Goal: Transaction & Acquisition: Purchase product/service

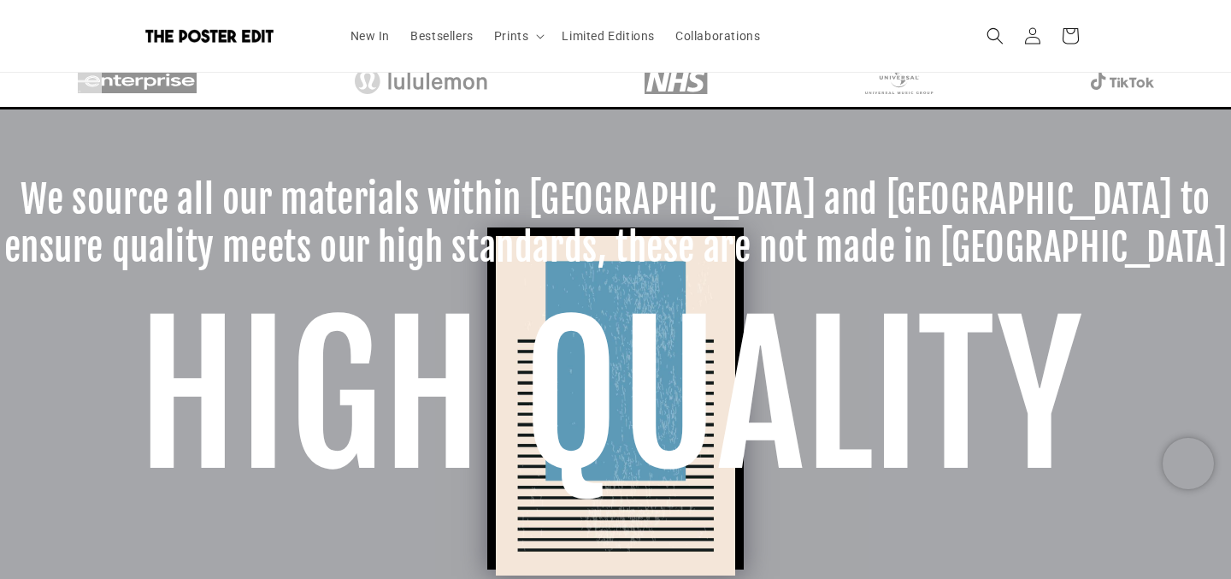
scroll to position [328, 0]
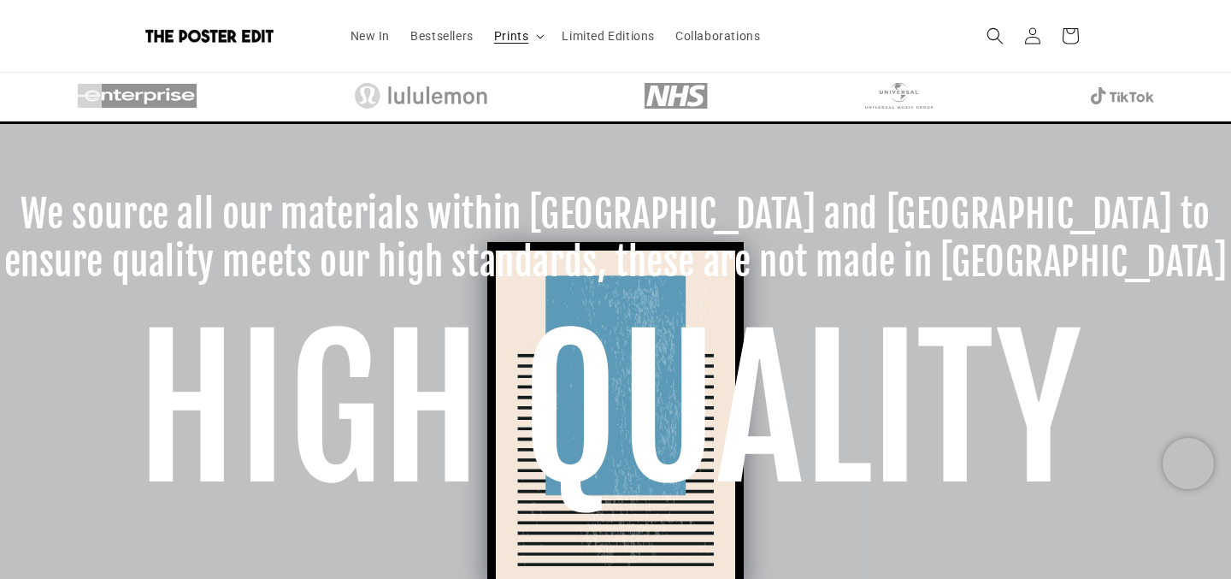
click at [515, 42] on span "Prints" at bounding box center [511, 35] width 35 height 15
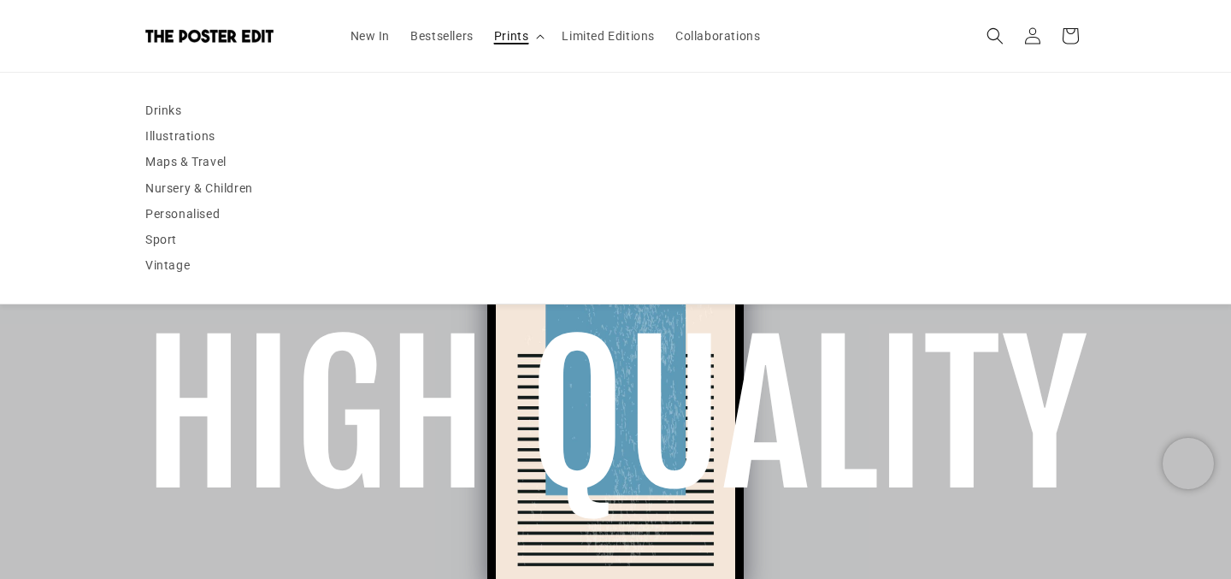
scroll to position [0, 667]
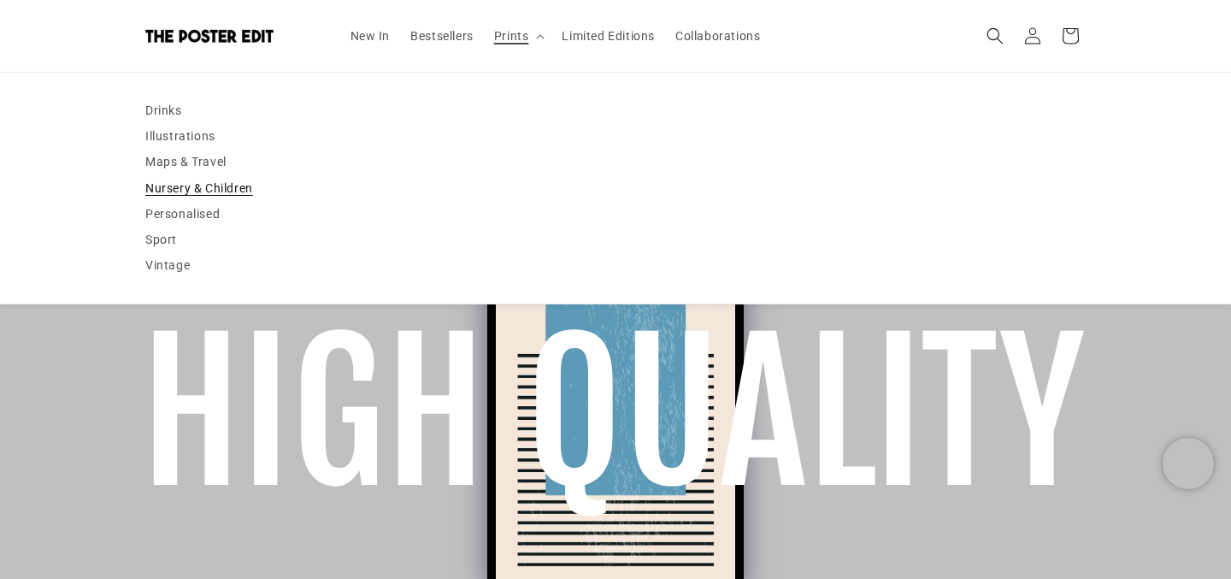
click at [204, 194] on link "Nursery & Children" at bounding box center [615, 188] width 940 height 26
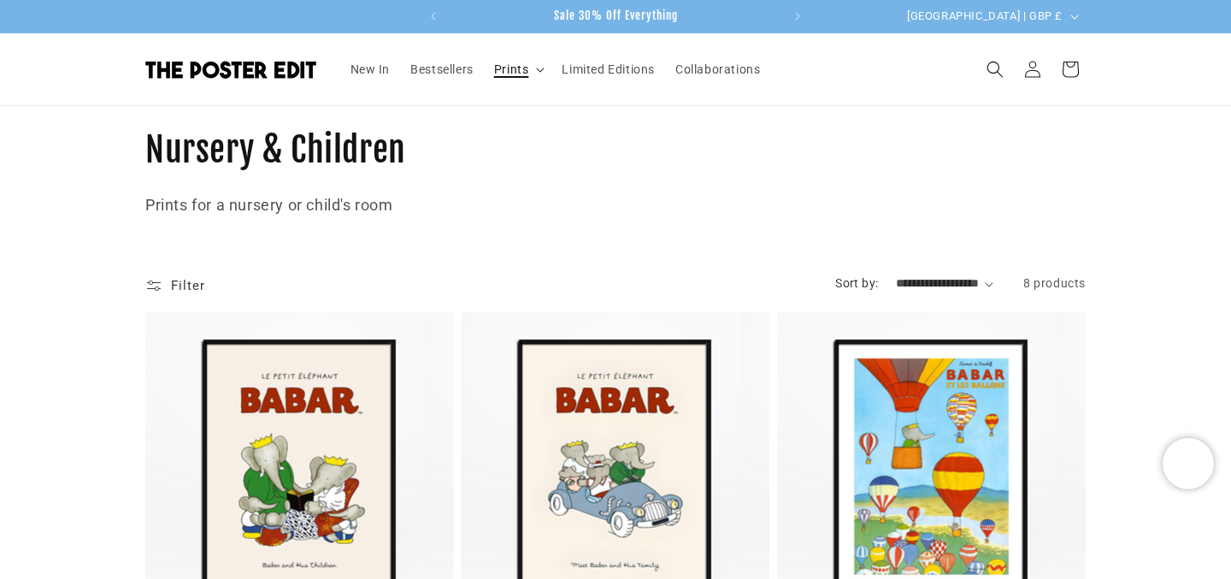
click at [527, 72] on span "Prints" at bounding box center [511, 69] width 35 height 15
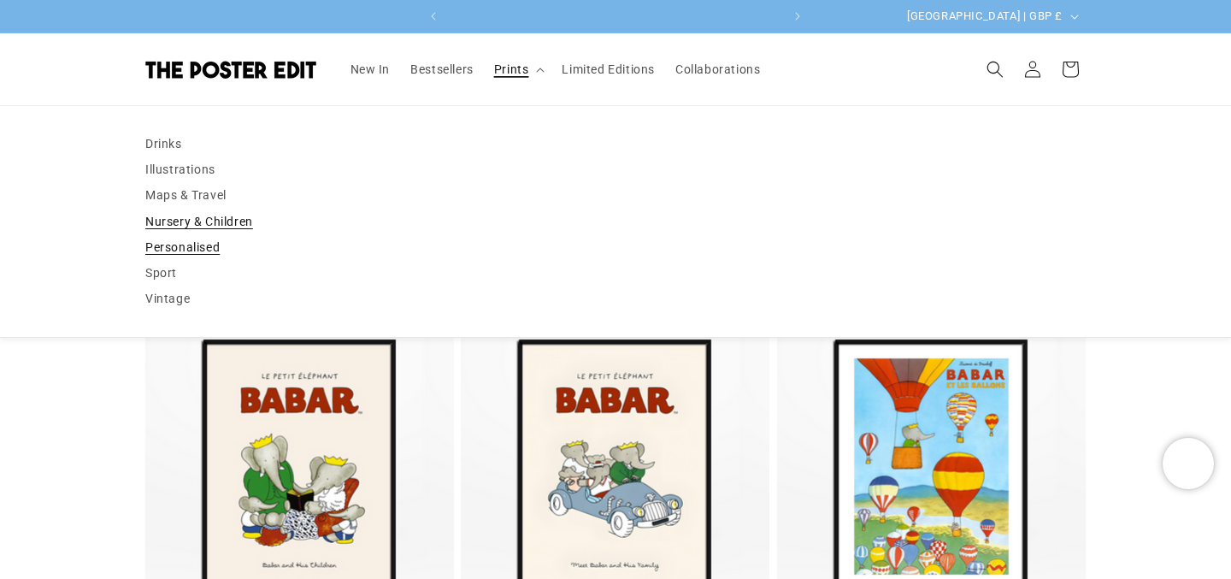
scroll to position [0, 333]
click at [148, 250] on link "Personalised" at bounding box center [615, 247] width 940 height 26
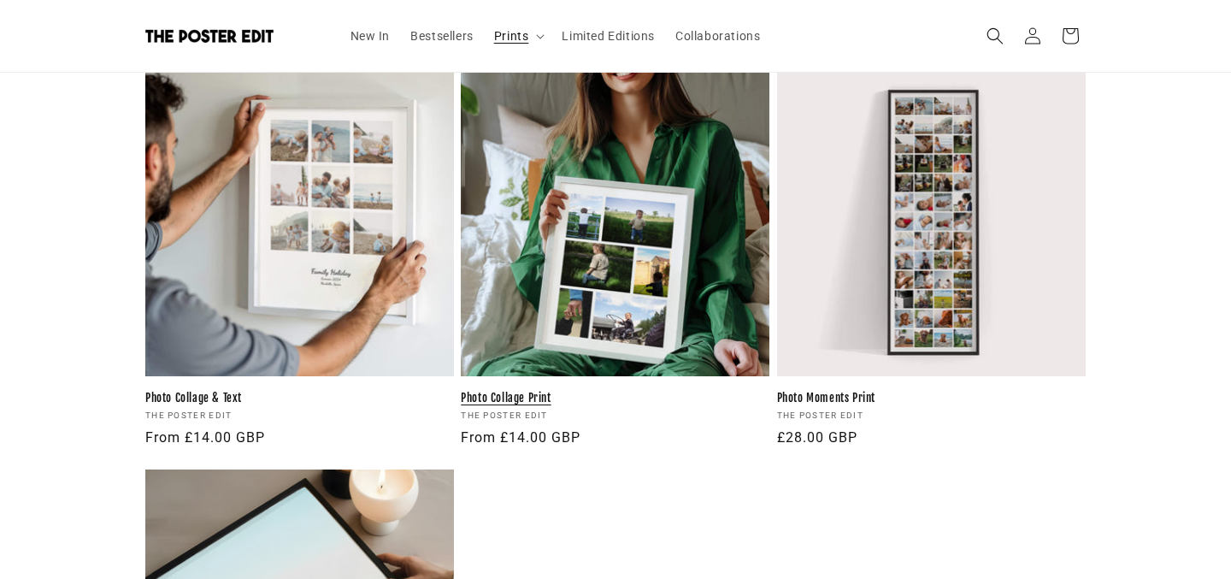
scroll to position [0, 667]
click at [590, 391] on link "Photo Collage Print" at bounding box center [615, 398] width 309 height 15
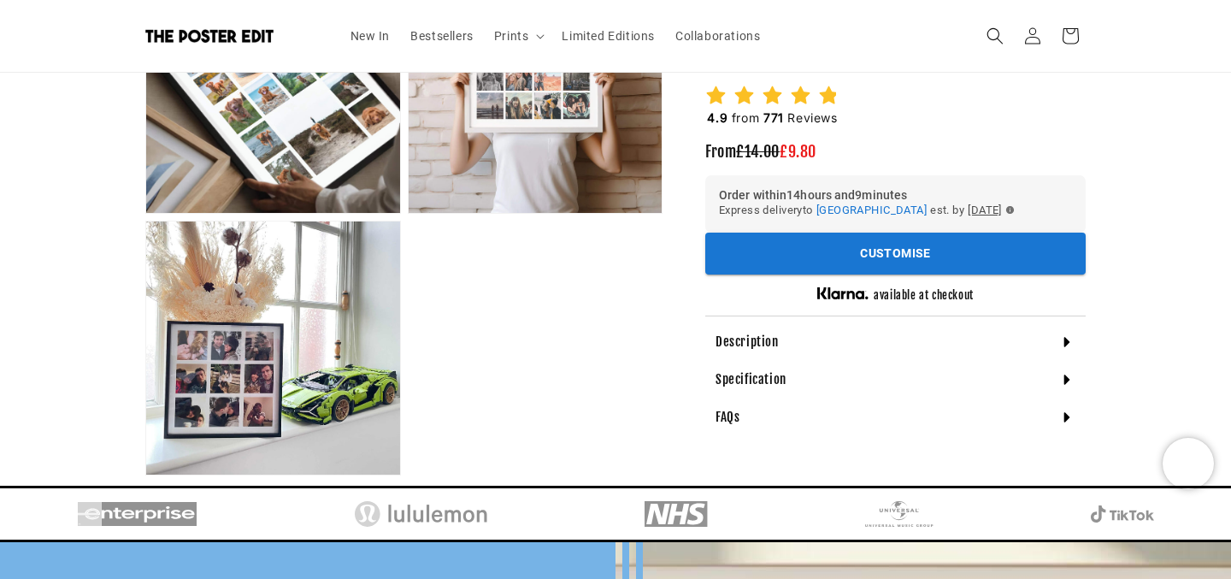
scroll to position [1200, 0]
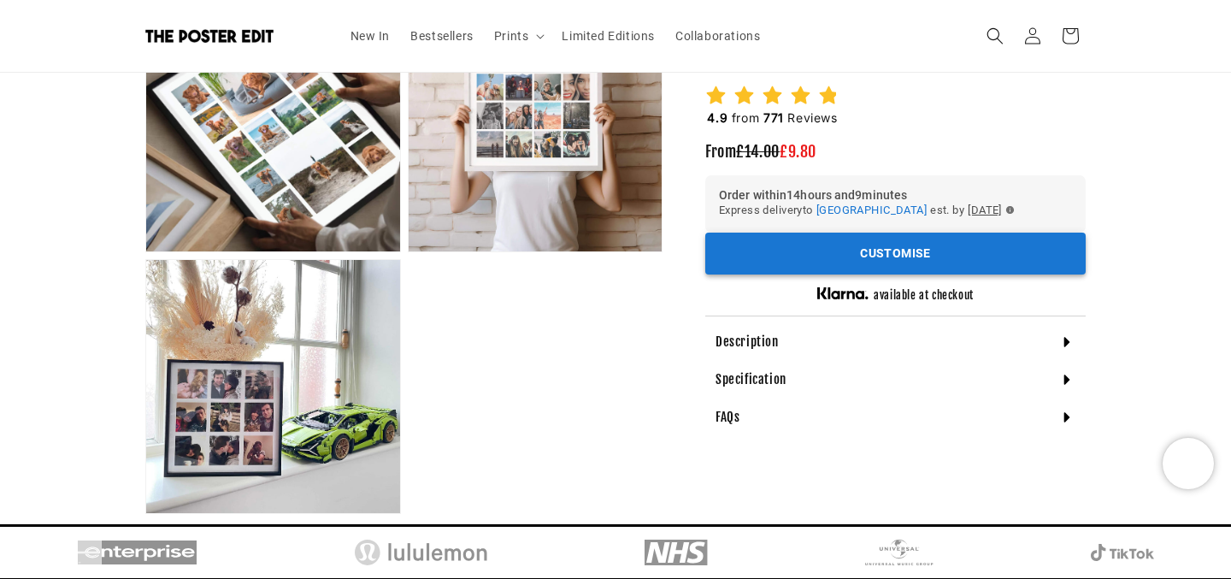
click at [910, 262] on button "Customise" at bounding box center [895, 253] width 380 height 42
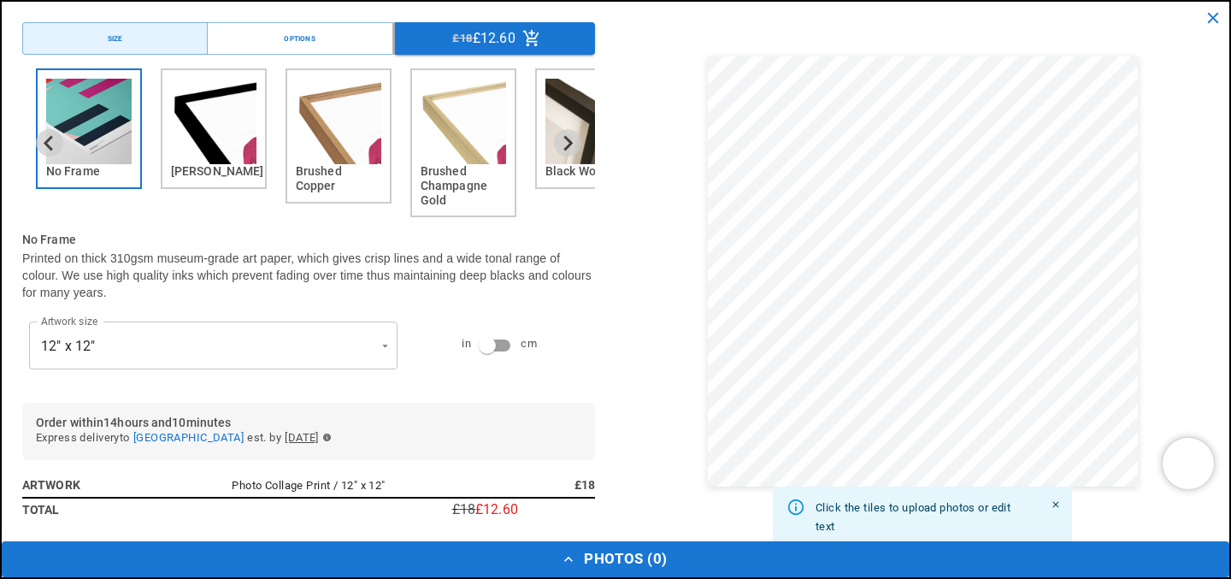
scroll to position [0, 0]
click at [331, 151] on img "3 of 6" at bounding box center [338, 121] width 85 height 85
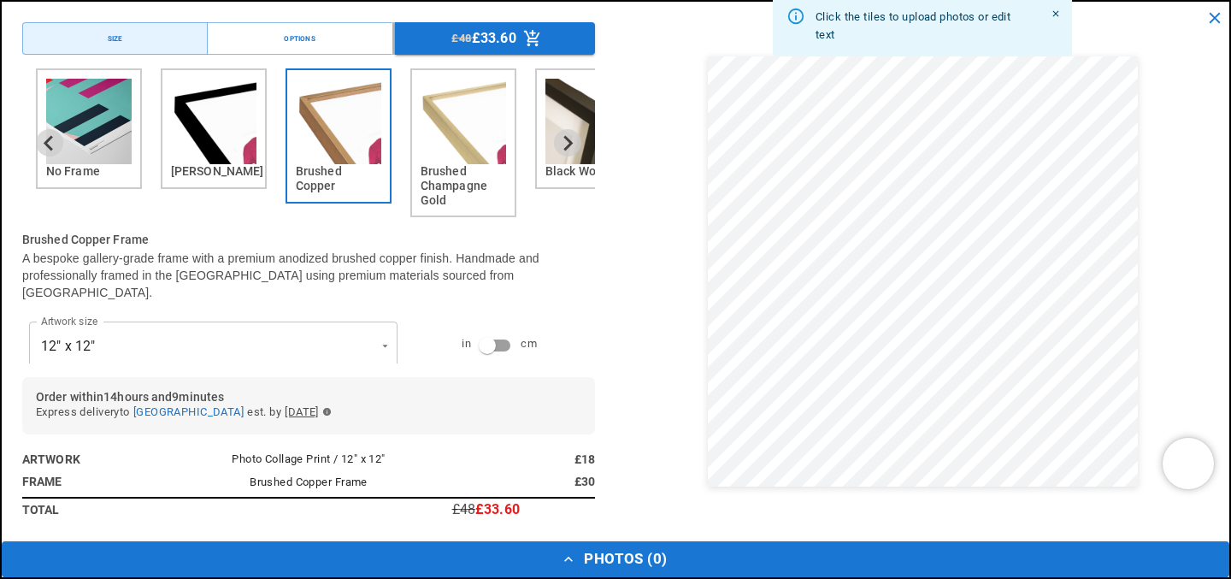
scroll to position [0, 333]
click at [432, 158] on img "4 of 6" at bounding box center [463, 121] width 85 height 85
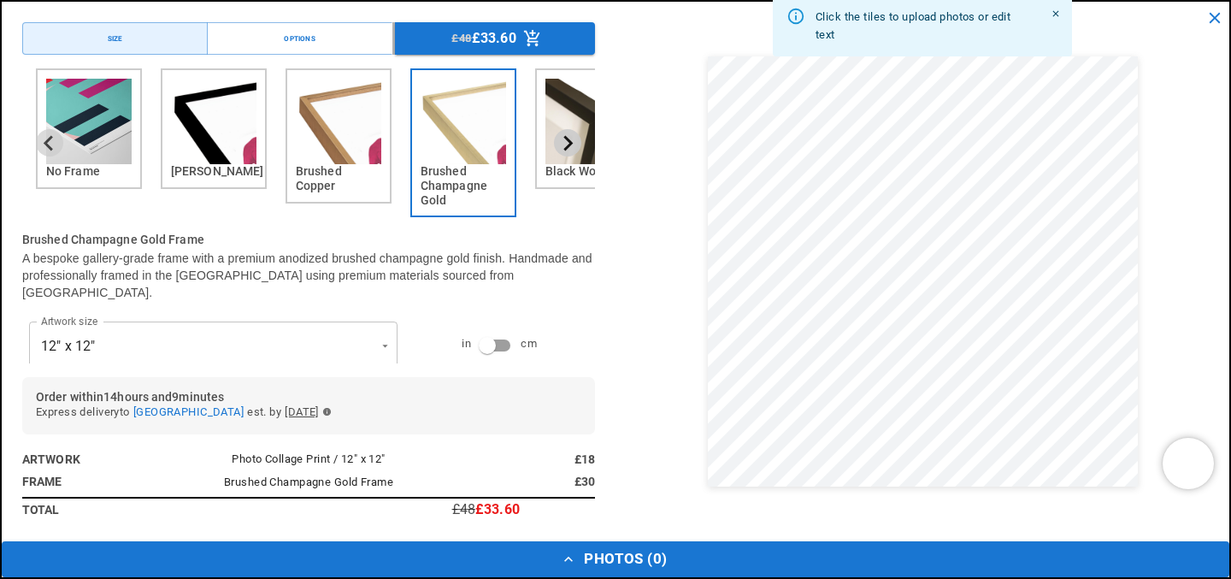
click at [566, 141] on icon "Next slide" at bounding box center [567, 143] width 16 height 16
click at [566, 138] on icon "Next slide" at bounding box center [568, 142] width 9 height 15
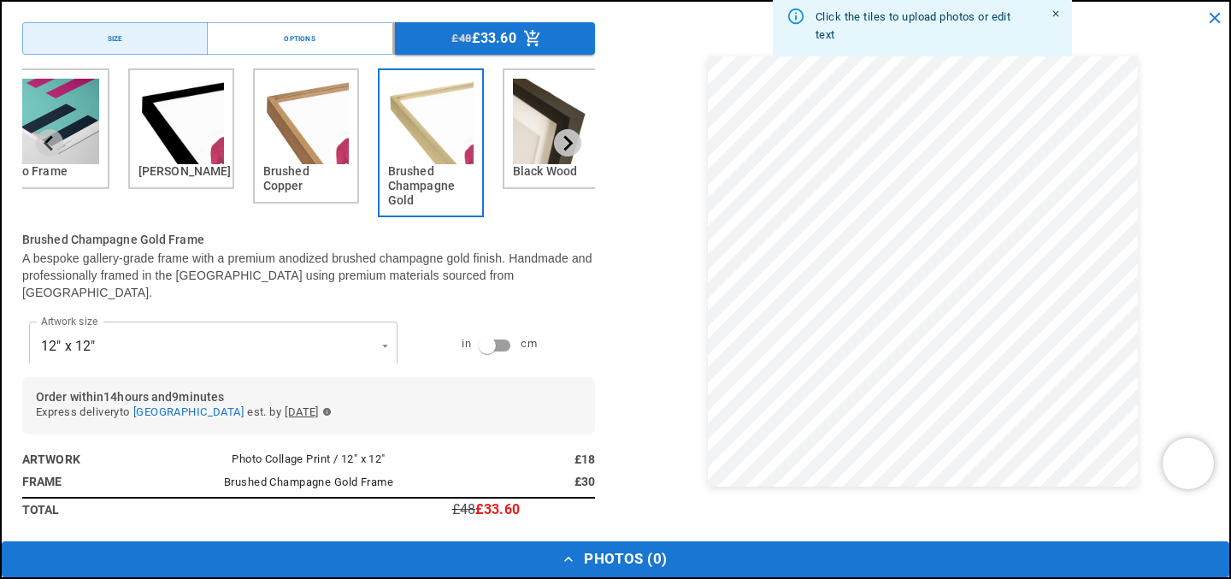
click at [566, 138] on icon "Next slide" at bounding box center [568, 142] width 9 height 15
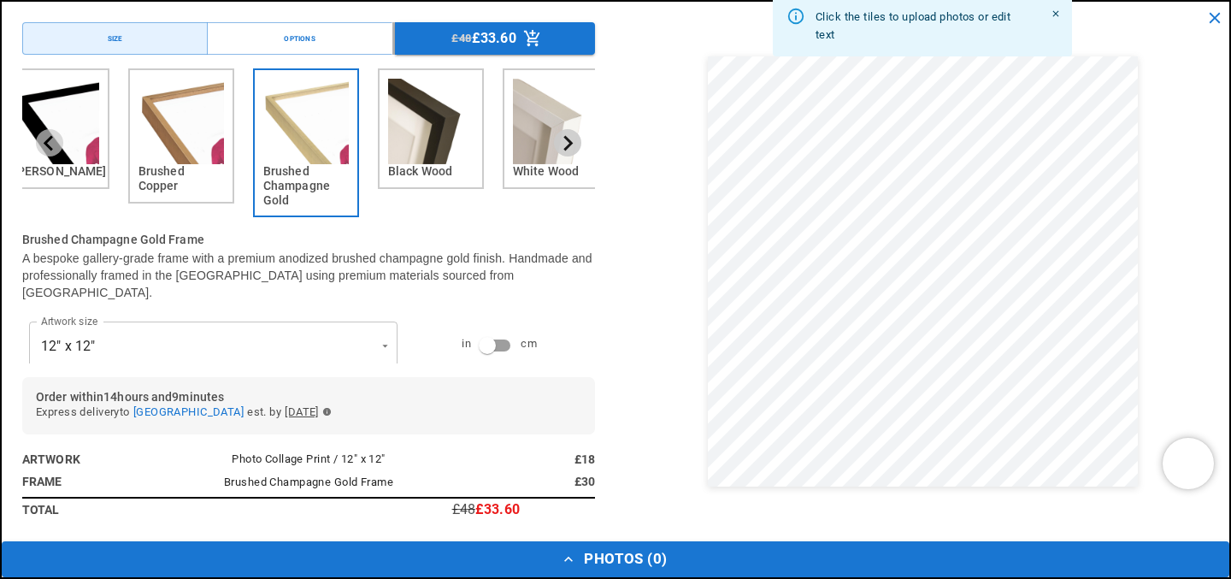
scroll to position [0, 667]
click at [566, 138] on icon "Next slide" at bounding box center [568, 142] width 9 height 15
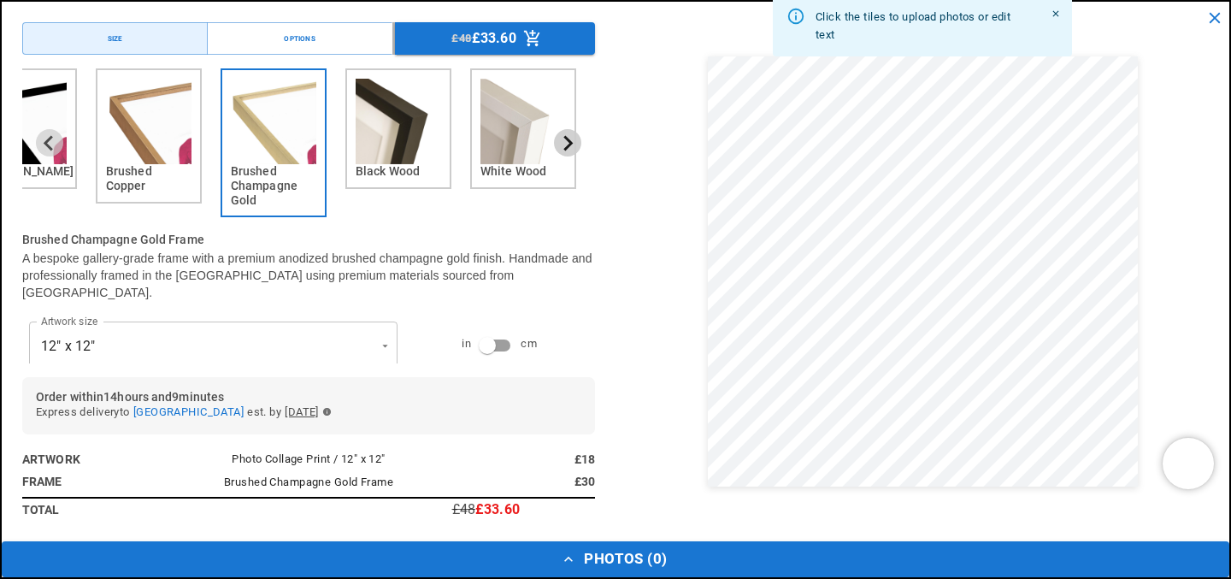
click at [566, 138] on icon "Next slide" at bounding box center [568, 142] width 9 height 15
click at [46, 142] on icon "Previous slide" at bounding box center [48, 142] width 9 height 15
click at [174, 126] on img "3 of 6" at bounding box center [148, 121] width 85 height 85
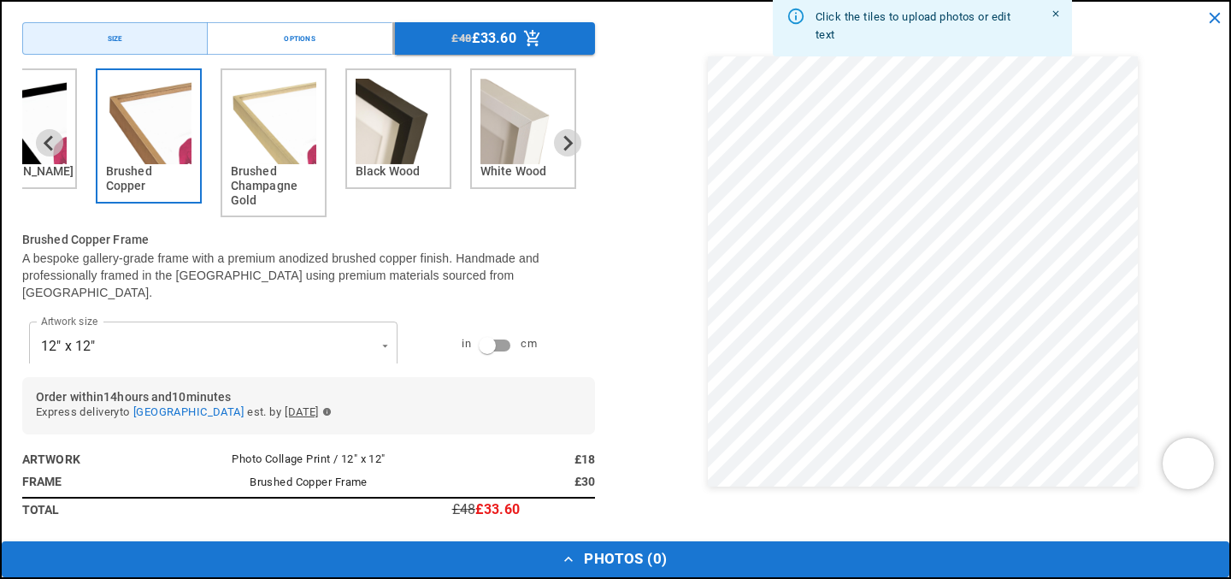
scroll to position [0, 0]
click at [46, 138] on icon "Previous slide" at bounding box center [49, 143] width 16 height 16
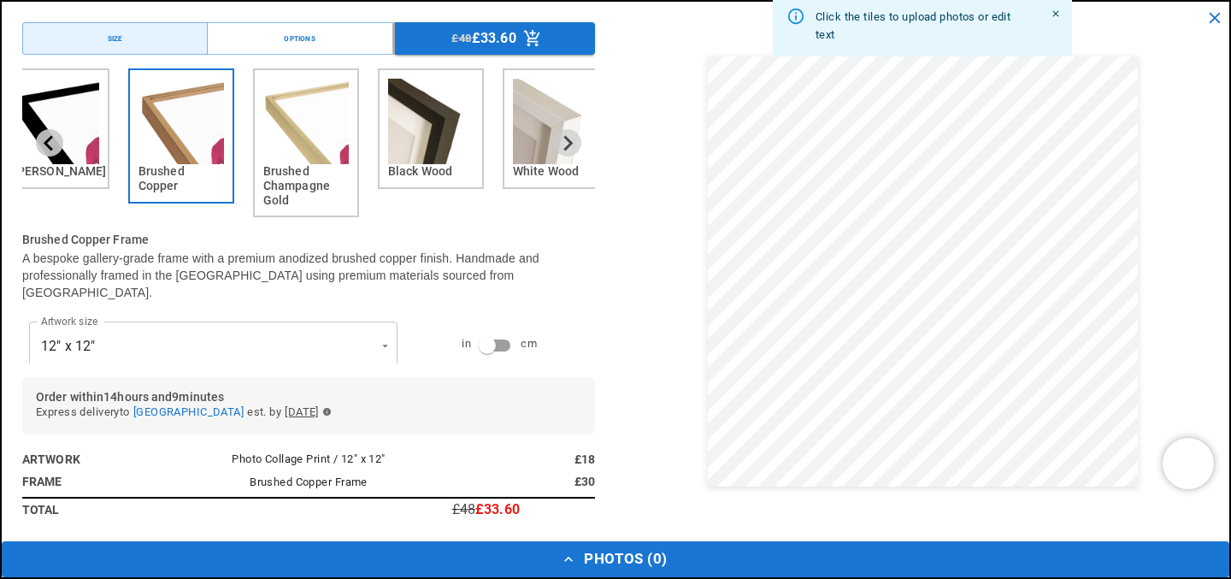
click at [46, 138] on icon "Previous slide" at bounding box center [49, 143] width 16 height 16
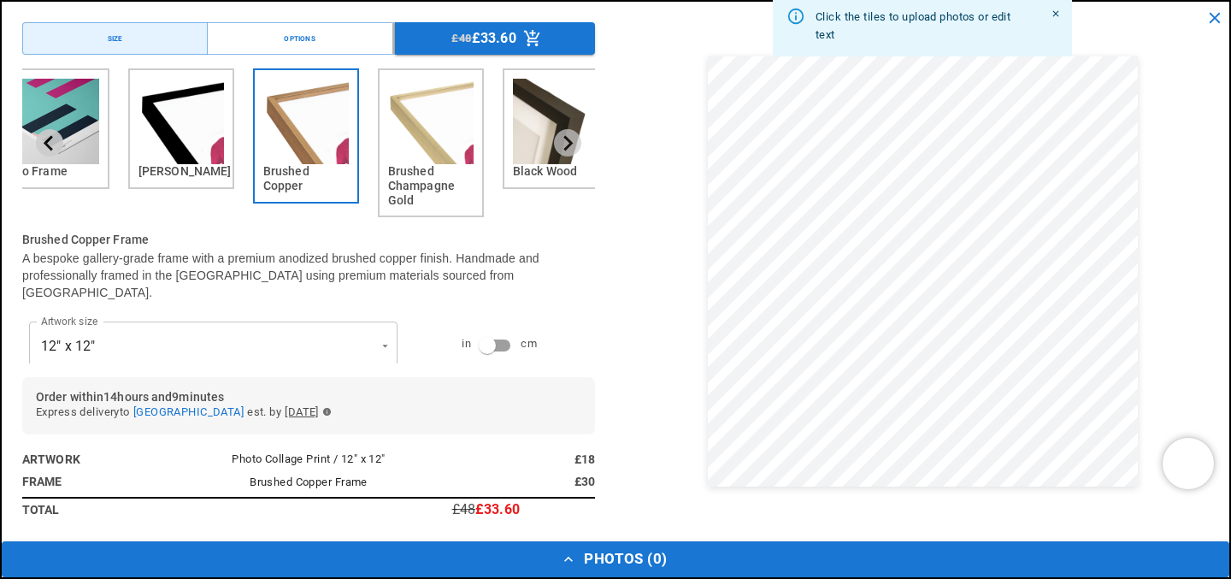
click at [46, 138] on icon "Previous slide" at bounding box center [49, 143] width 16 height 16
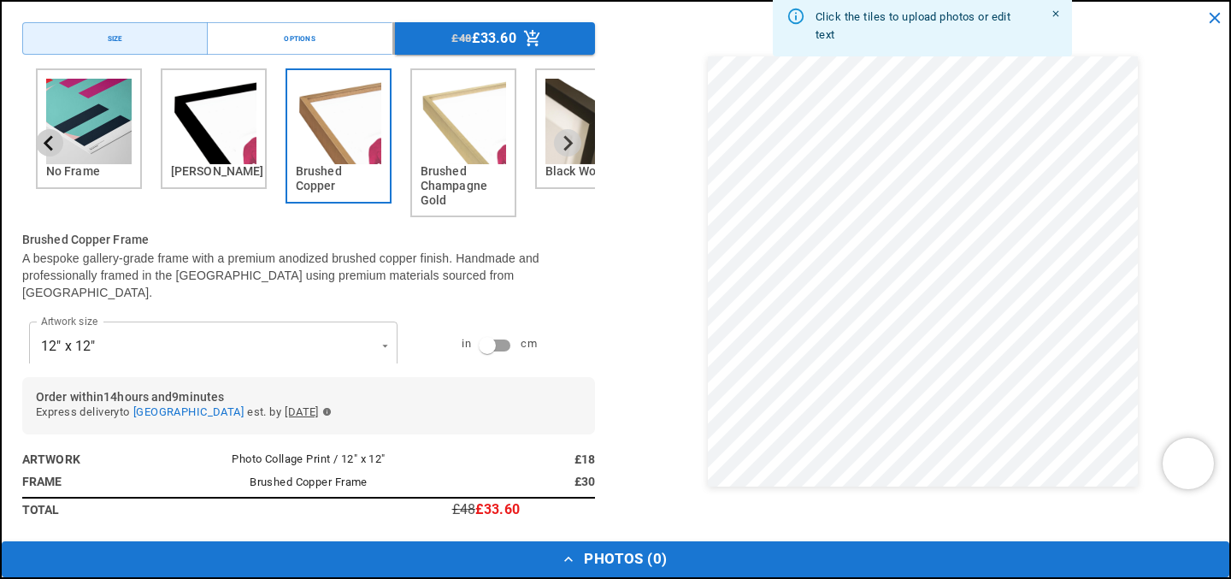
click at [46, 138] on icon "Previous slide" at bounding box center [49, 143] width 16 height 16
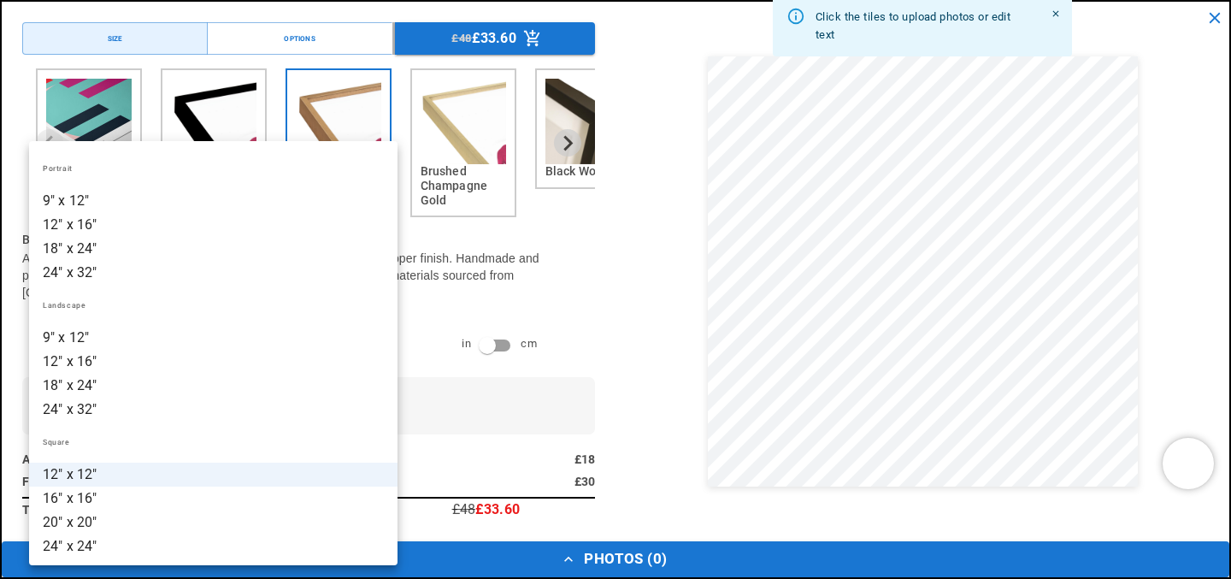
click at [589, 376] on div at bounding box center [615, 289] width 1231 height 579
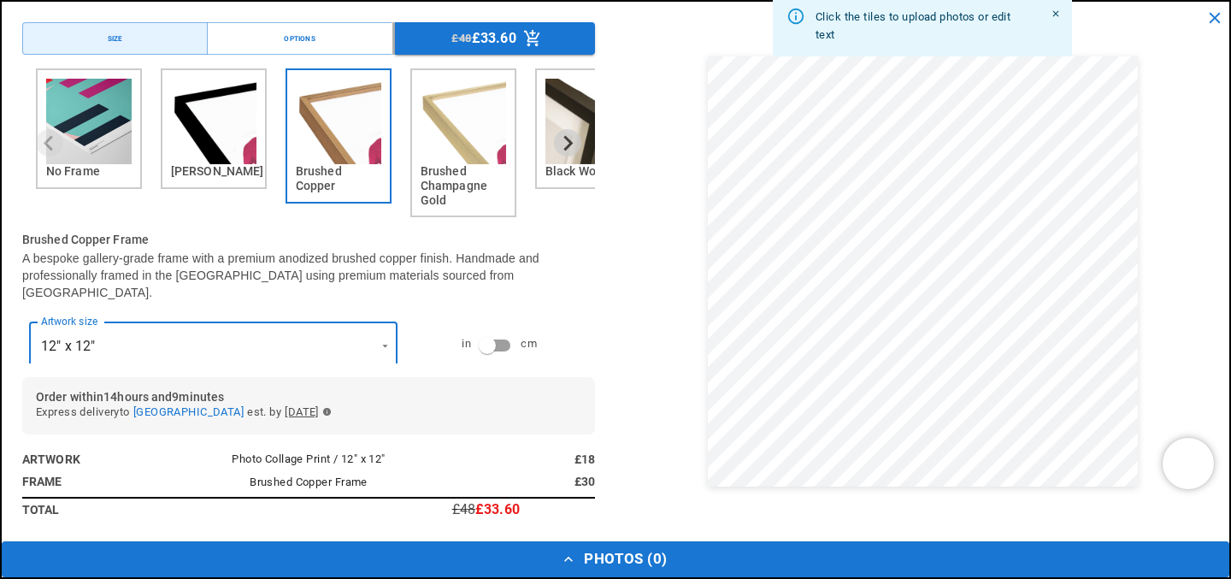
scroll to position [0, 0]
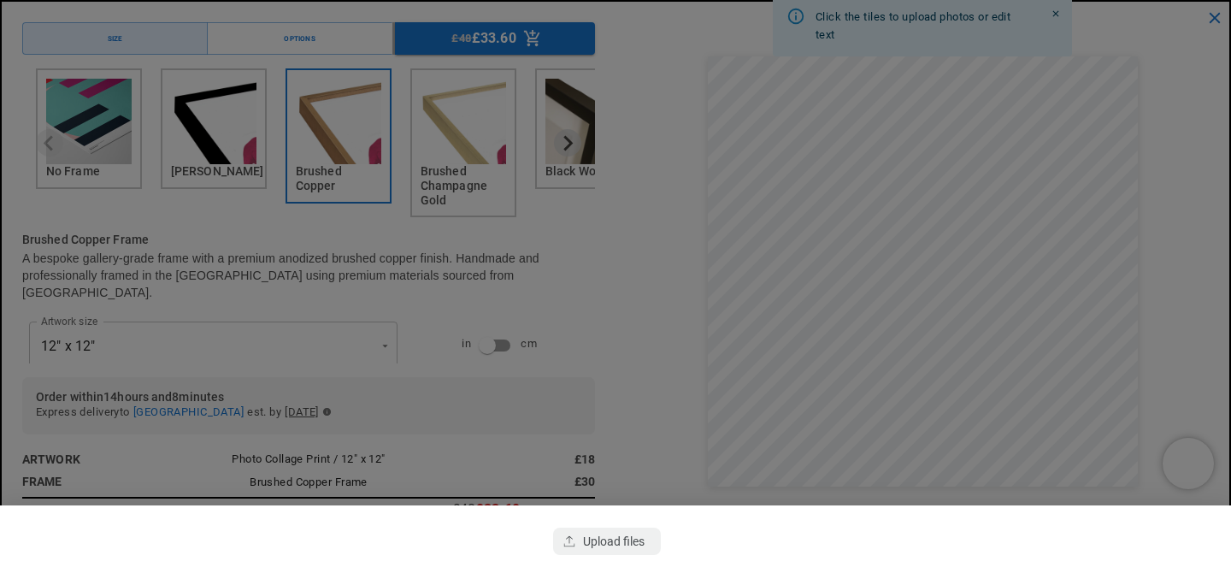
click at [648, 268] on div at bounding box center [615, 289] width 1231 height 579
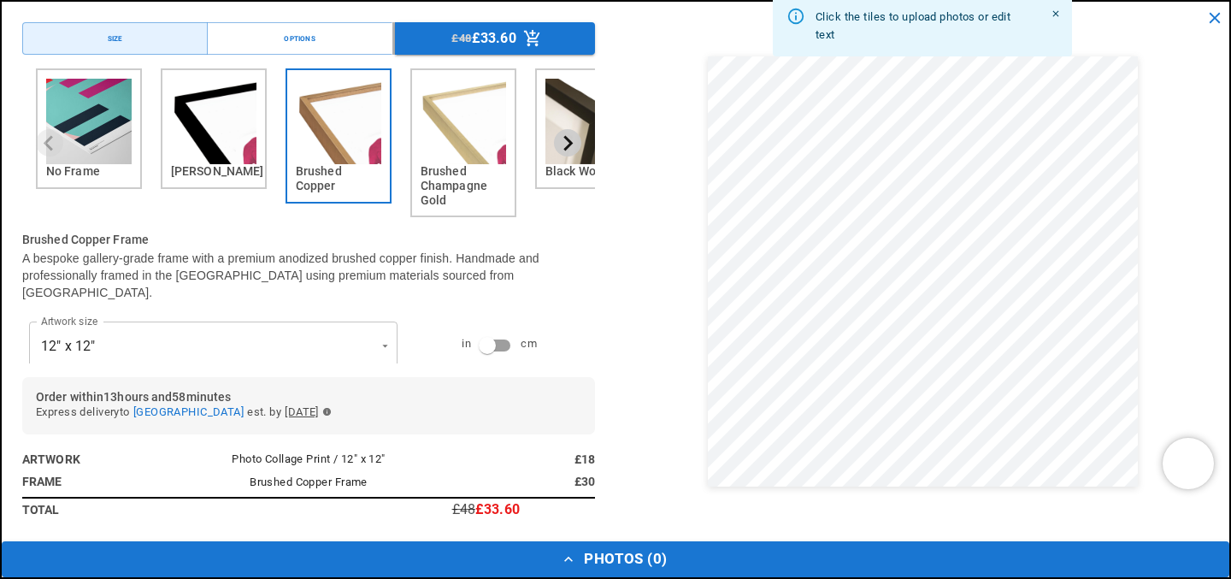
click at [563, 135] on icon "Next slide" at bounding box center [567, 143] width 16 height 16
click at [550, 121] on img "5 of 6" at bounding box center [587, 121] width 85 height 85
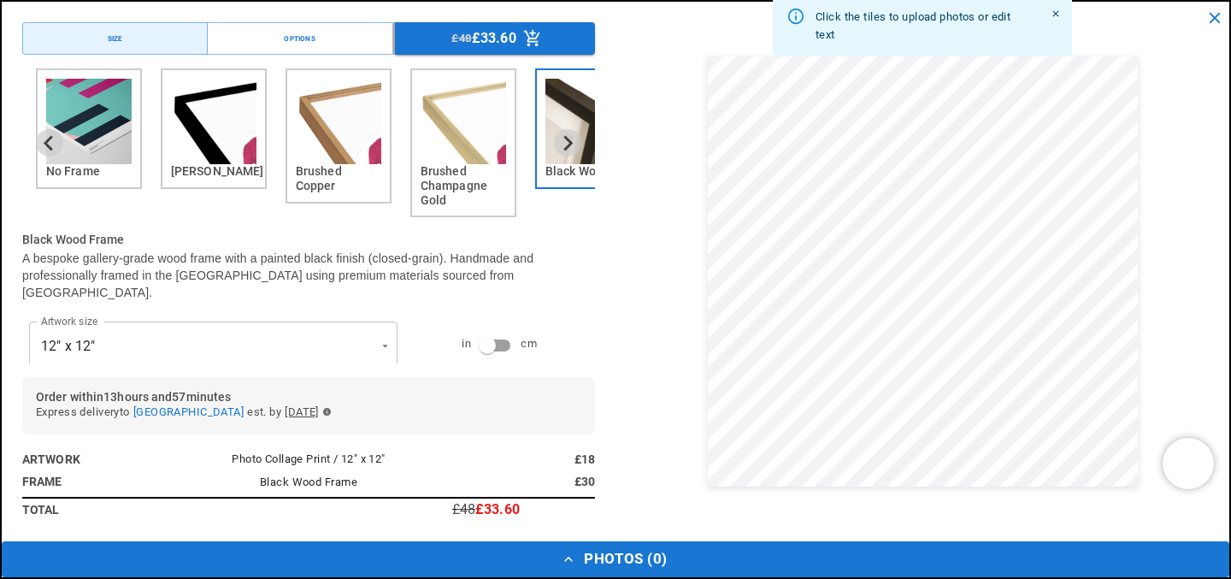
scroll to position [615, 0]
click at [645, 559] on button "Photos ( 0 )" at bounding box center [615, 559] width 1227 height 36
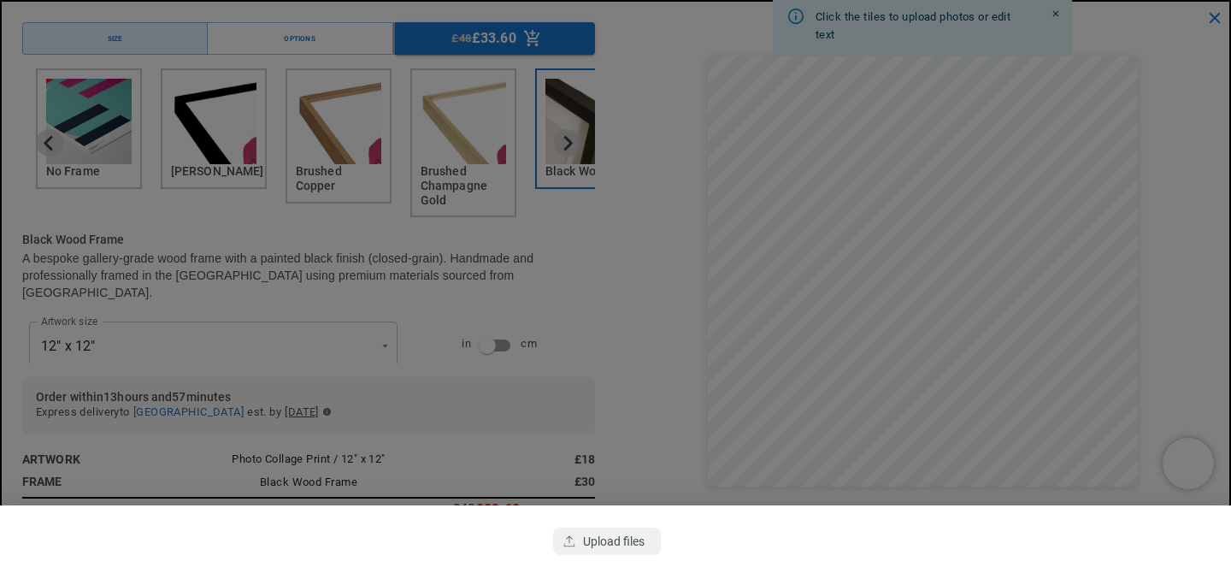
scroll to position [0, 667]
click at [632, 547] on div "button" at bounding box center [607, 540] width 108 height 27
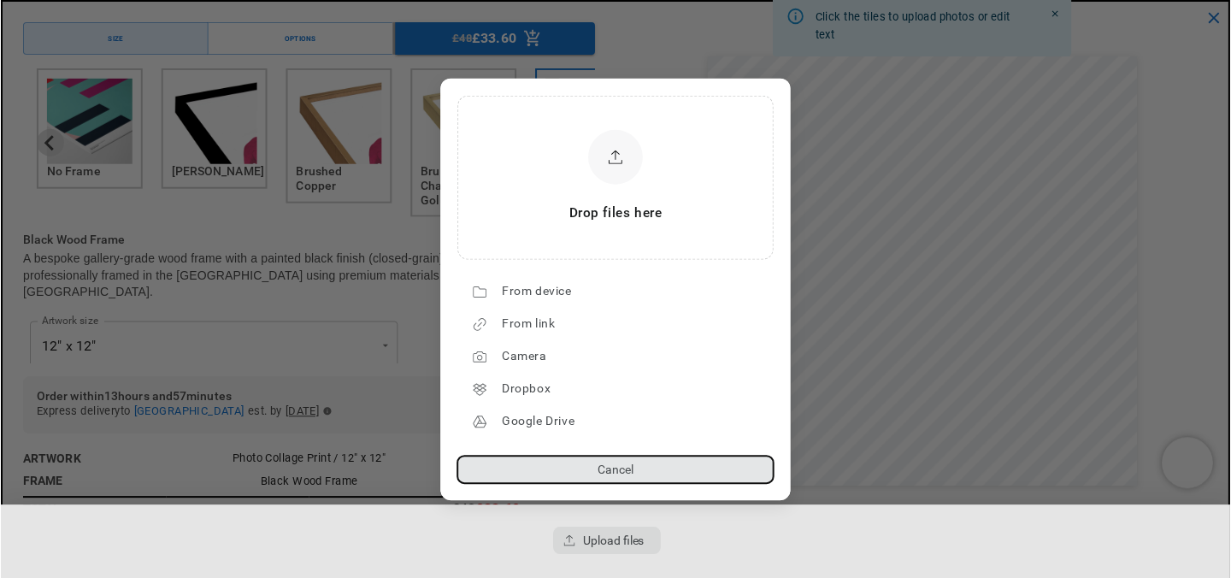
scroll to position [0, 0]
click at [625, 473] on button "Cancel" at bounding box center [615, 469] width 316 height 27
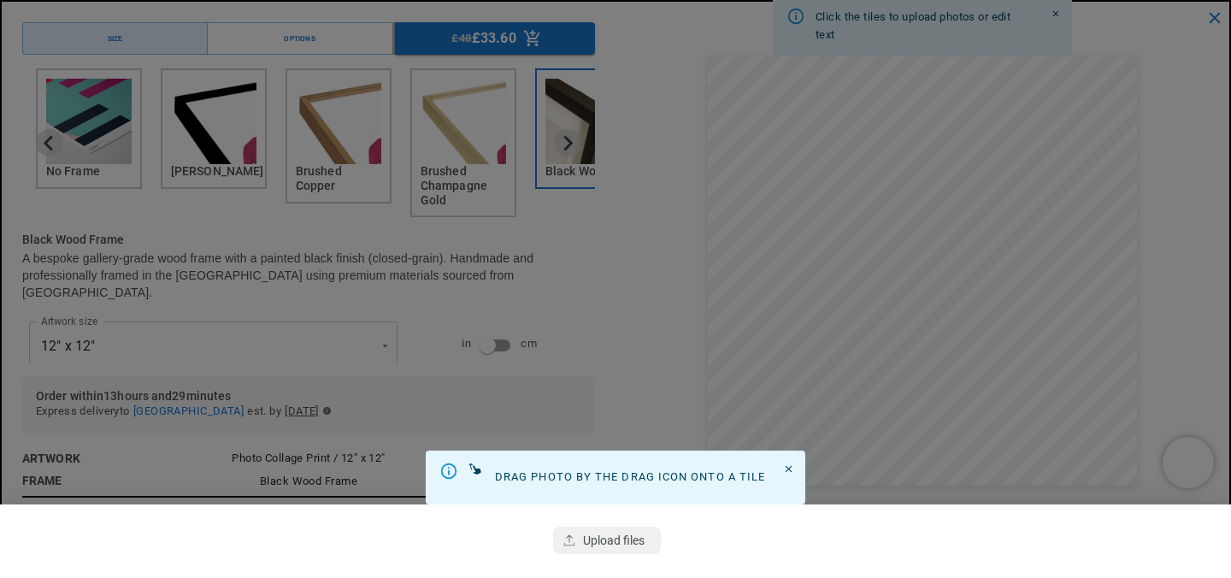
scroll to position [0, 667]
click at [790, 472] on icon "Close" at bounding box center [788, 468] width 11 height 11
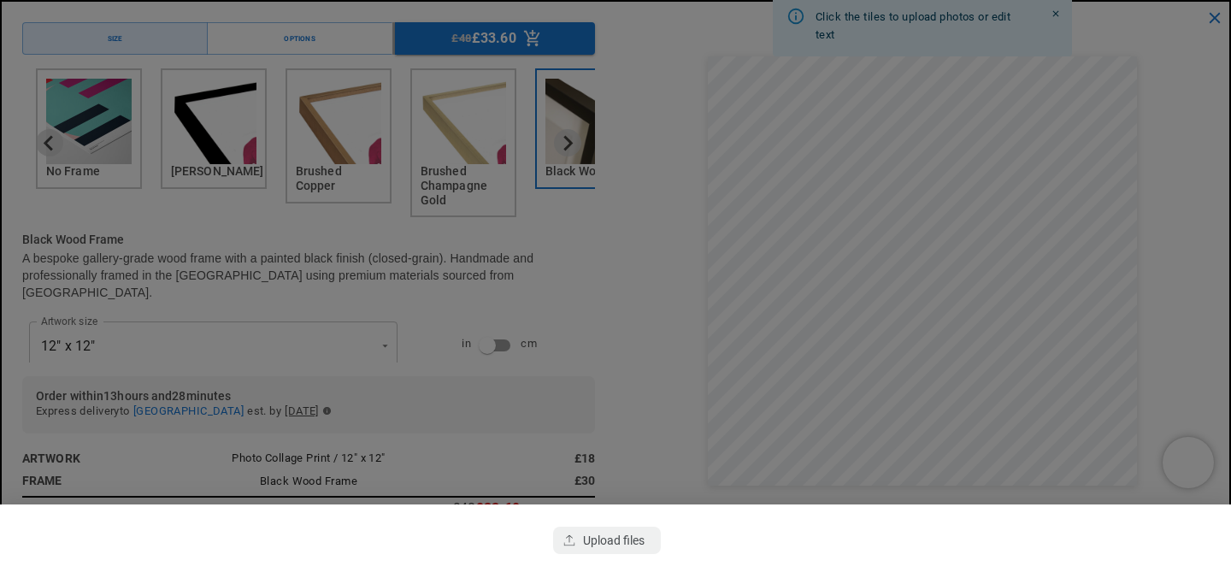
scroll to position [0, 0]
click at [618, 307] on div at bounding box center [615, 289] width 1231 height 578
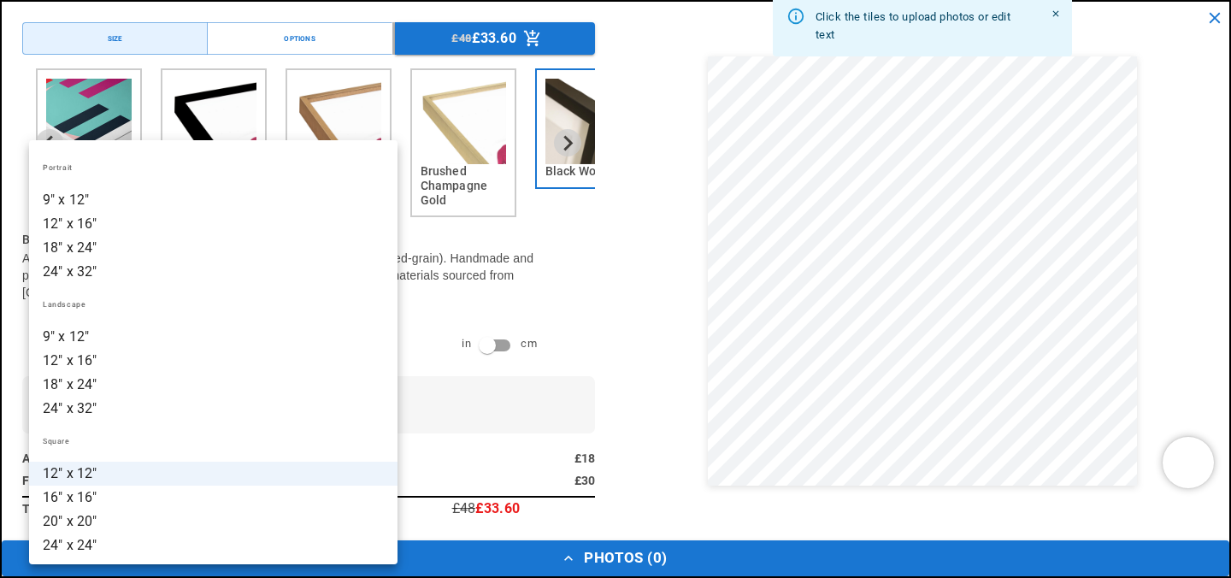
click at [533, 303] on div at bounding box center [615, 289] width 1231 height 578
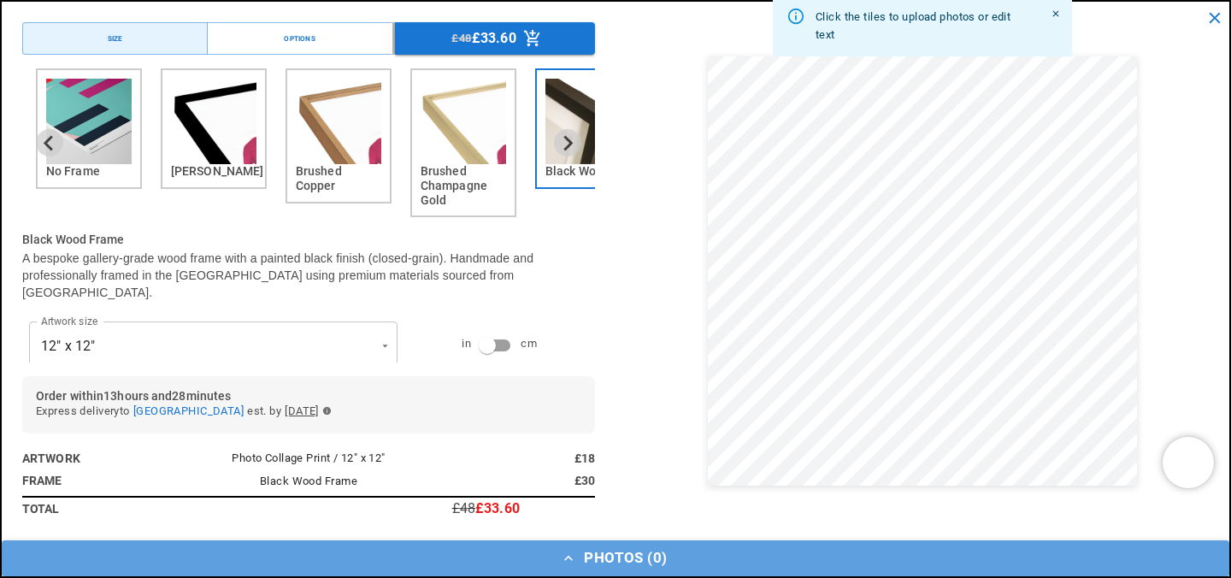
click at [623, 560] on button "Photos ( 0 )" at bounding box center [615, 558] width 1227 height 36
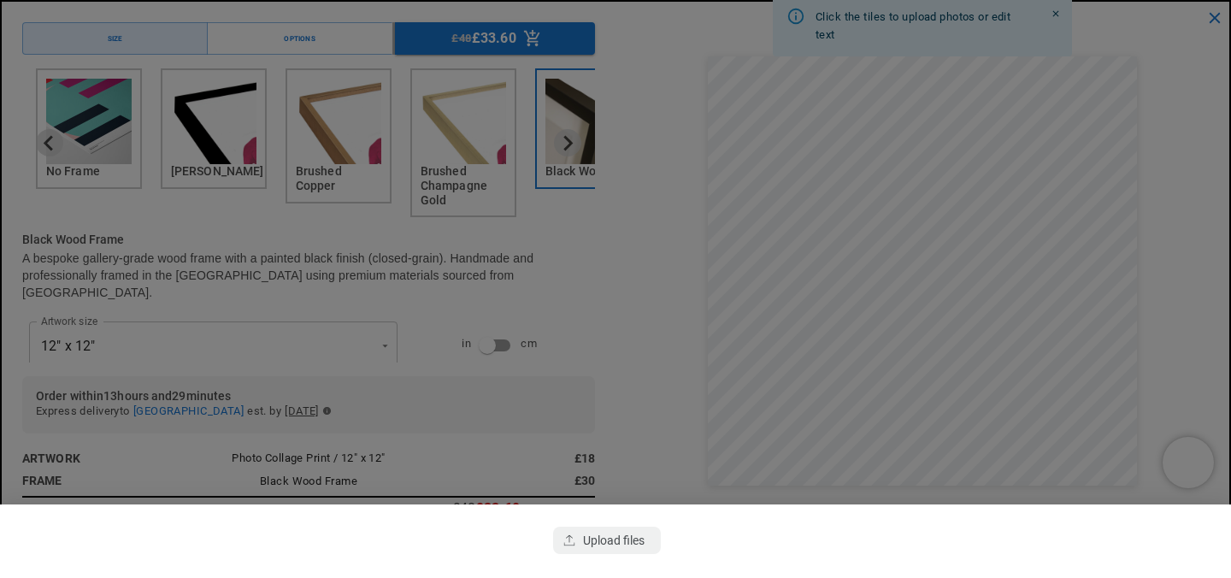
scroll to position [0, 333]
click at [605, 542] on div "button" at bounding box center [607, 540] width 108 height 27
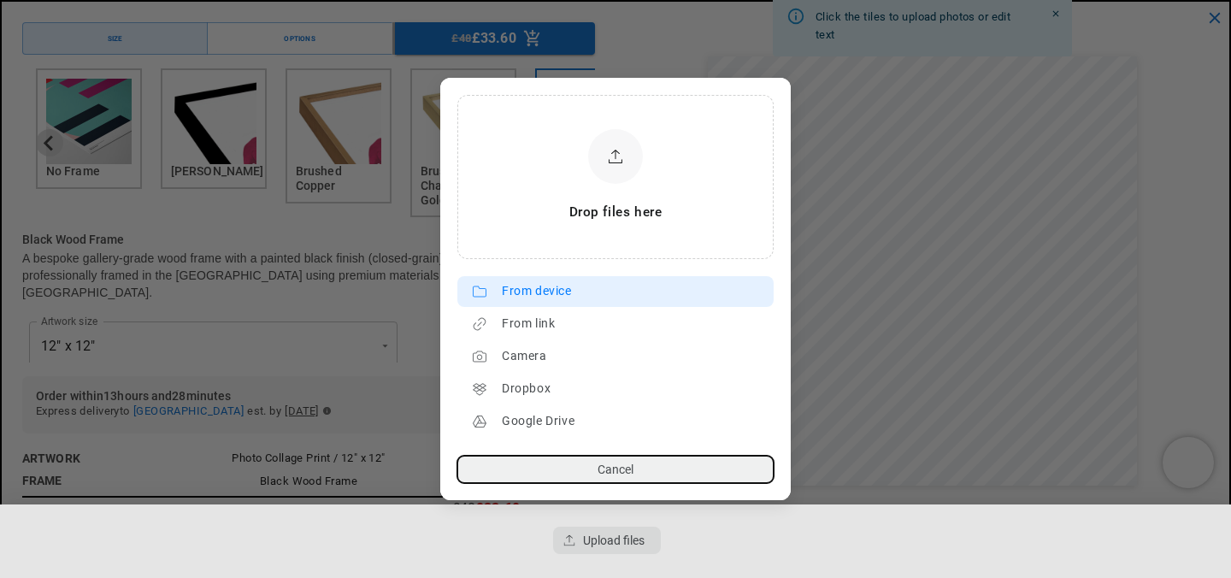
click at [543, 292] on div "From device" at bounding box center [633, 291] width 263 height 27
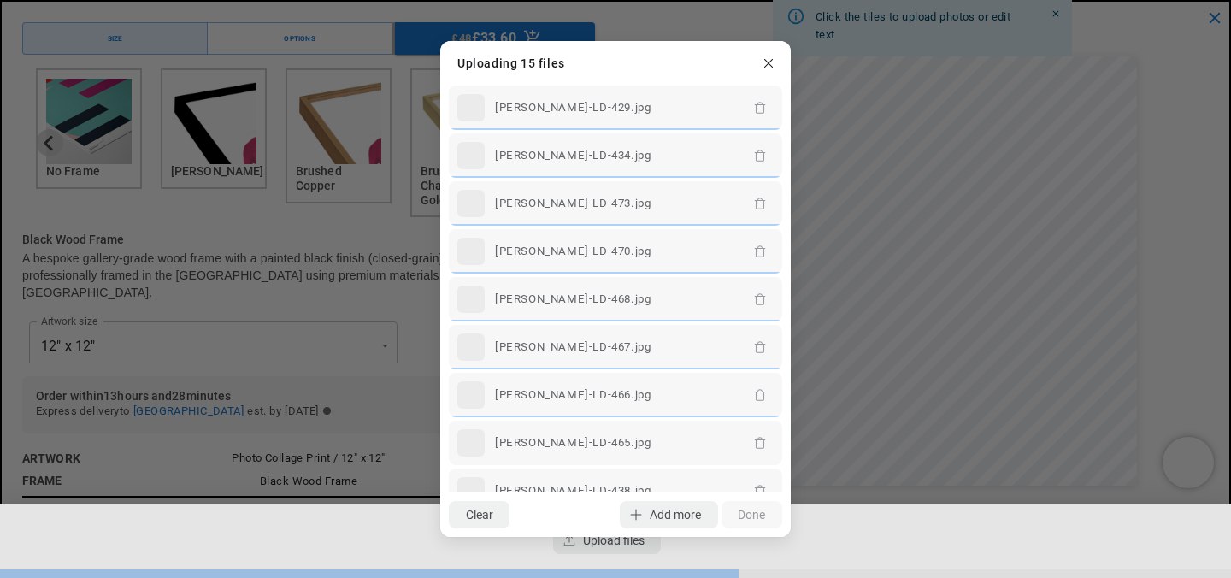
scroll to position [0, 667]
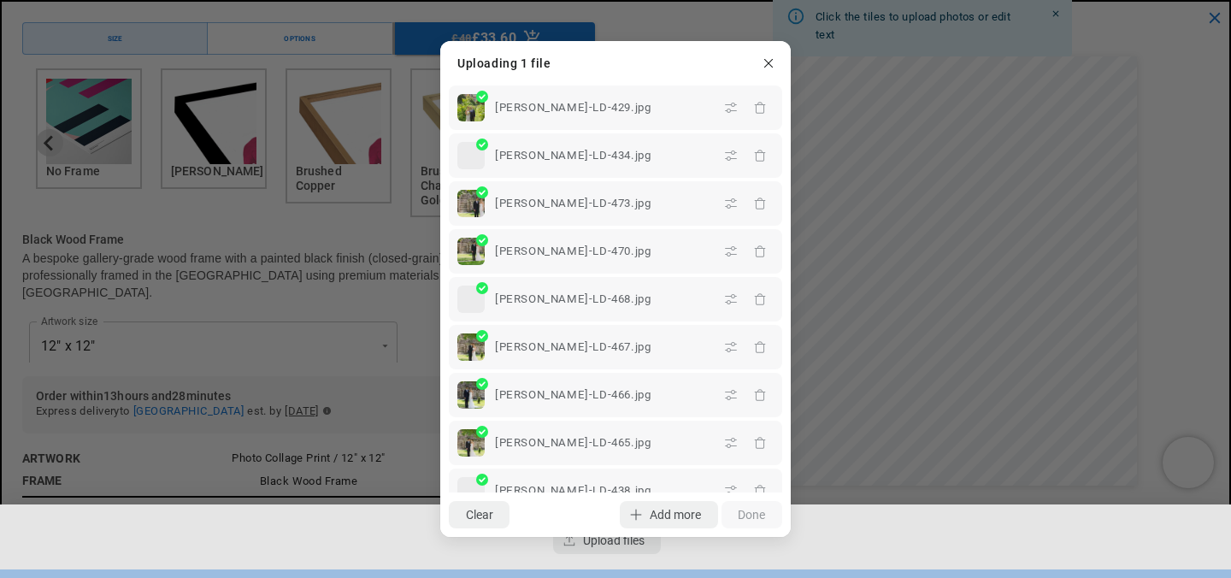
click at [745, 515] on div "Clear Add more Upload Done" at bounding box center [615, 514] width 350 height 44
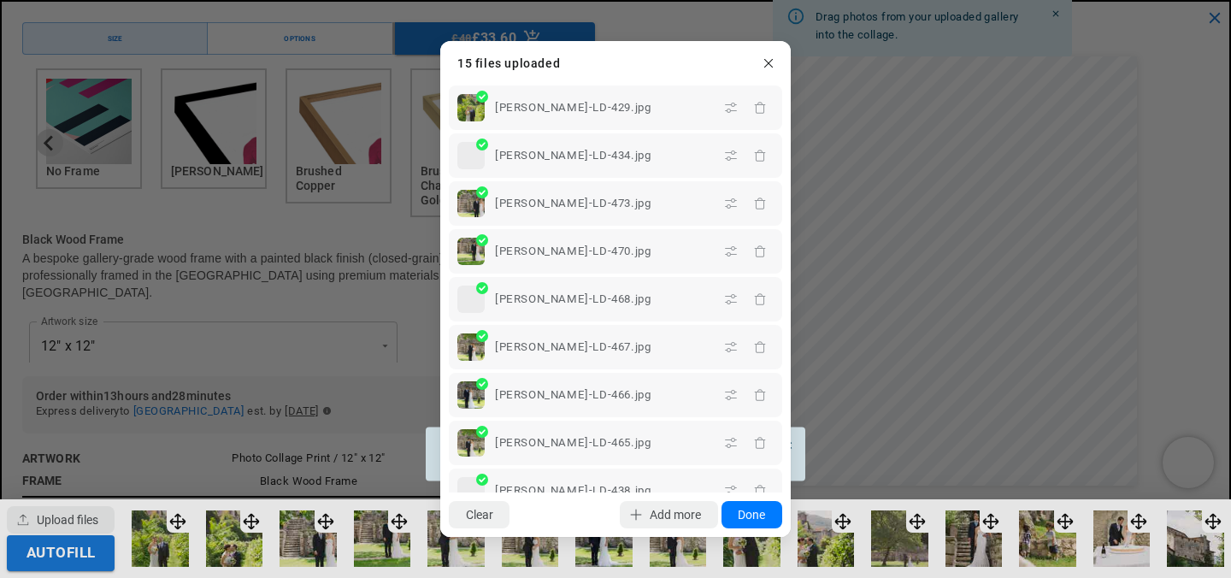
click at [745, 515] on button "Done" at bounding box center [751, 514] width 61 height 27
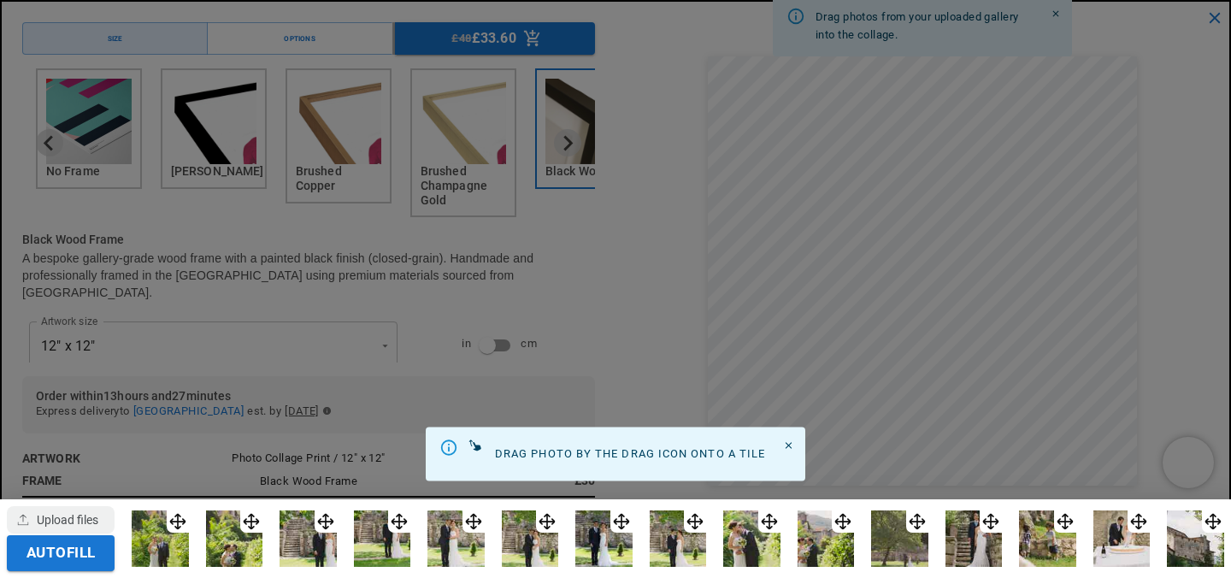
scroll to position [0, 0]
drag, startPoint x: 177, startPoint y: 536, endPoint x: 197, endPoint y: 326, distance: 211.3
click at [189, 334] on div at bounding box center [615, 289] width 1231 height 578
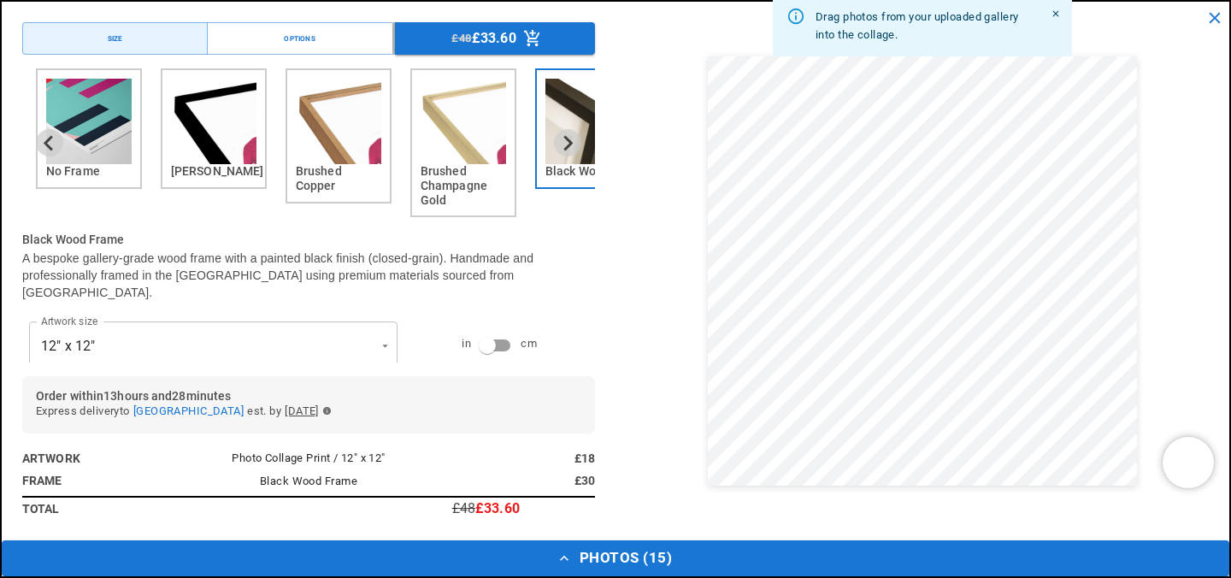
scroll to position [0, 333]
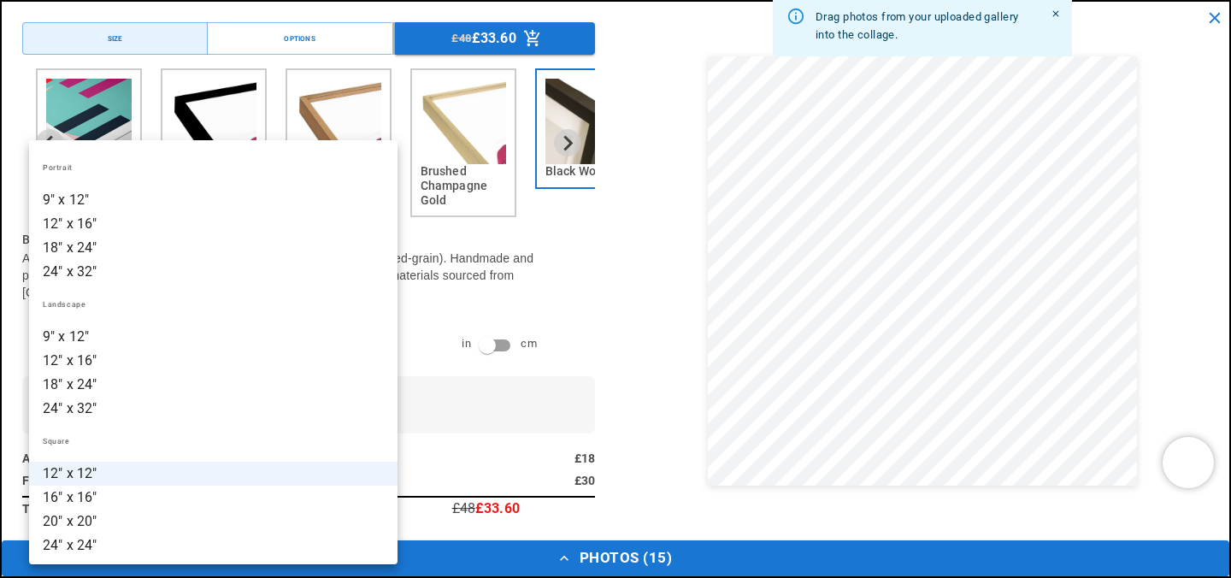
click at [122, 344] on li "9" x 12"" at bounding box center [213, 337] width 368 height 24
type input "********"
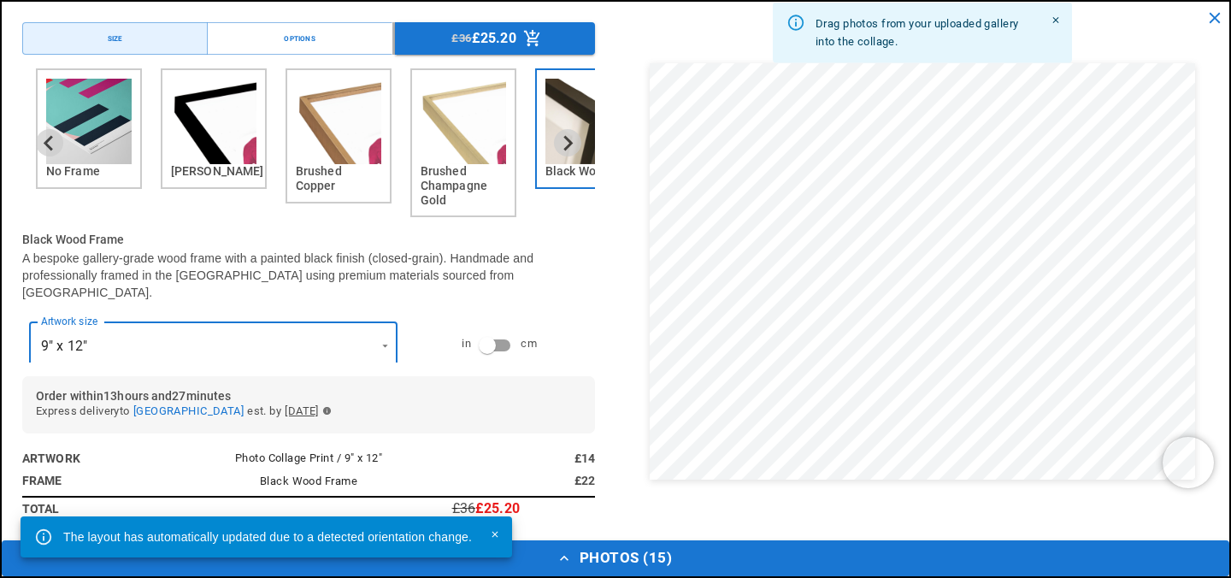
scroll to position [743, 0]
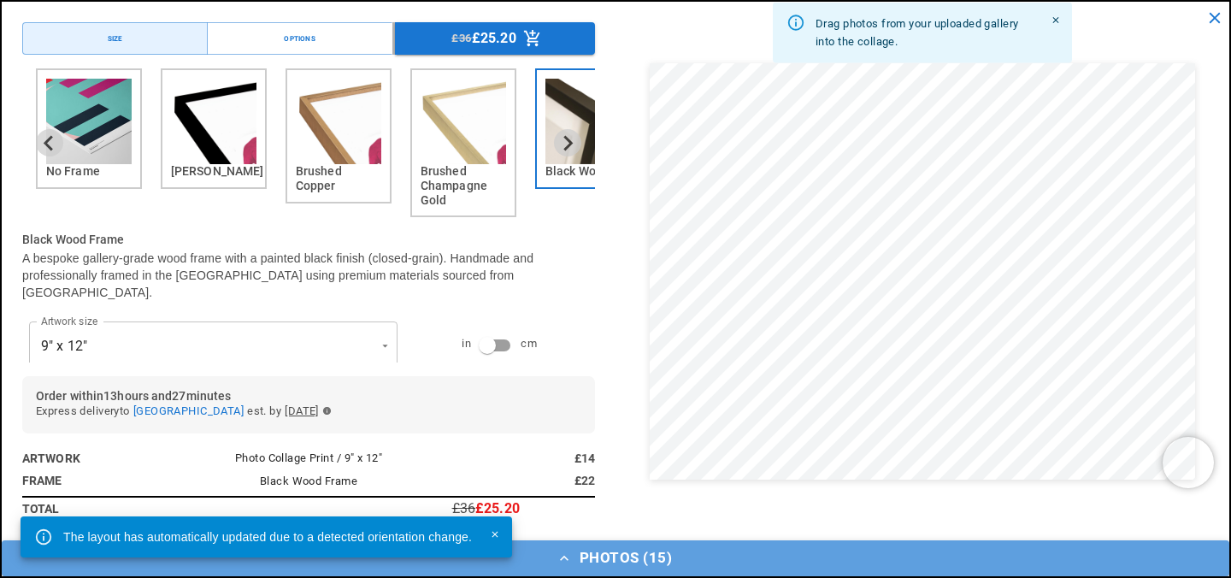
click at [604, 552] on button "Photos ( 15 )" at bounding box center [615, 558] width 1227 height 36
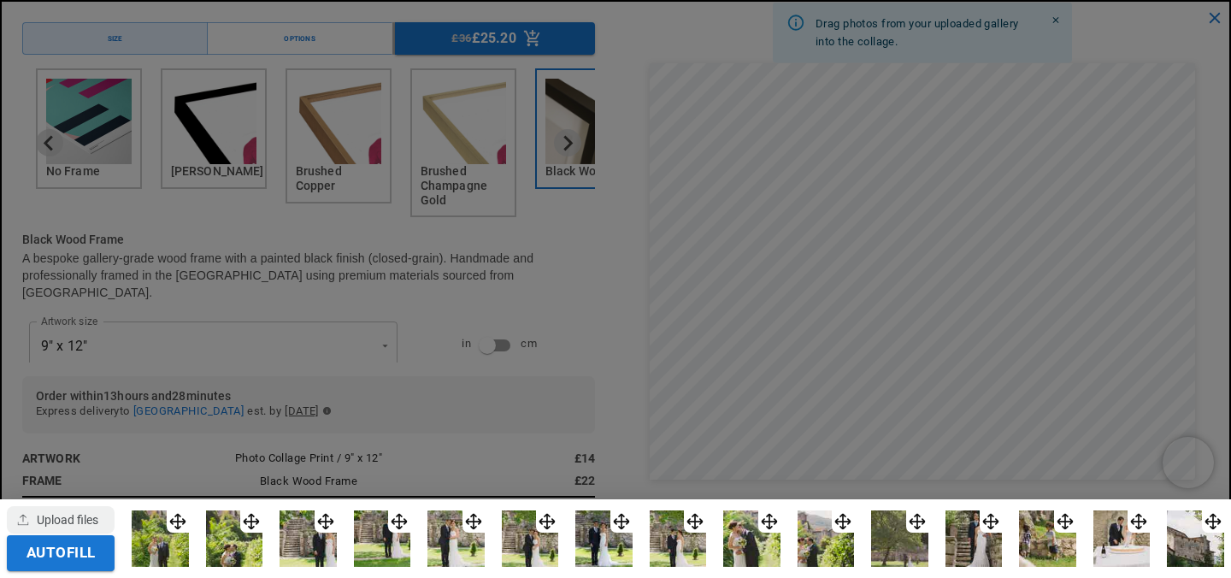
scroll to position [0, 0]
drag, startPoint x: 896, startPoint y: 544, endPoint x: 918, endPoint y: 492, distance: 55.9
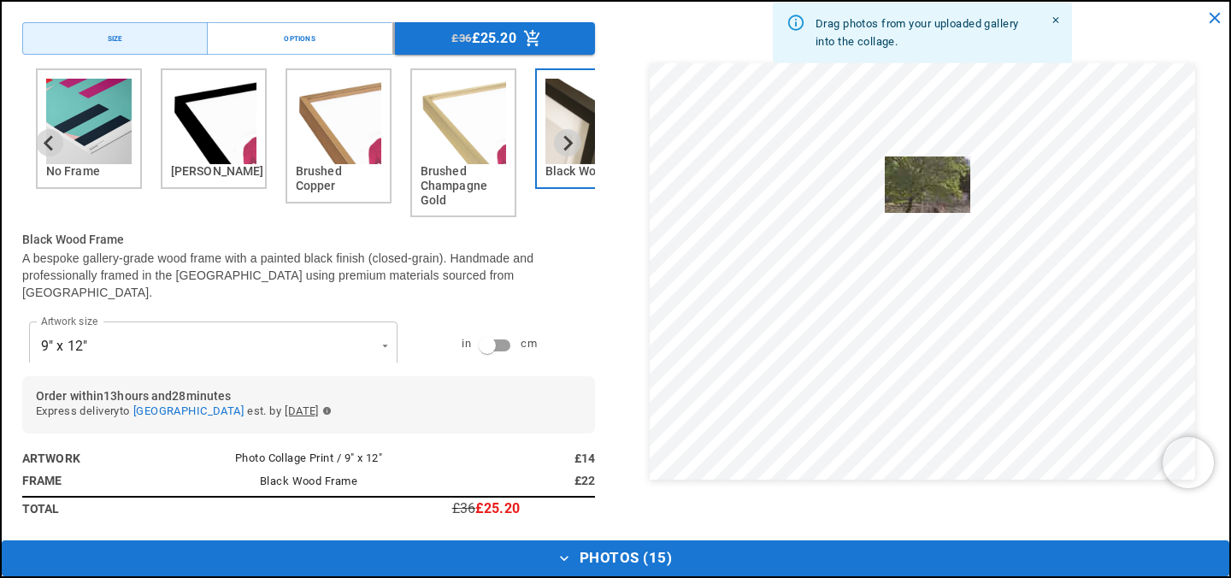
drag, startPoint x: 922, startPoint y: 515, endPoint x: 932, endPoint y: 170, distance: 344.6
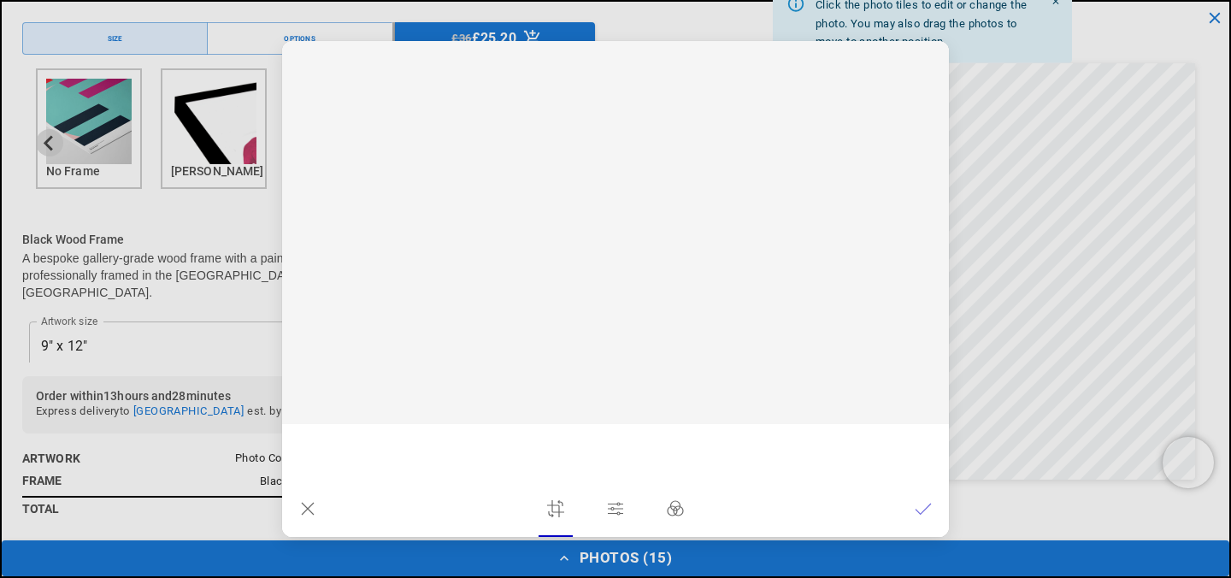
scroll to position [0, 333]
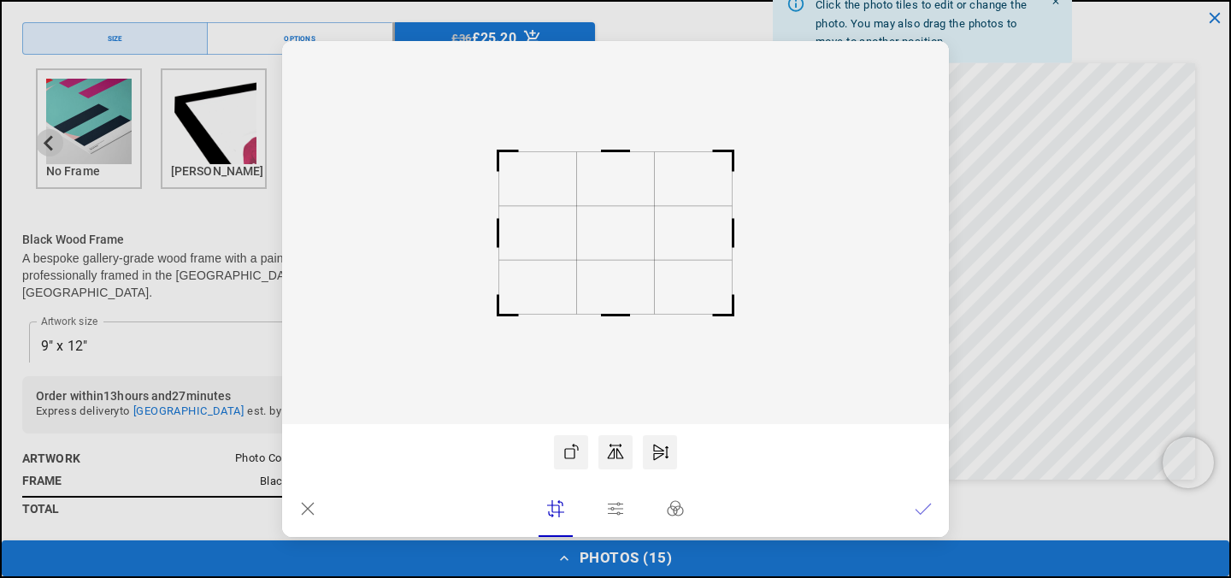
click at [299, 509] on icon at bounding box center [307, 508] width 17 height 17
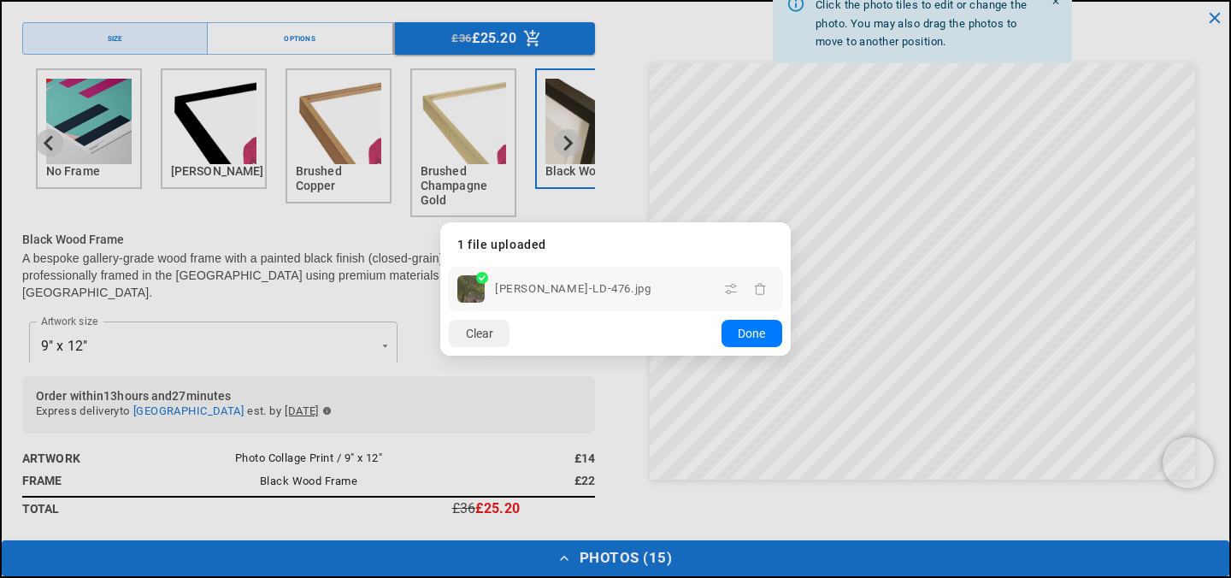
scroll to position [0, 667]
click at [486, 344] on button "Clear" at bounding box center [479, 333] width 61 height 27
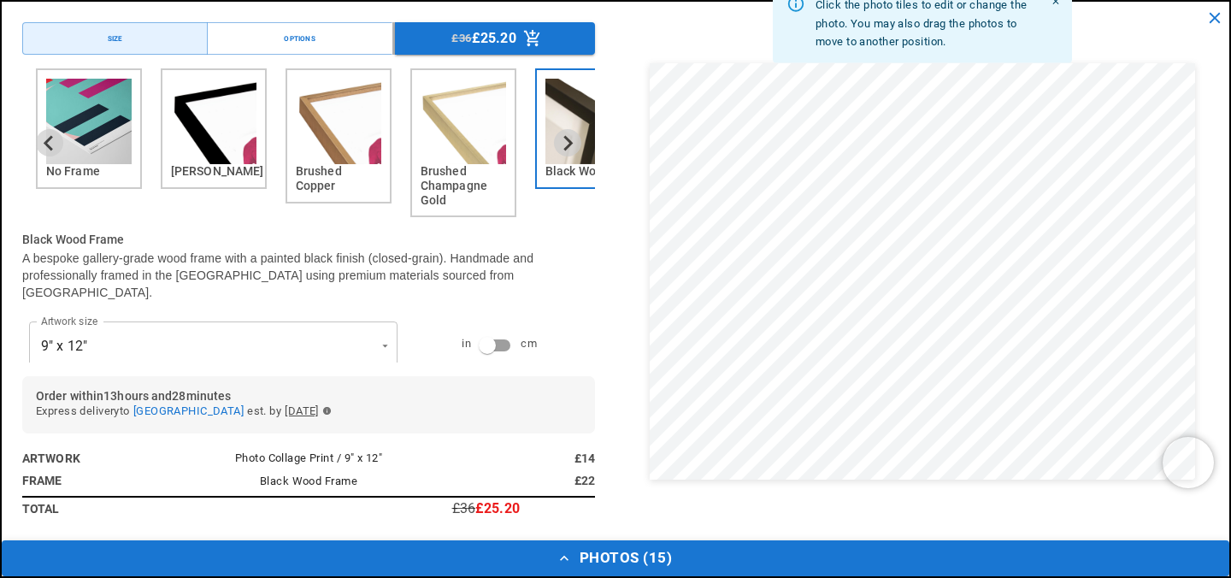
click at [631, 555] on button "Photos ( 15 )" at bounding box center [615, 558] width 1227 height 36
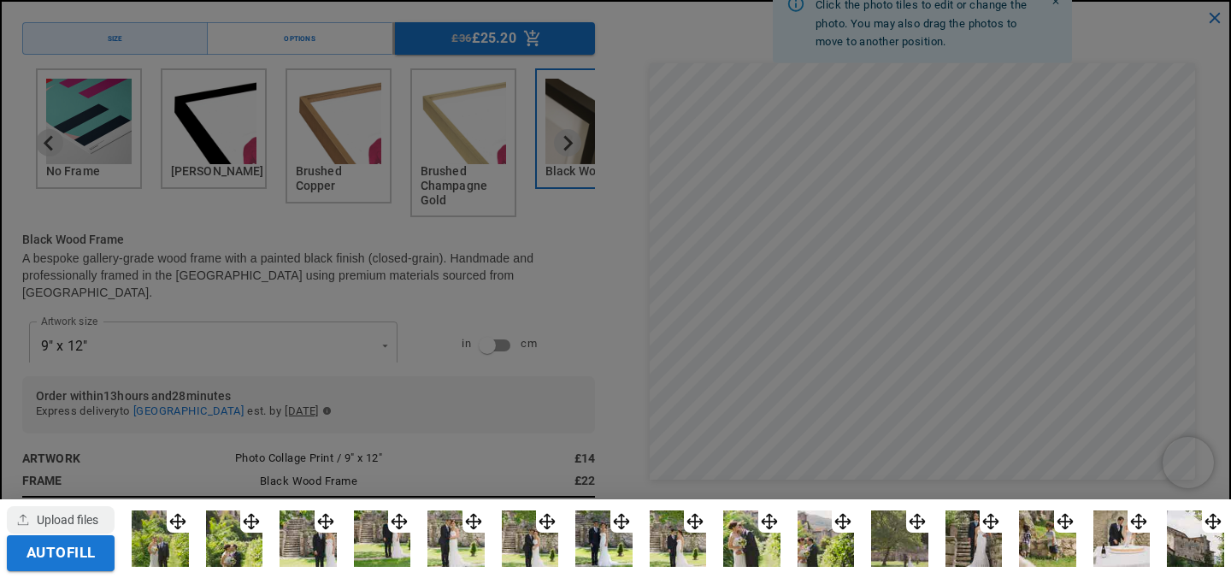
click at [880, 216] on div at bounding box center [615, 289] width 1231 height 578
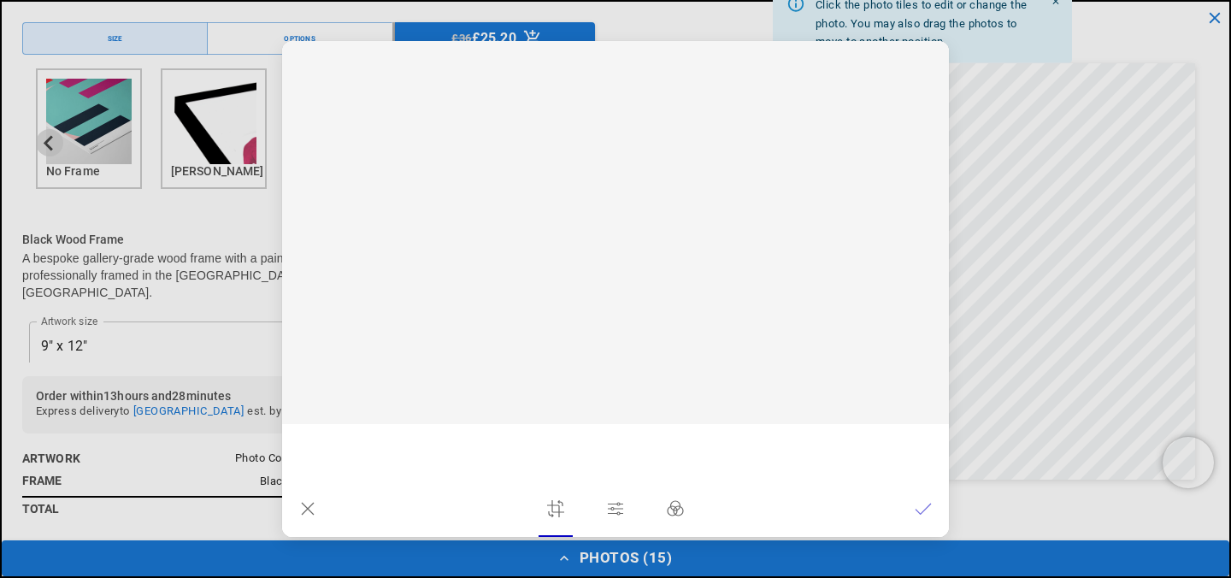
scroll to position [0, 0]
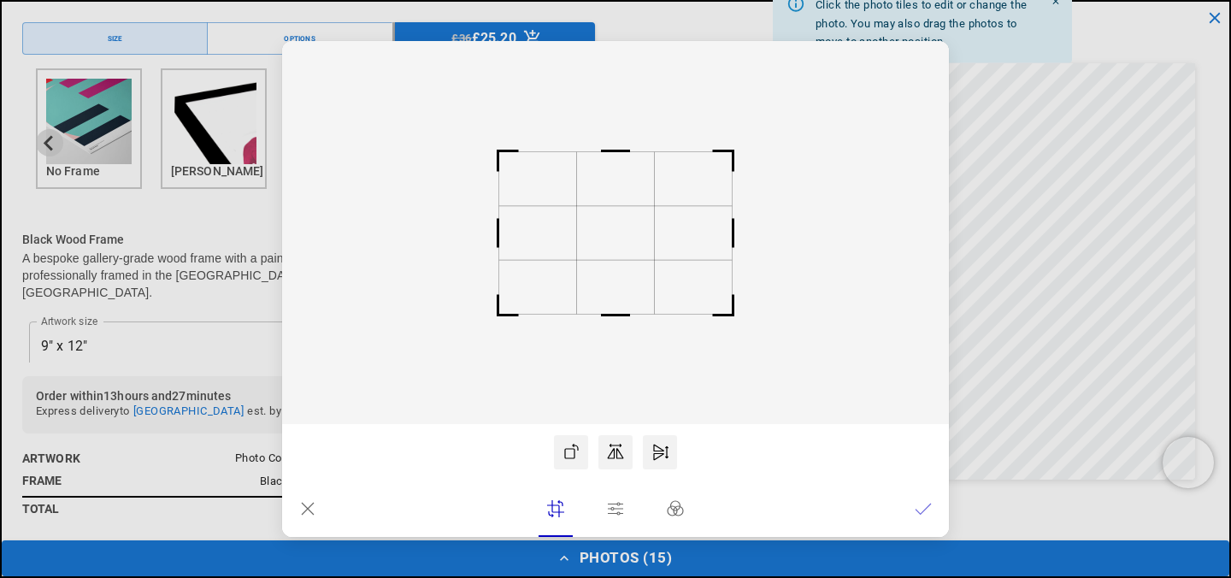
click at [625, 512] on lr-btn-ui at bounding box center [615, 508] width 34 height 34
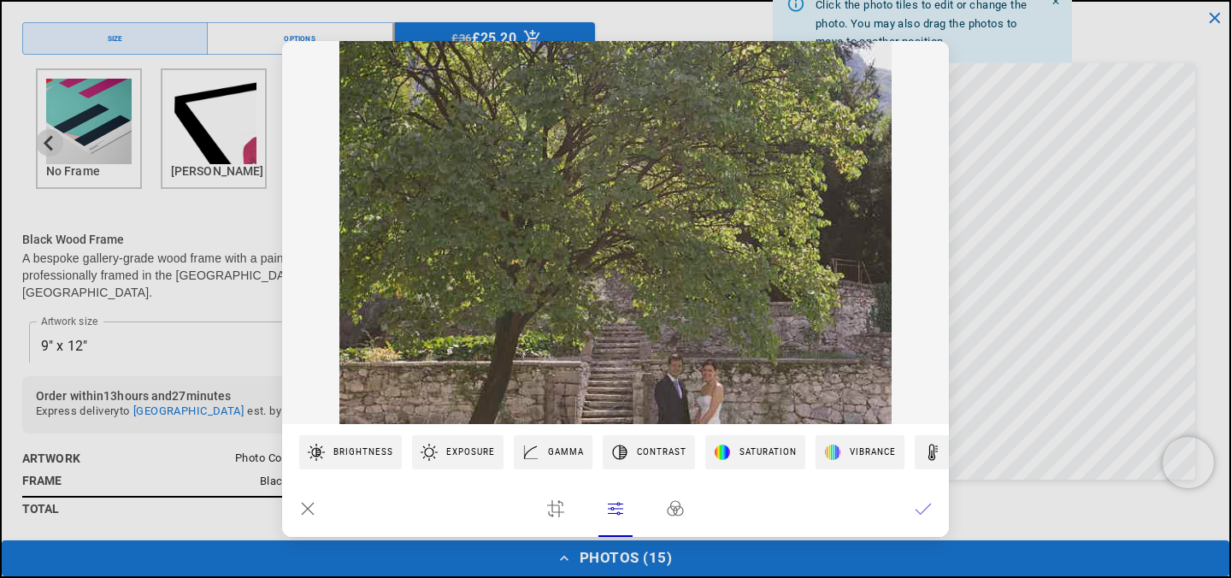
scroll to position [0, 333]
click at [677, 510] on icon at bounding box center [675, 508] width 17 height 17
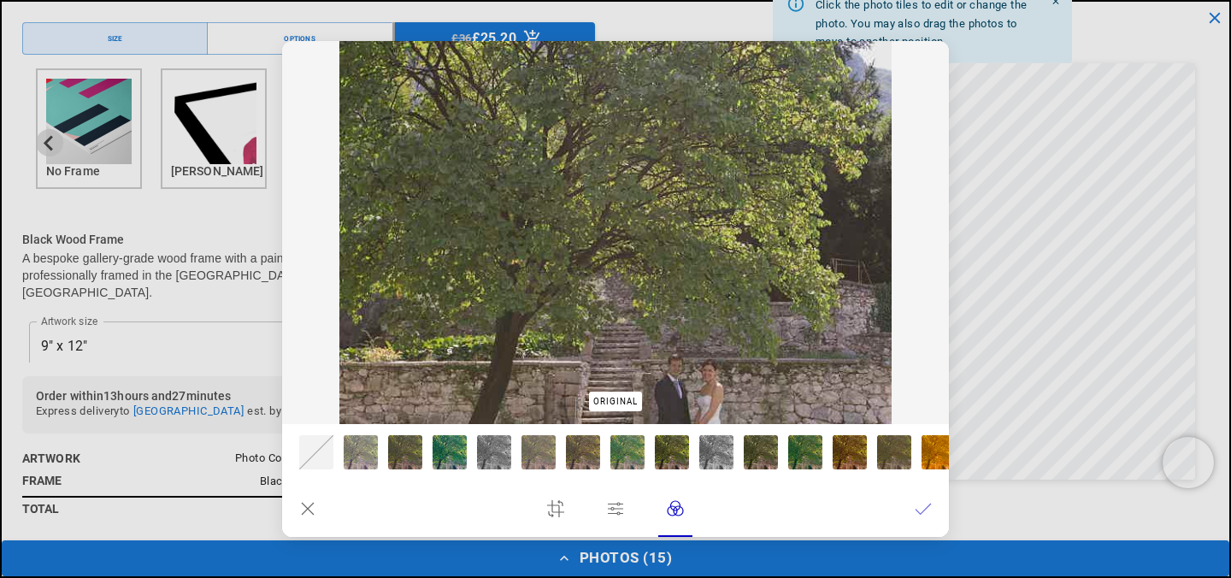
scroll to position [0, 667]
click at [614, 513] on icon at bounding box center [615, 509] width 15 height 12
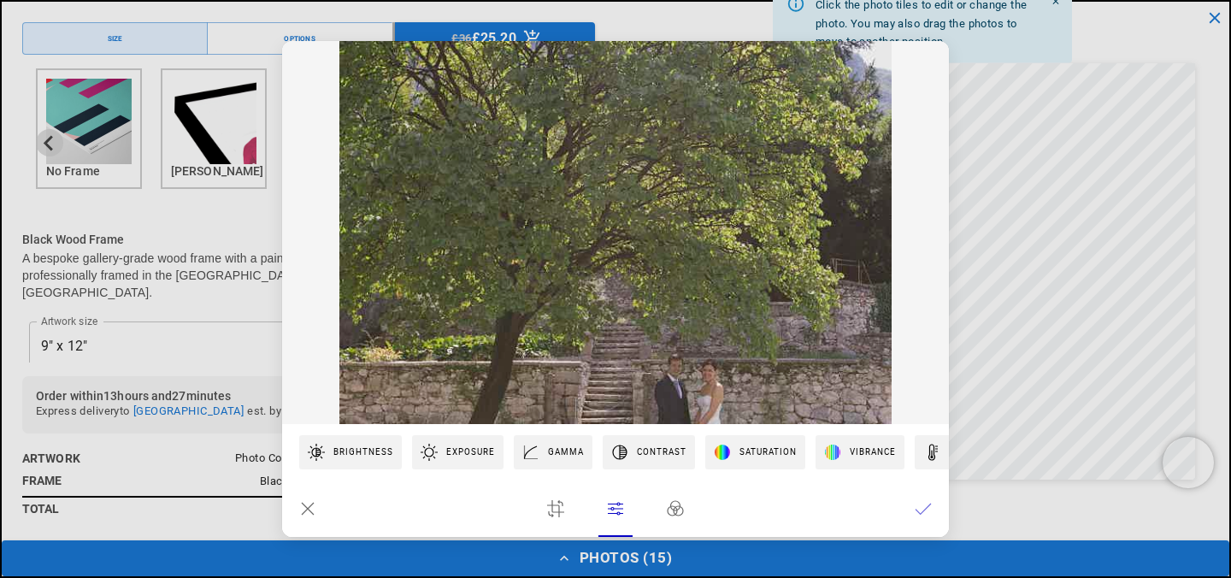
click at [562, 513] on icon at bounding box center [555, 508] width 17 height 17
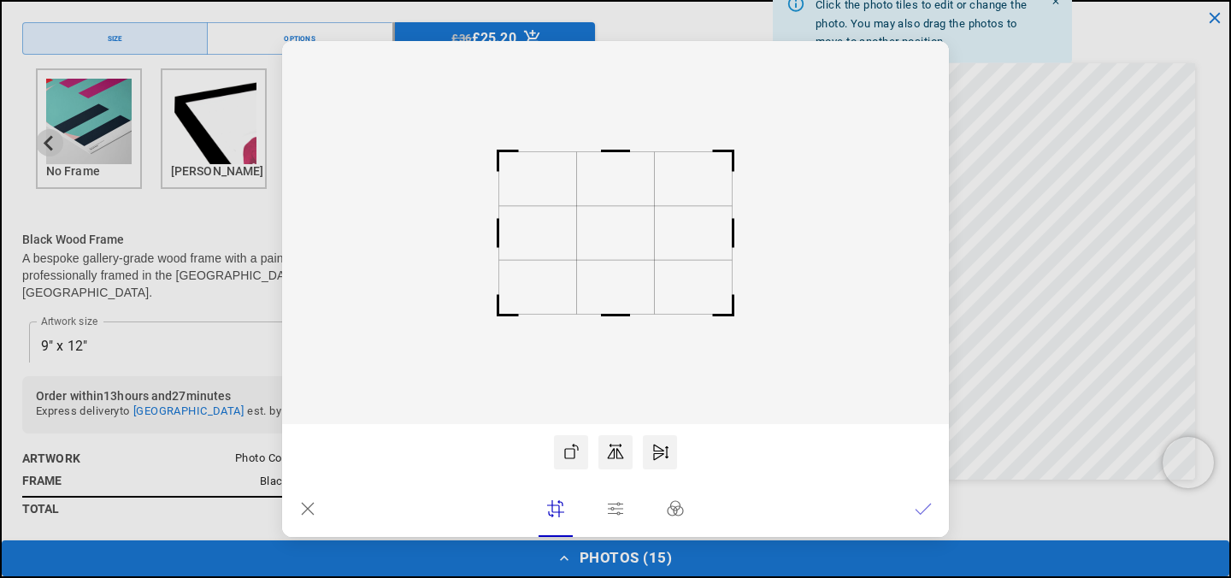
click at [316, 506] on lr-btn-ui at bounding box center [308, 508] width 34 height 34
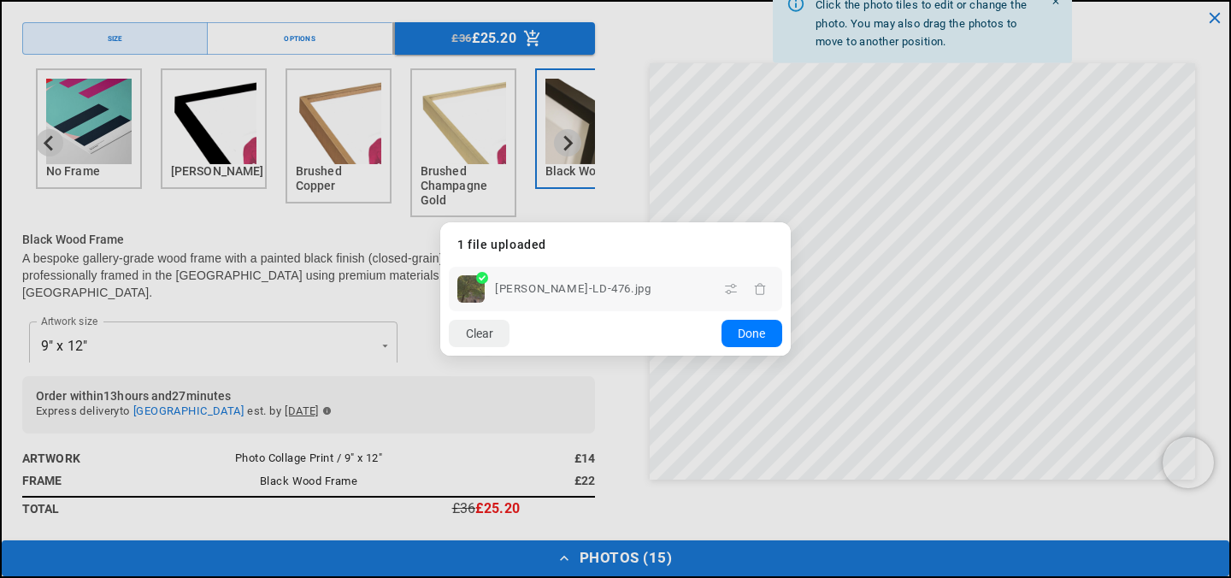
scroll to position [0, 0]
click at [763, 291] on icon "button" at bounding box center [760, 289] width 11 height 12
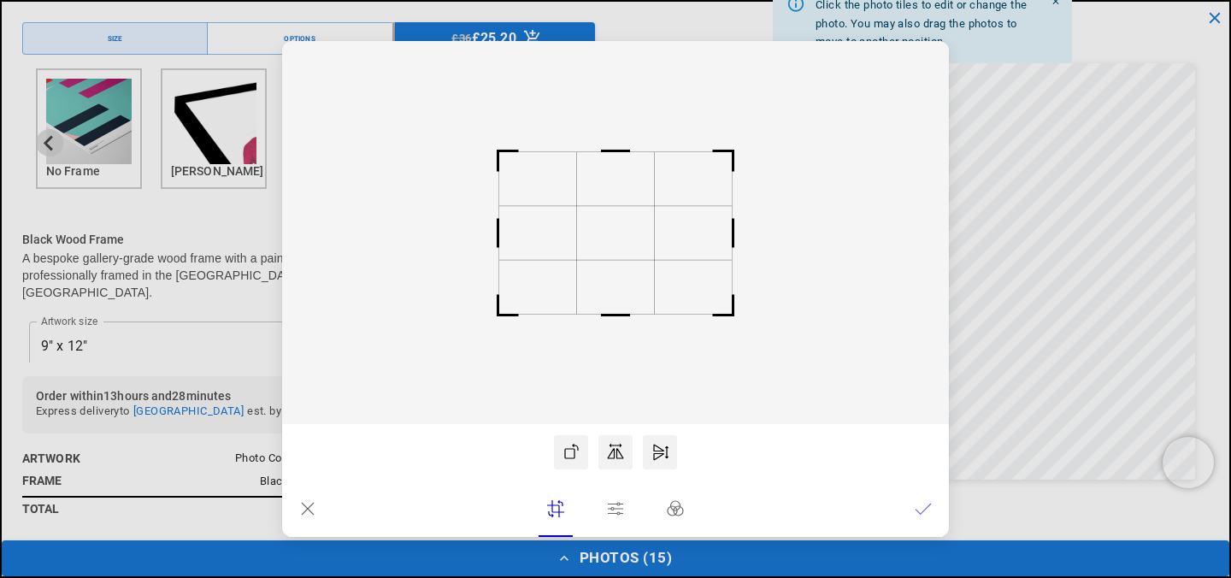
scroll to position [0, 333]
click at [312, 503] on icon at bounding box center [307, 508] width 17 height 17
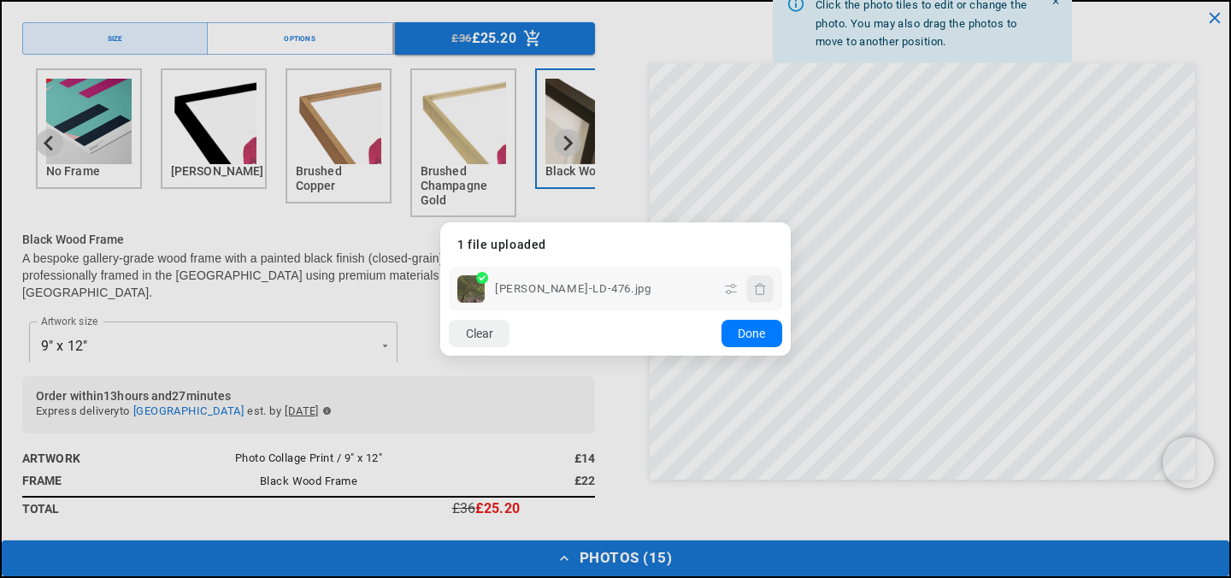
click at [759, 292] on icon "button" at bounding box center [760, 289] width 14 height 14
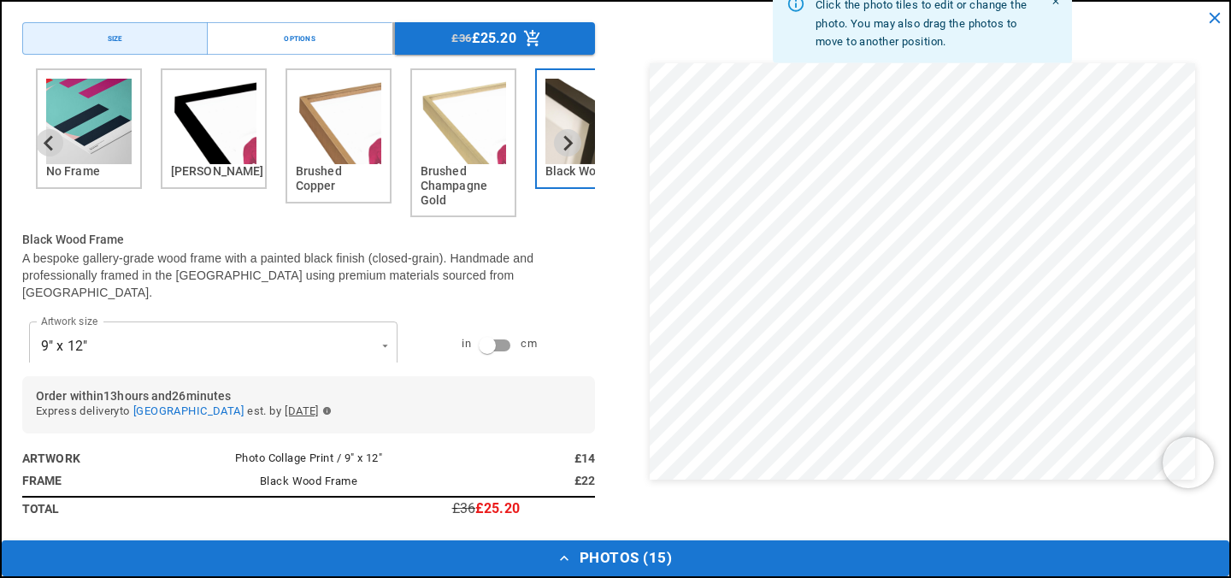
scroll to position [0, 0]
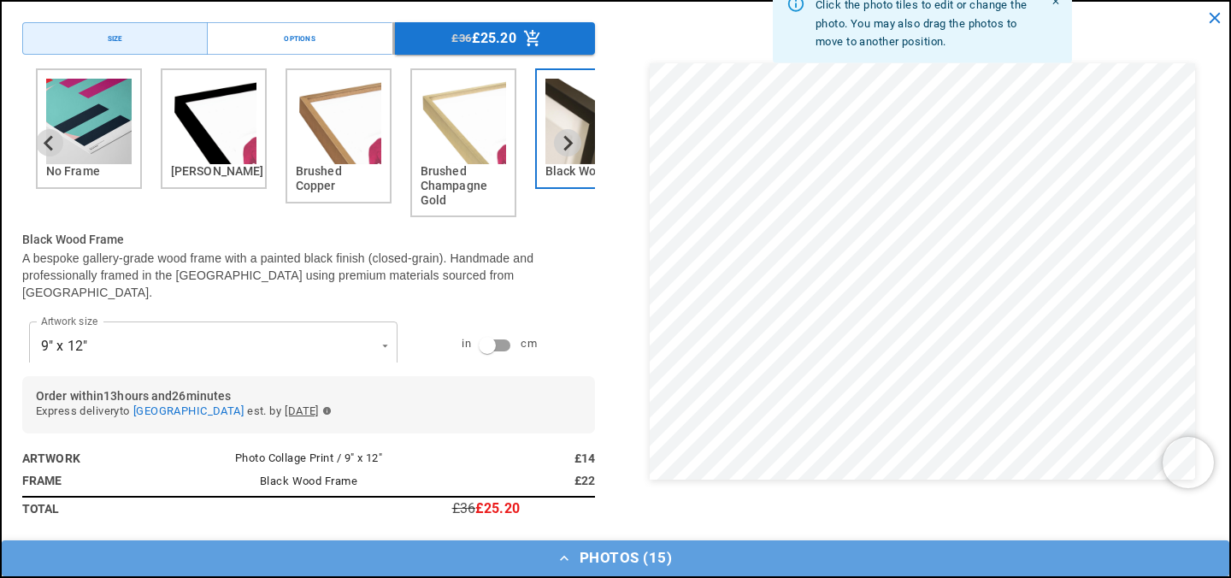
click at [621, 554] on button "Photos ( 15 )" at bounding box center [615, 558] width 1227 height 36
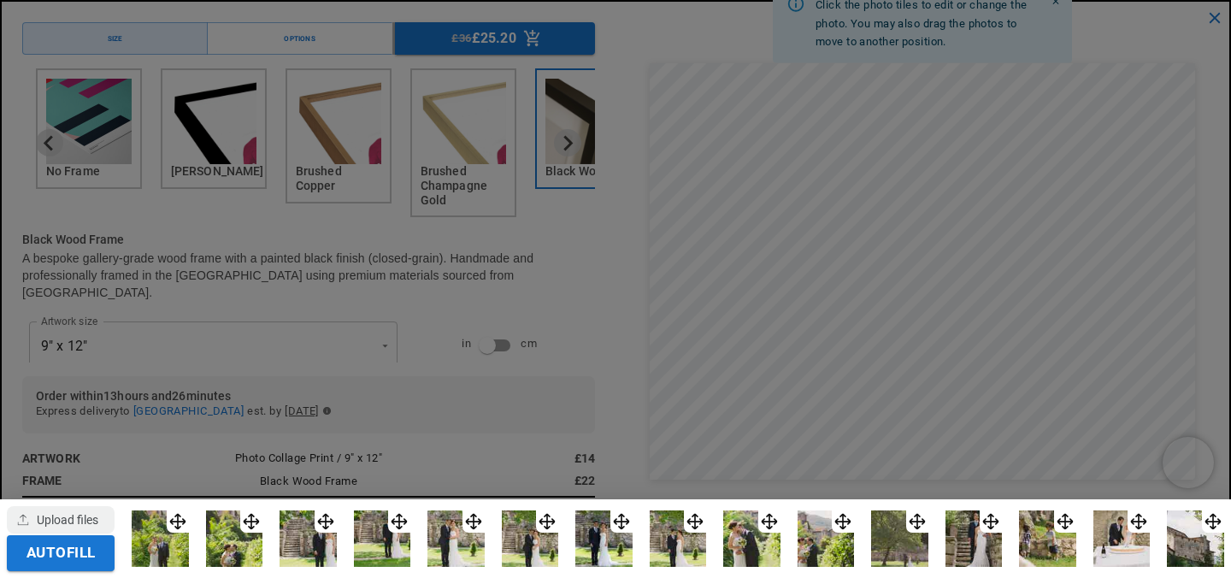
scroll to position [0, 667]
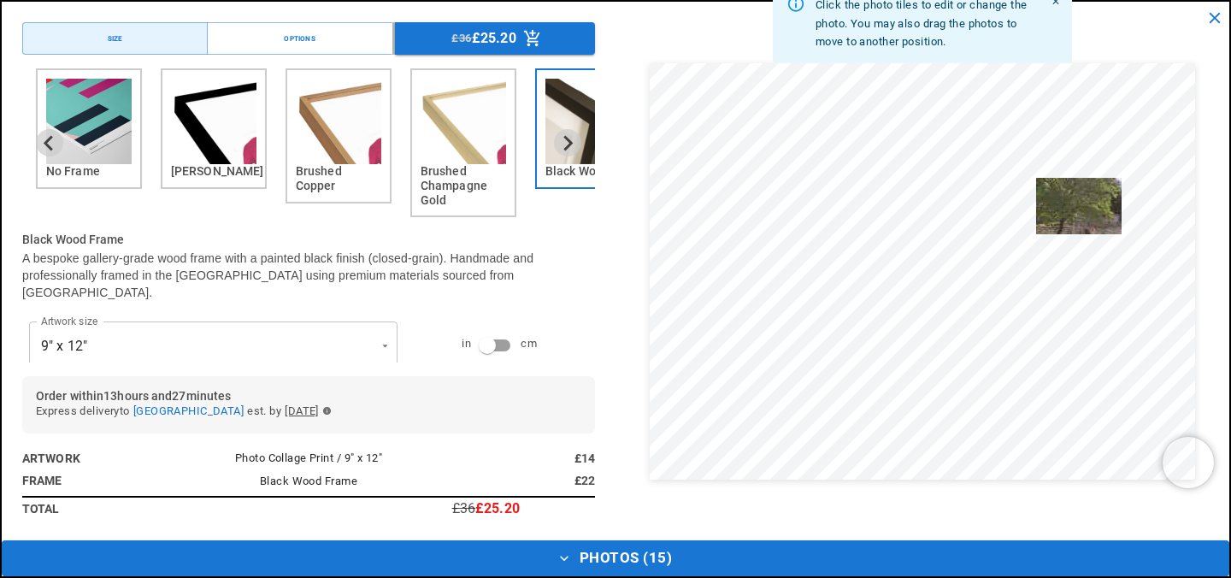
drag, startPoint x: 924, startPoint y: 505, endPoint x: 1084, endPoint y: 182, distance: 360.5
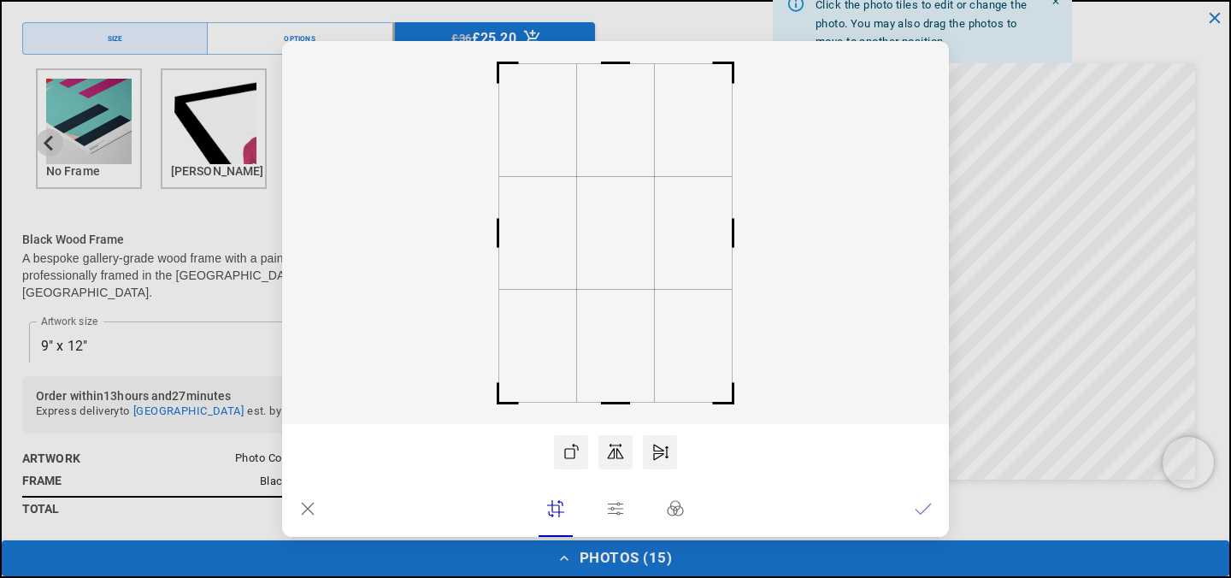
scroll to position [0, 0]
click at [308, 501] on icon at bounding box center [307, 508] width 17 height 17
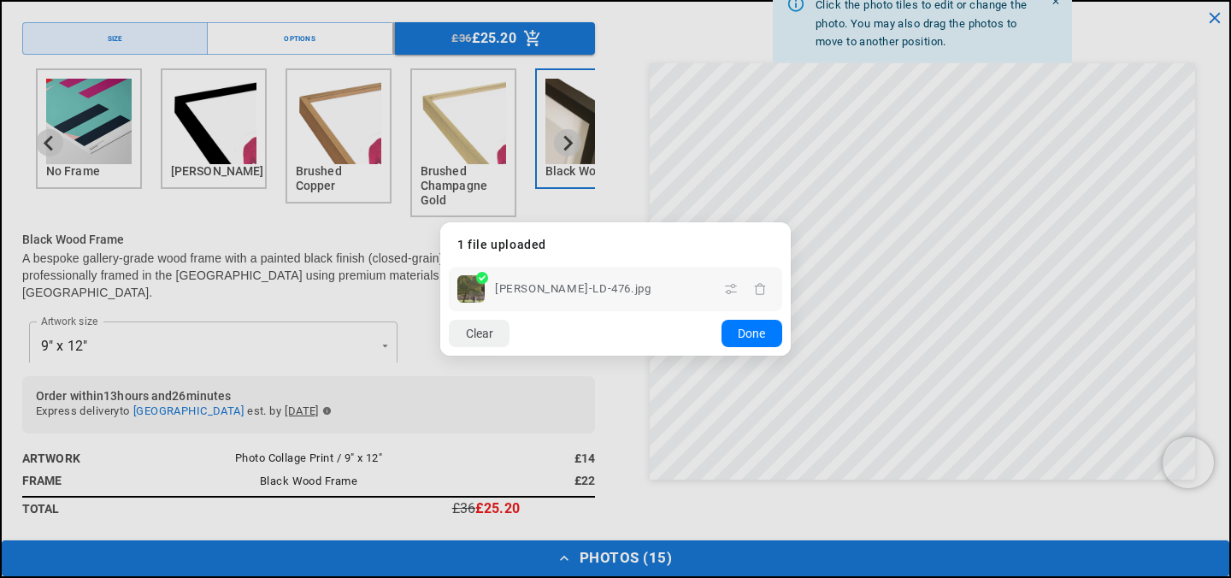
scroll to position [0, 333]
click at [493, 342] on button "Clear" at bounding box center [479, 333] width 61 height 27
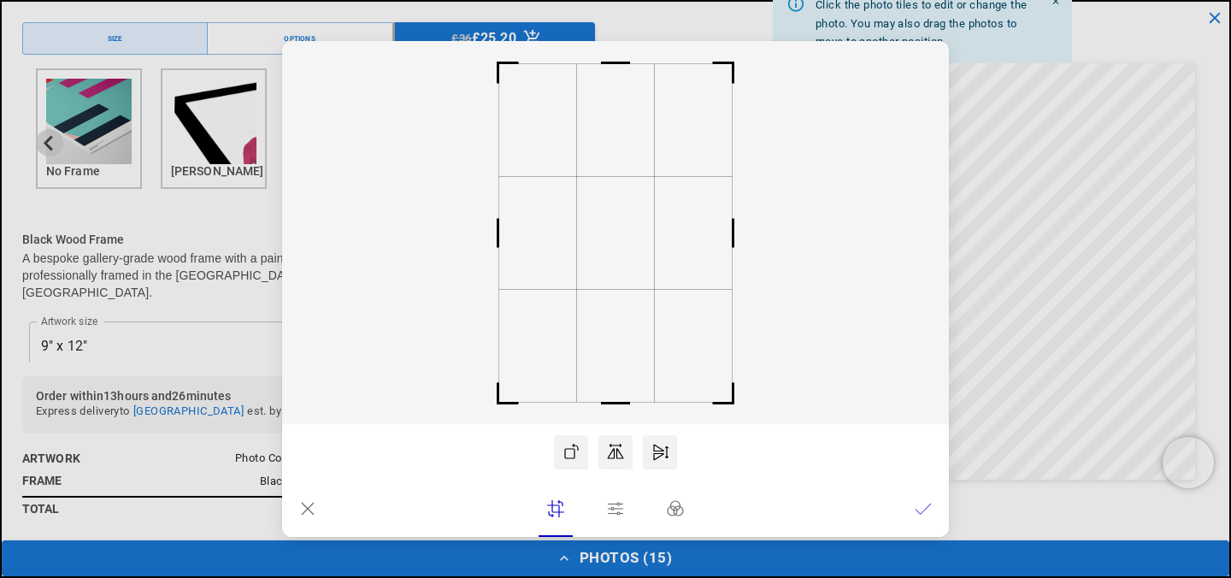
scroll to position [0, 667]
click at [308, 496] on lr-icon at bounding box center [307, 508] width 17 height 34
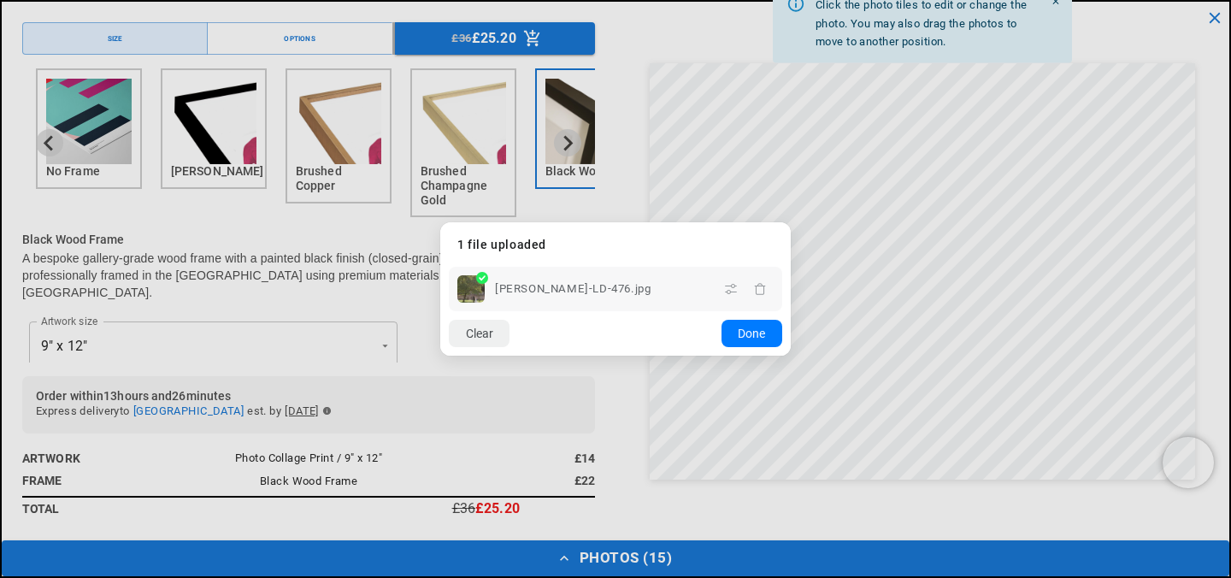
scroll to position [0, 0]
click at [756, 292] on icon "button" at bounding box center [760, 289] width 14 height 14
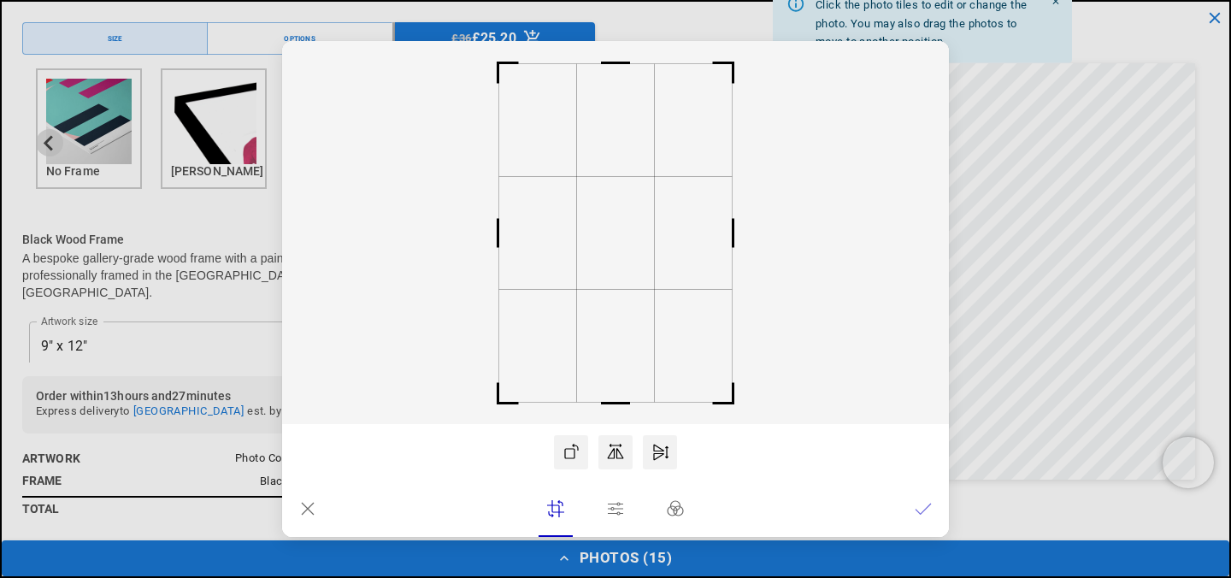
click at [304, 507] on icon at bounding box center [307, 508] width 17 height 17
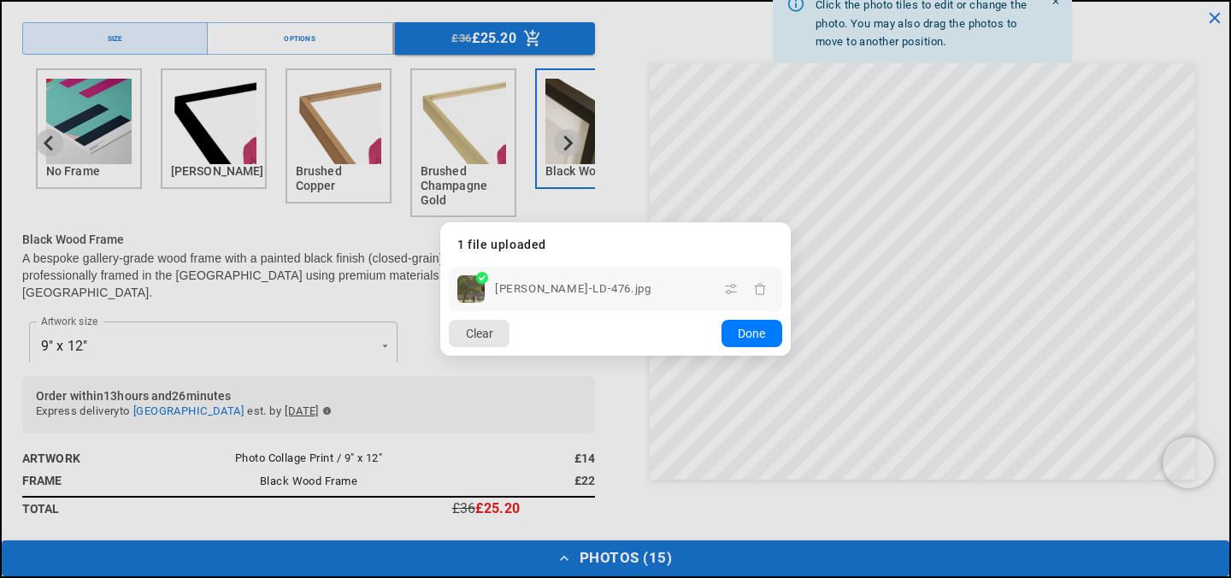
scroll to position [0, 333]
click at [471, 333] on button "Clear" at bounding box center [479, 333] width 61 height 27
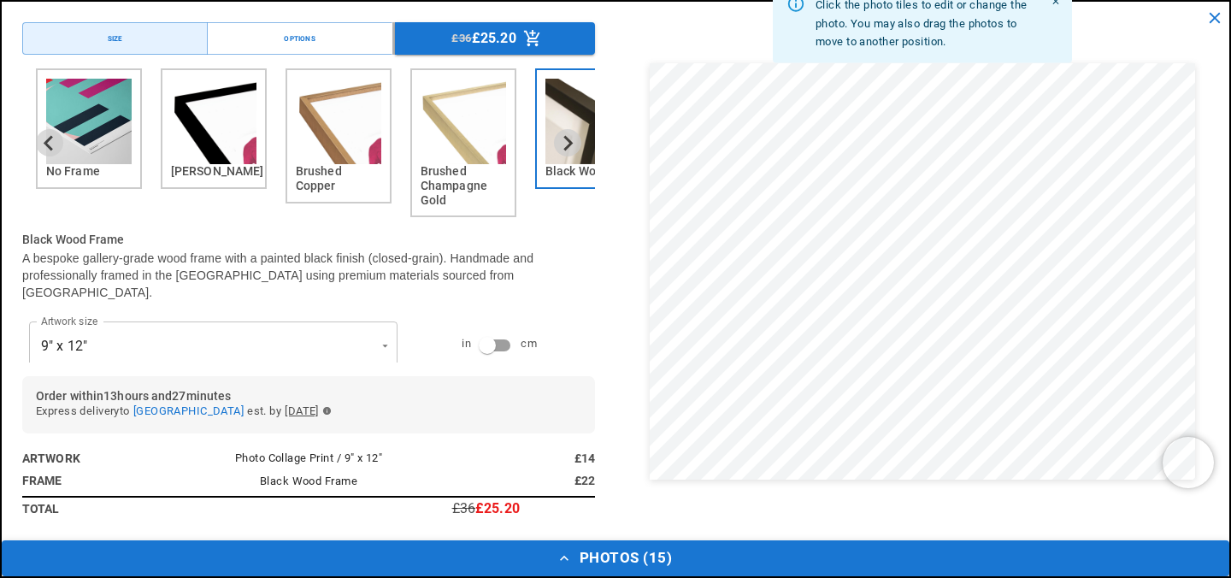
click at [621, 550] on button "Photos ( 15 )" at bounding box center [615, 558] width 1227 height 36
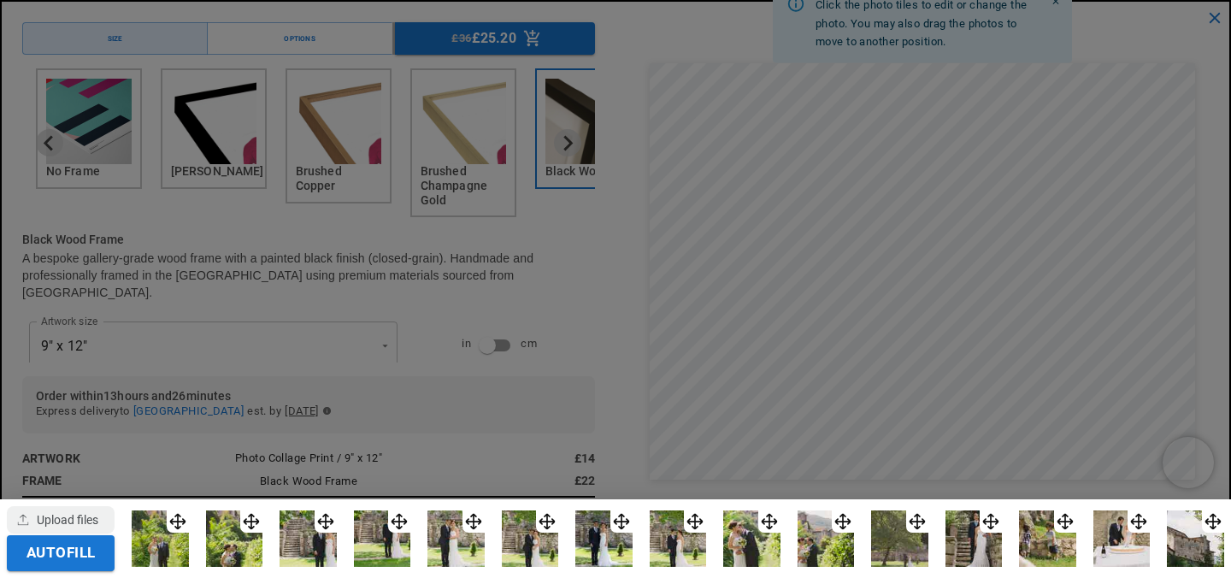
click at [984, 533] on img at bounding box center [973, 538] width 57 height 57
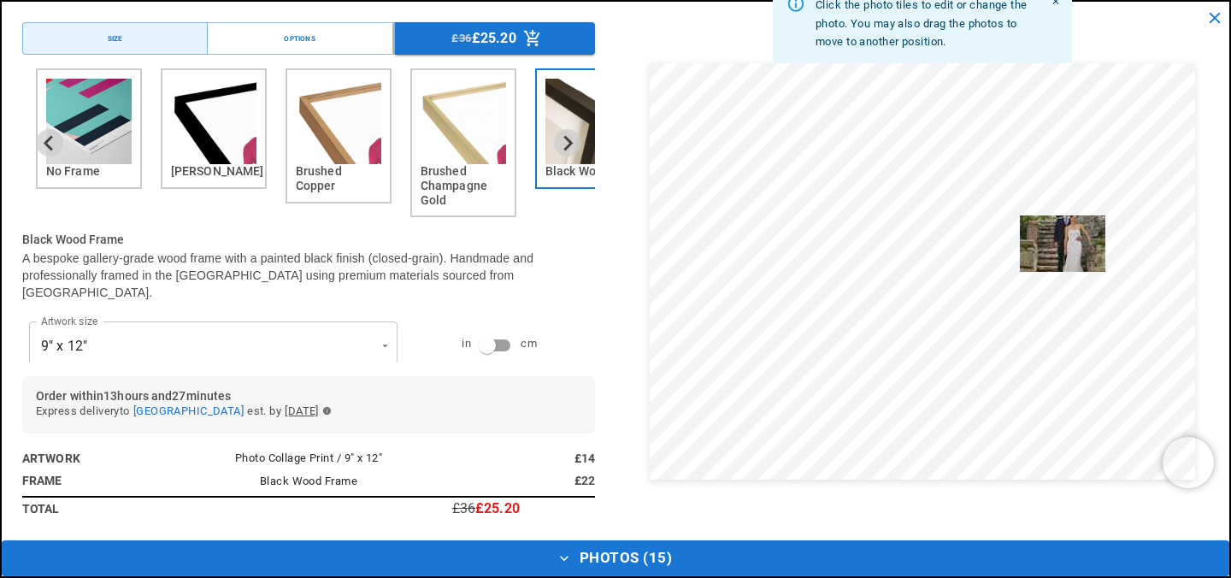
drag, startPoint x: 992, startPoint y: 518, endPoint x: 1064, endPoint y: 232, distance: 295.2
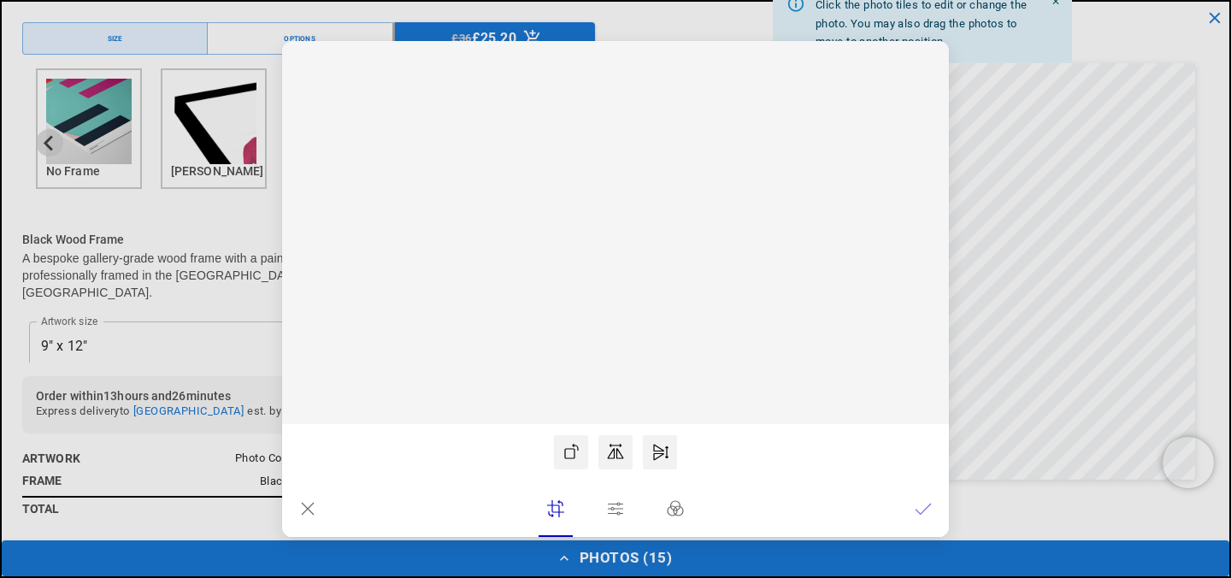
scroll to position [0, 0]
click at [924, 511] on icon at bounding box center [923, 508] width 17 height 17
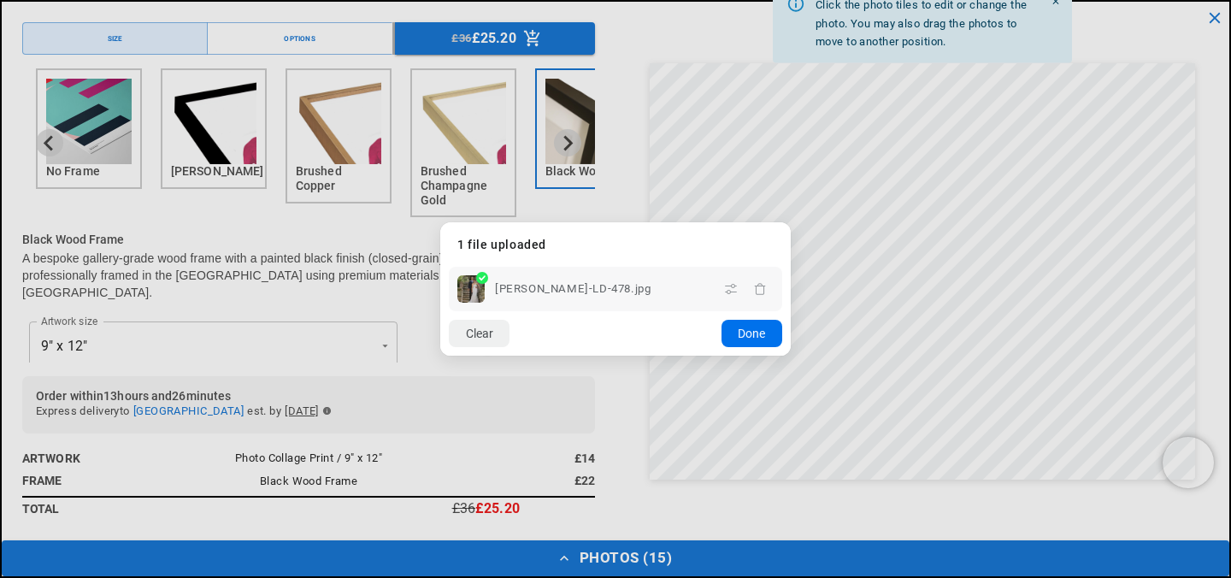
click at [744, 340] on button "Done" at bounding box center [751, 333] width 61 height 27
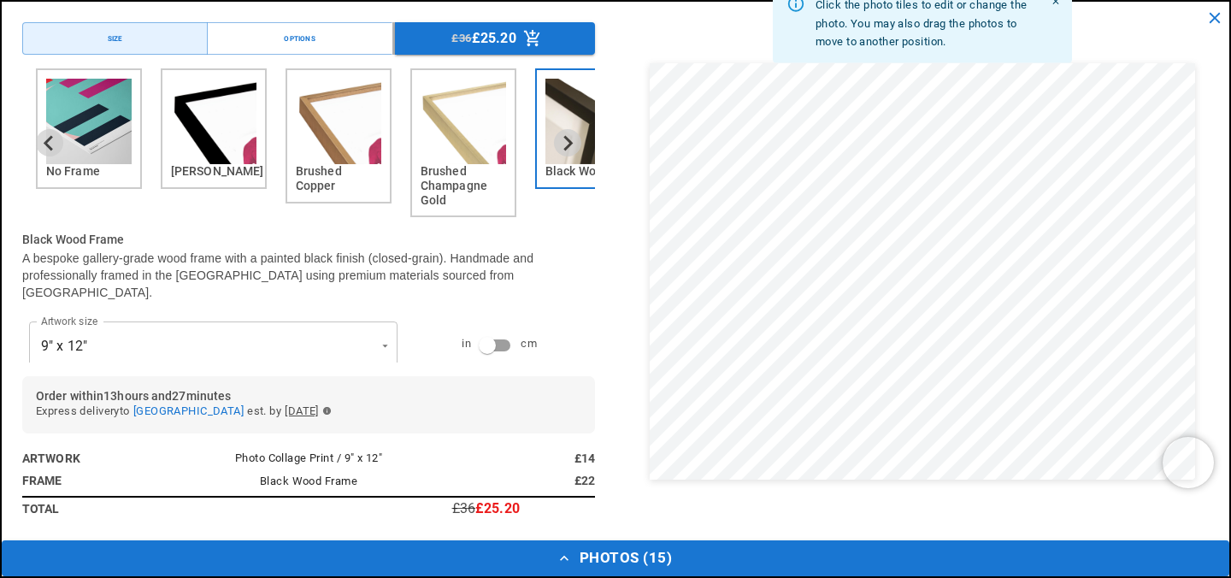
scroll to position [0, 333]
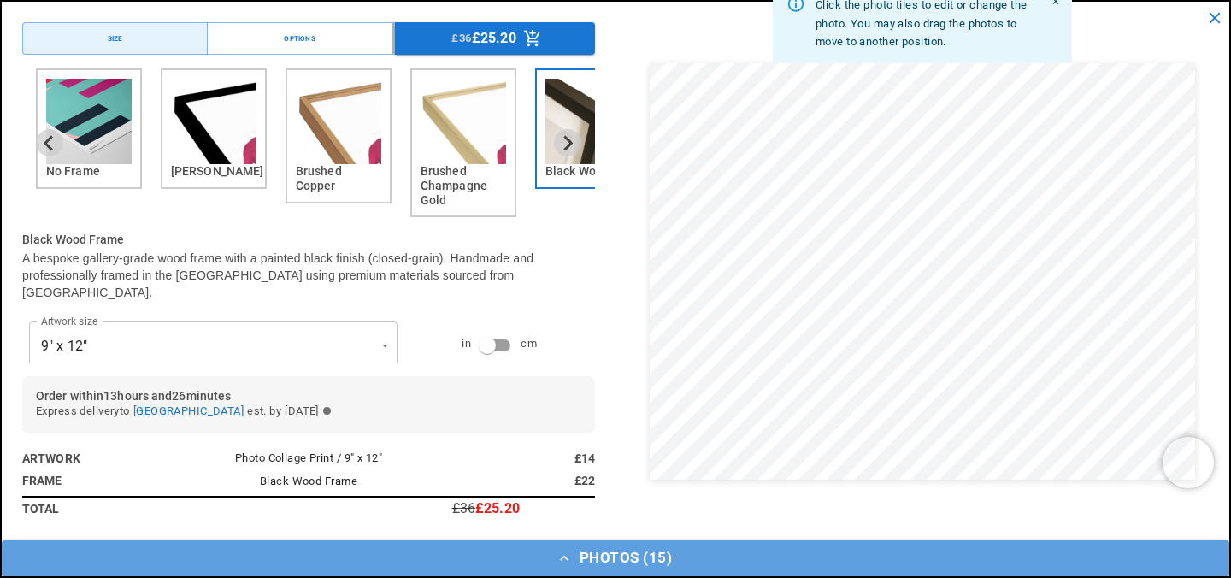
click at [591, 554] on button "Photos ( 15 )" at bounding box center [615, 558] width 1227 height 36
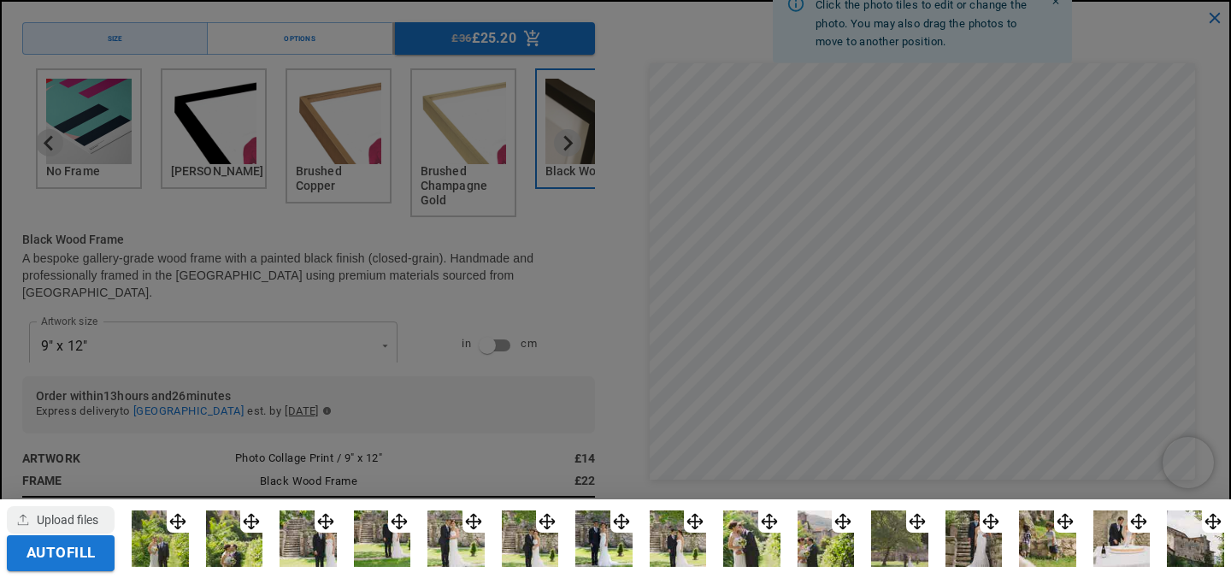
scroll to position [0, 667]
click at [1039, 543] on img at bounding box center [1047, 538] width 57 height 57
click at [1204, 538] on img at bounding box center [1195, 538] width 57 height 57
click at [545, 537] on img at bounding box center [530, 538] width 57 height 57
click at [419, 549] on div at bounding box center [678, 539] width 1092 height 60
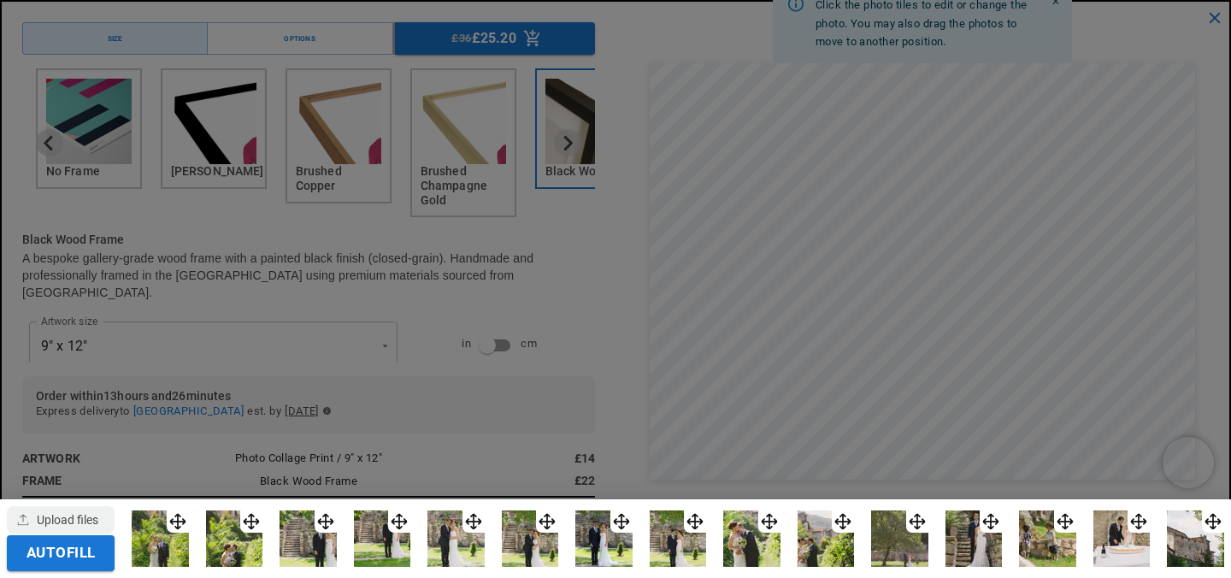
click at [281, 529] on div at bounding box center [678, 539] width 1092 height 60
click at [174, 534] on img at bounding box center [160, 538] width 57 height 57
click at [324, 535] on img at bounding box center [308, 538] width 57 height 57
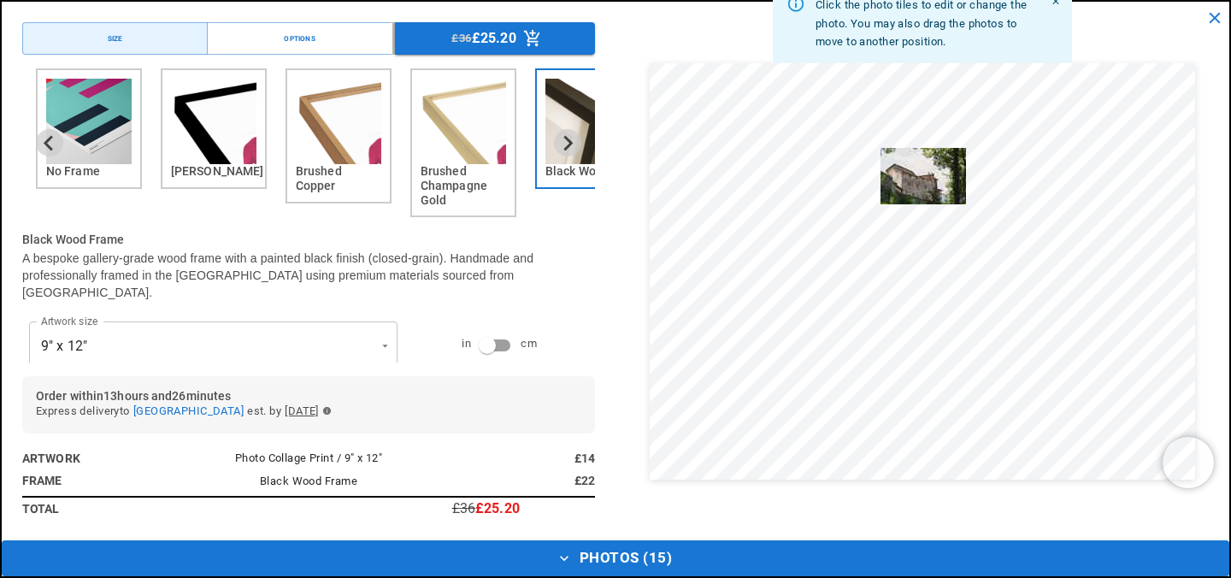
drag, startPoint x: 1213, startPoint y: 513, endPoint x: 923, endPoint y: 155, distance: 460.7
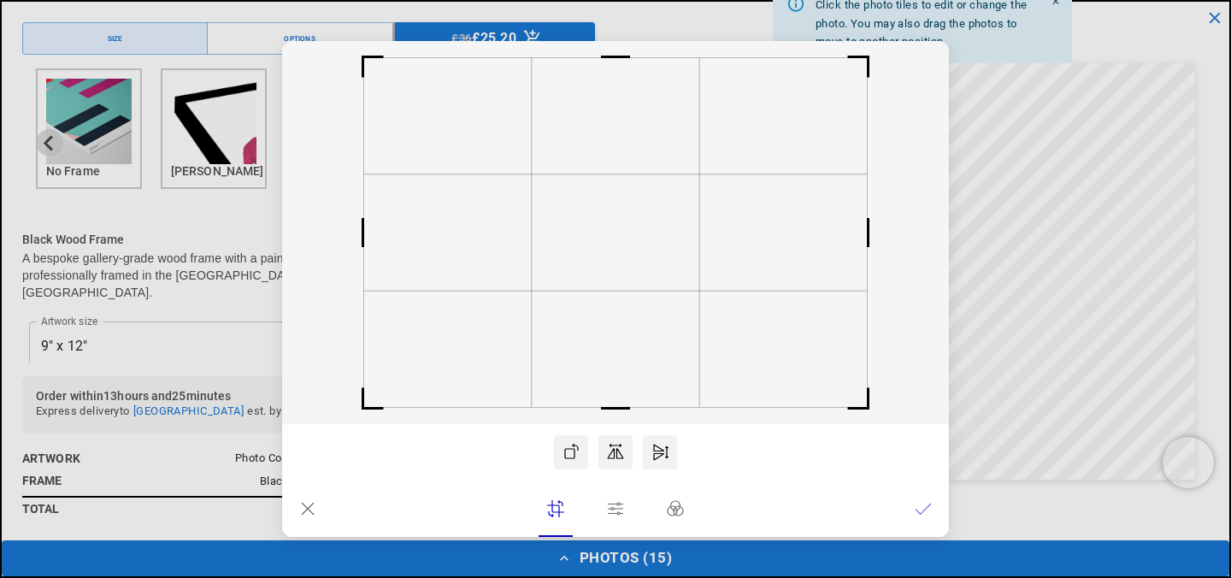
scroll to position [0, 333]
click at [620, 515] on icon at bounding box center [615, 508] width 17 height 17
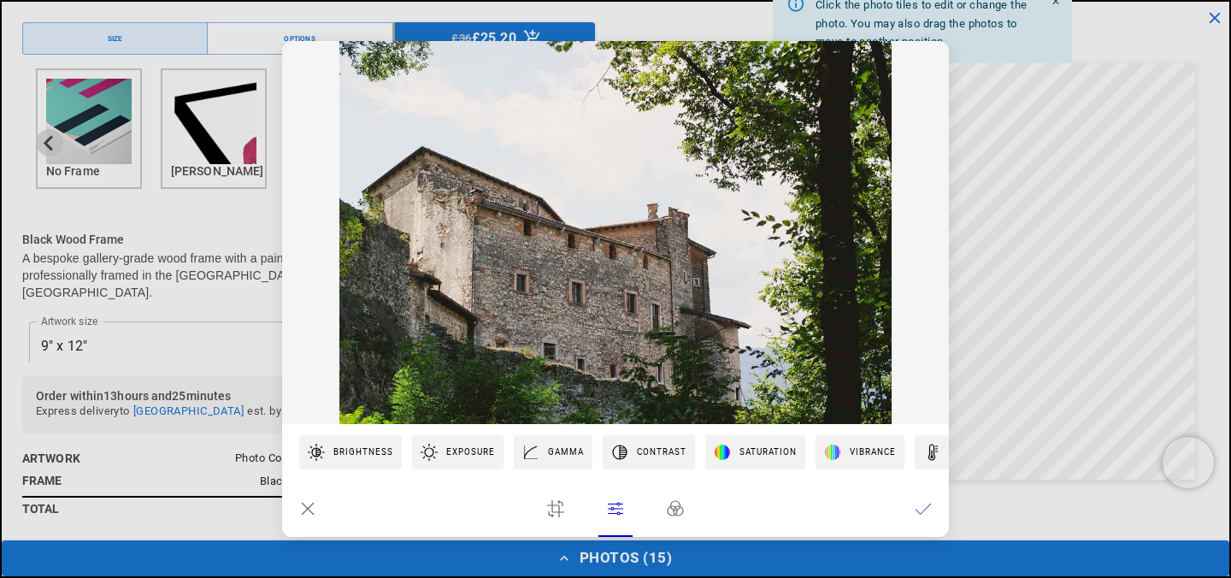
scroll to position [0, 667]
click at [674, 514] on icon at bounding box center [675, 508] width 17 height 17
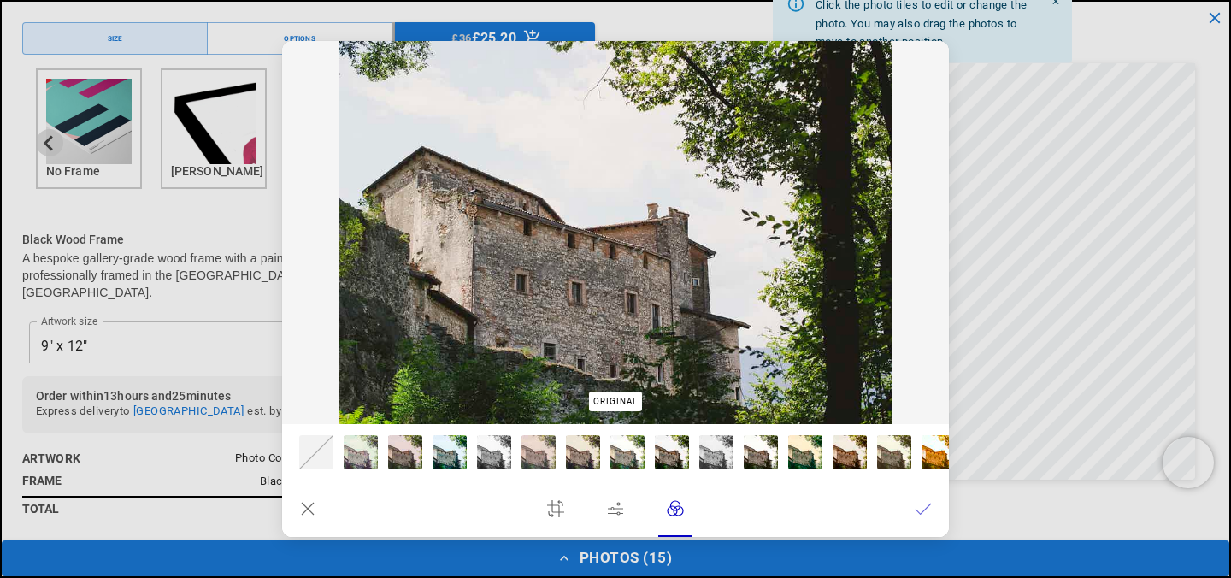
scroll to position [0, 0]
click at [927, 508] on icon at bounding box center [923, 508] width 17 height 17
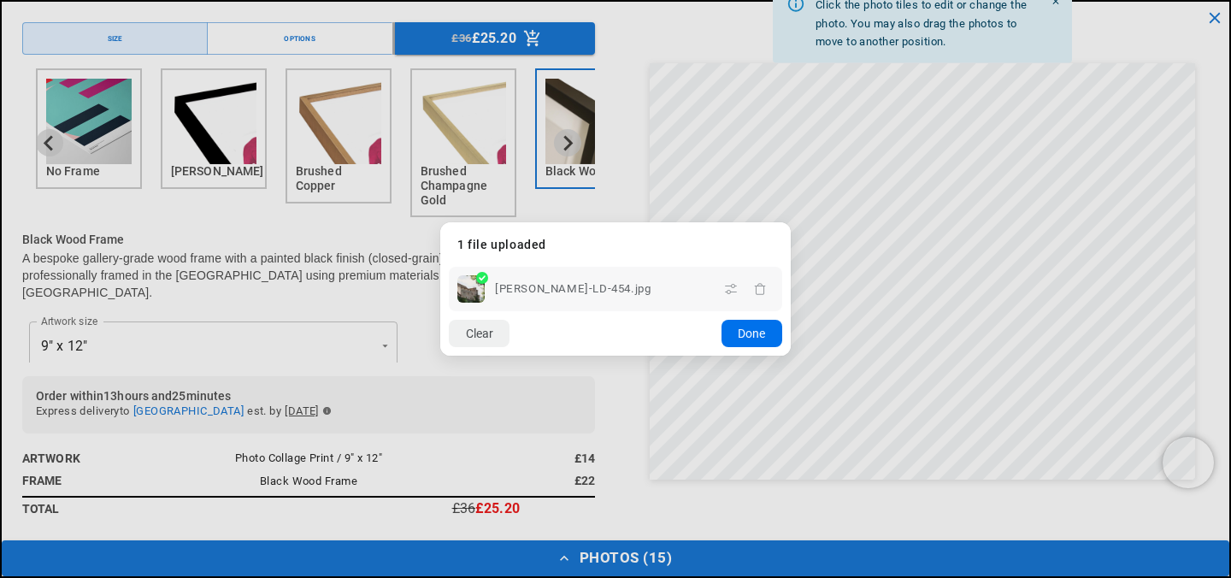
click at [747, 344] on button "Done" at bounding box center [751, 333] width 61 height 27
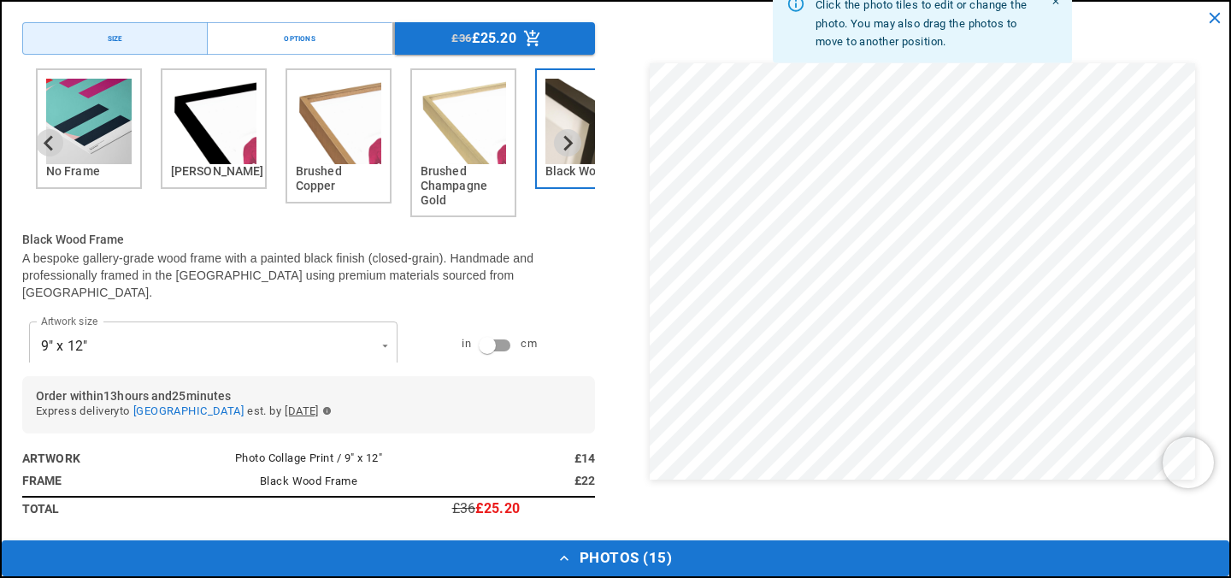
scroll to position [0, 333]
click at [632, 550] on button "Photos ( 15 )" at bounding box center [615, 558] width 1227 height 36
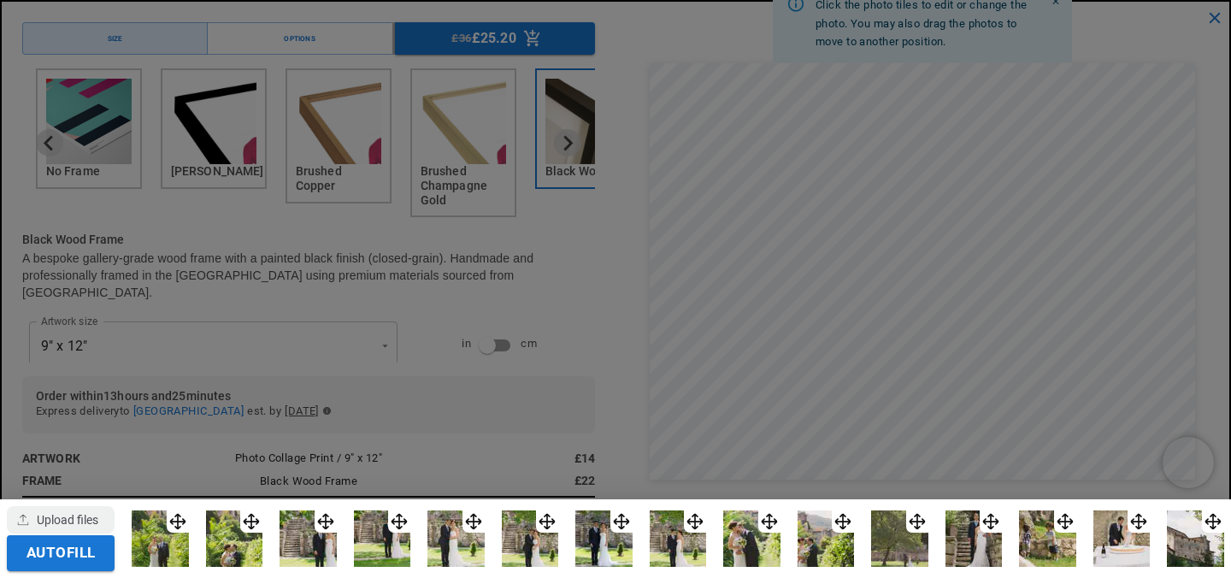
scroll to position [0, 667]
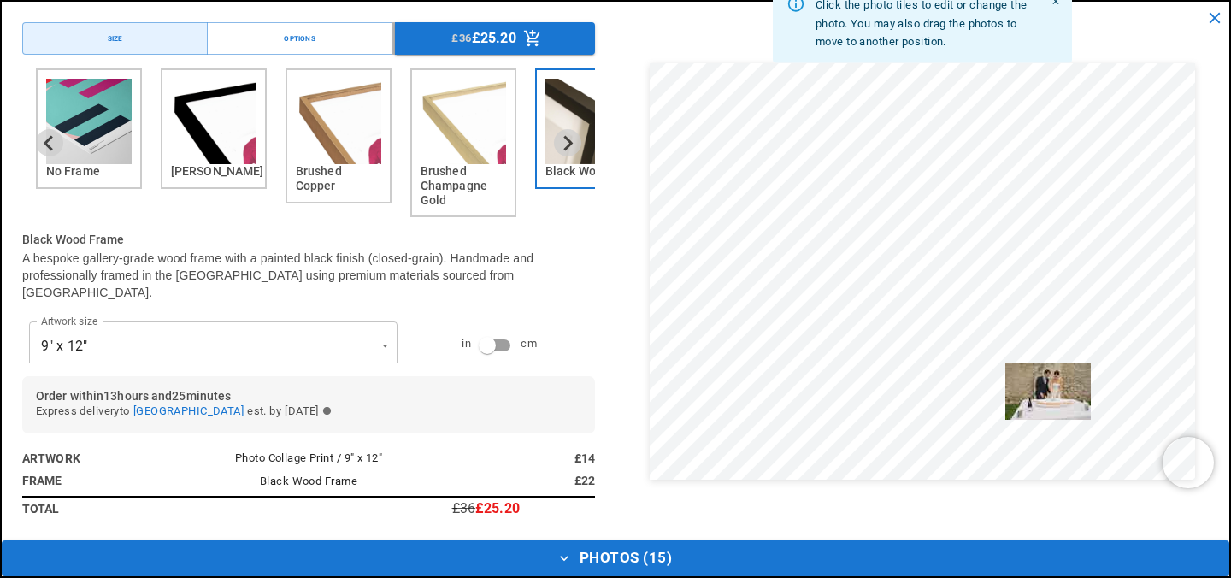
drag, startPoint x: 1145, startPoint y: 511, endPoint x: 1056, endPoint y: 374, distance: 163.8
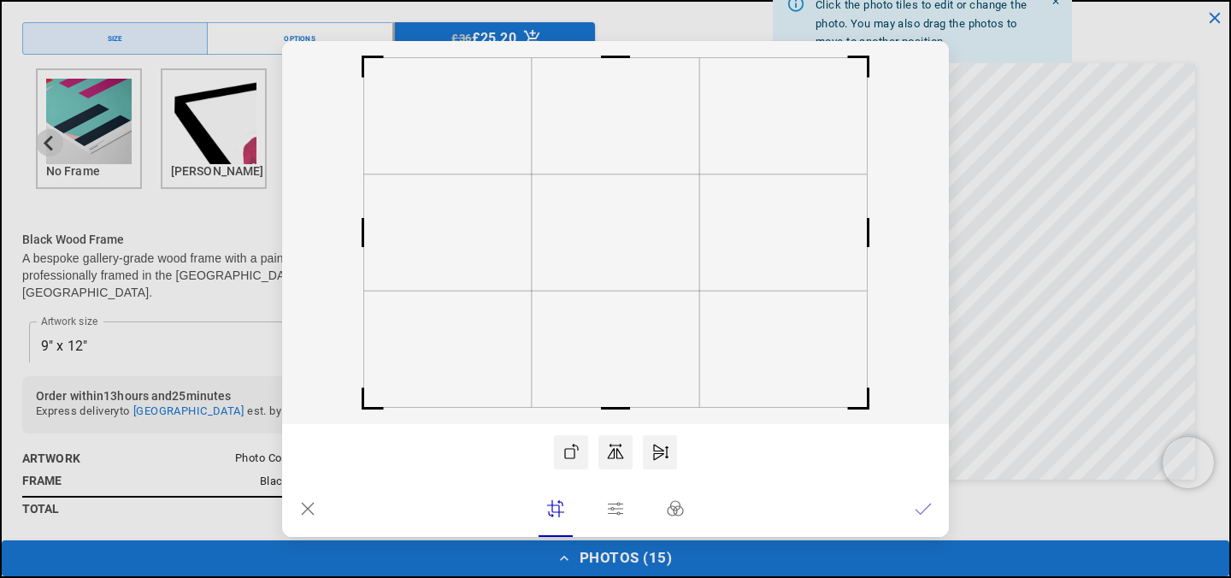
scroll to position [0, 333]
click at [925, 510] on icon at bounding box center [923, 508] width 17 height 17
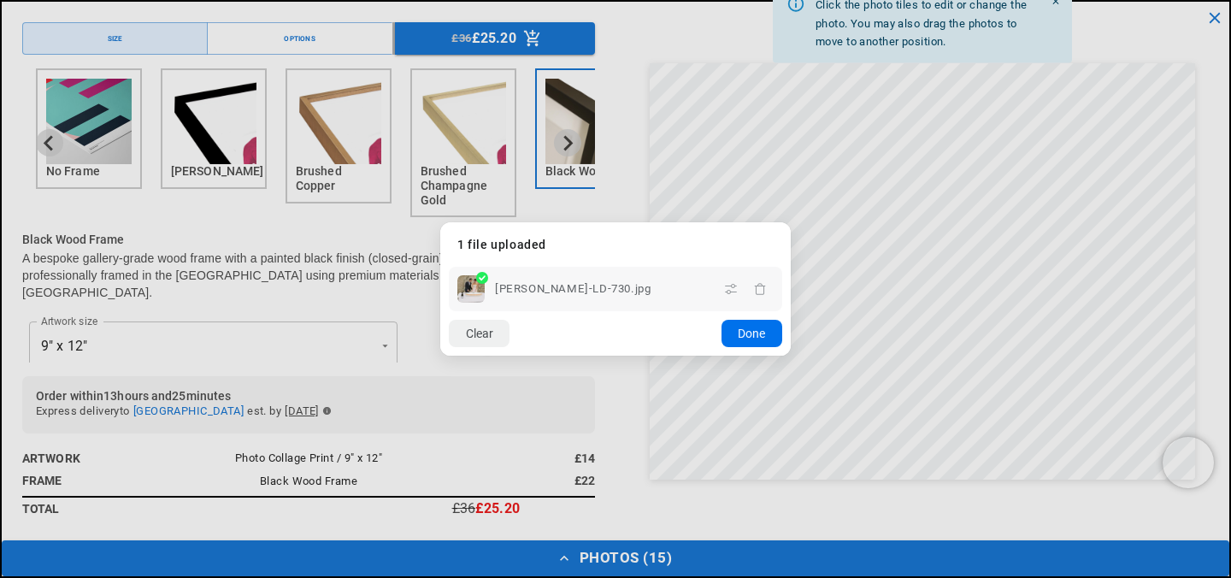
click at [745, 335] on button "Done" at bounding box center [751, 333] width 61 height 27
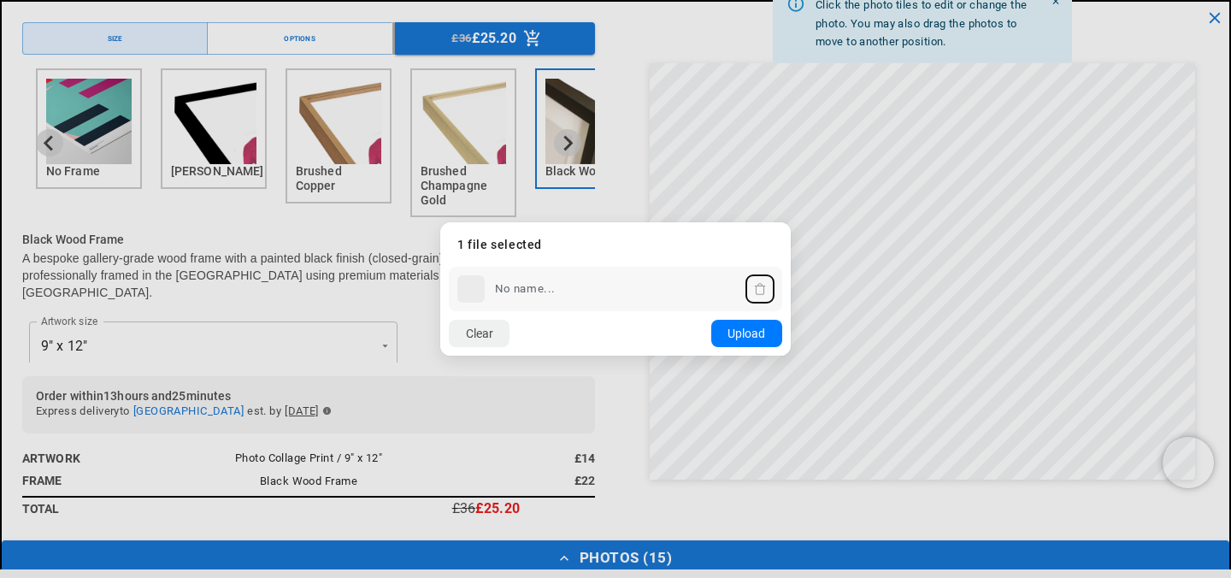
scroll to position [0, 667]
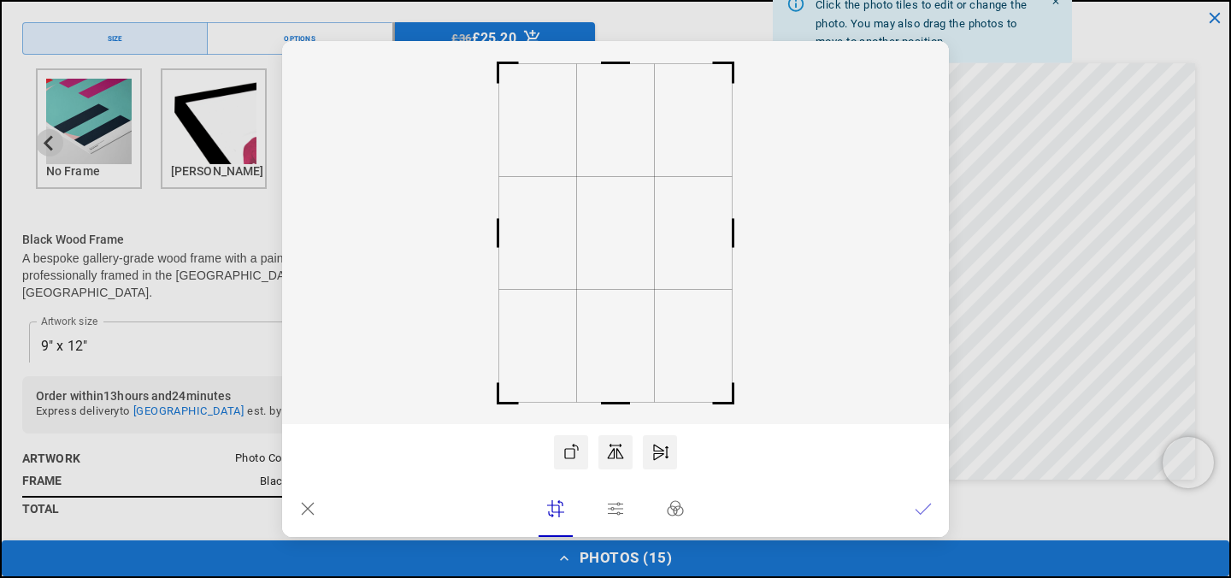
click at [673, 506] on icon at bounding box center [675, 508] width 15 height 15
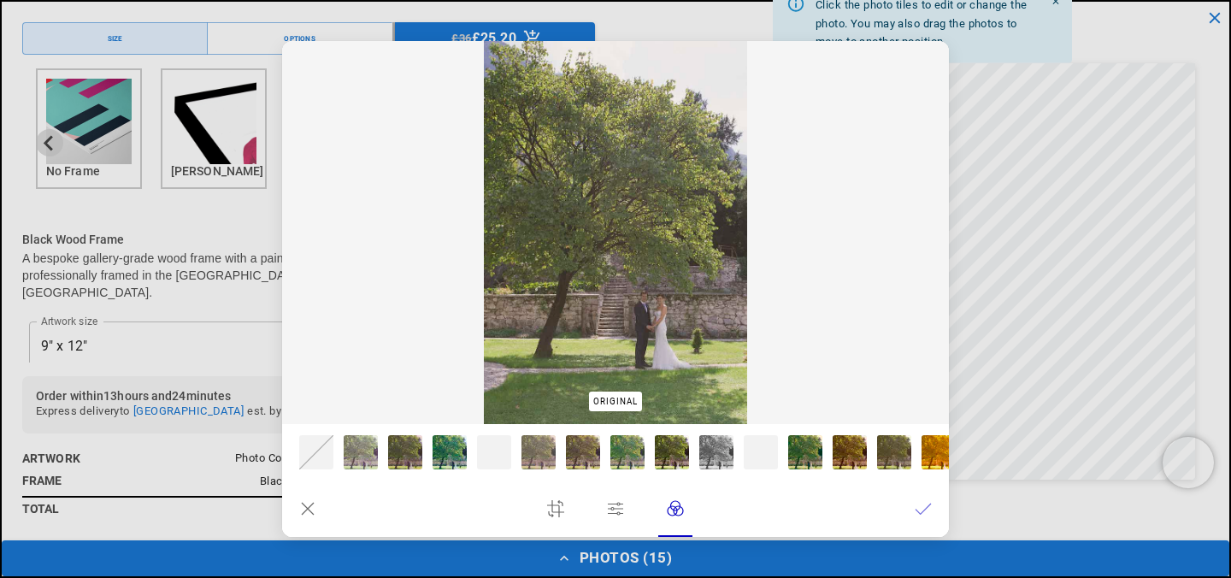
click at [664, 456] on div at bounding box center [672, 452] width 34 height 34
type input "***"
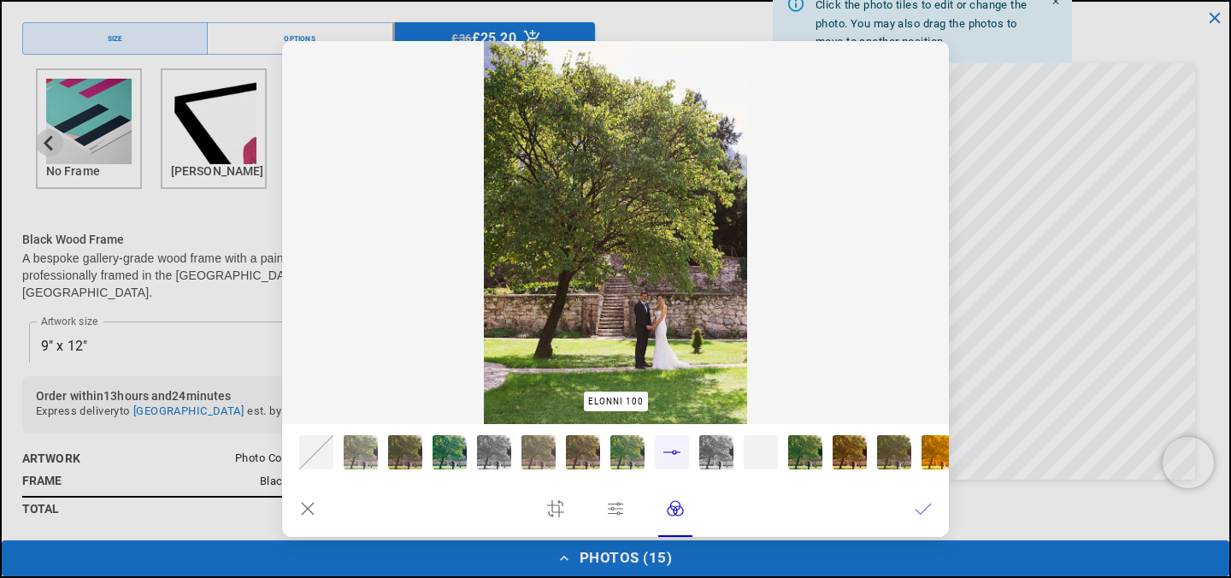
scroll to position [0, 0]
click at [309, 508] on icon at bounding box center [307, 508] width 17 height 17
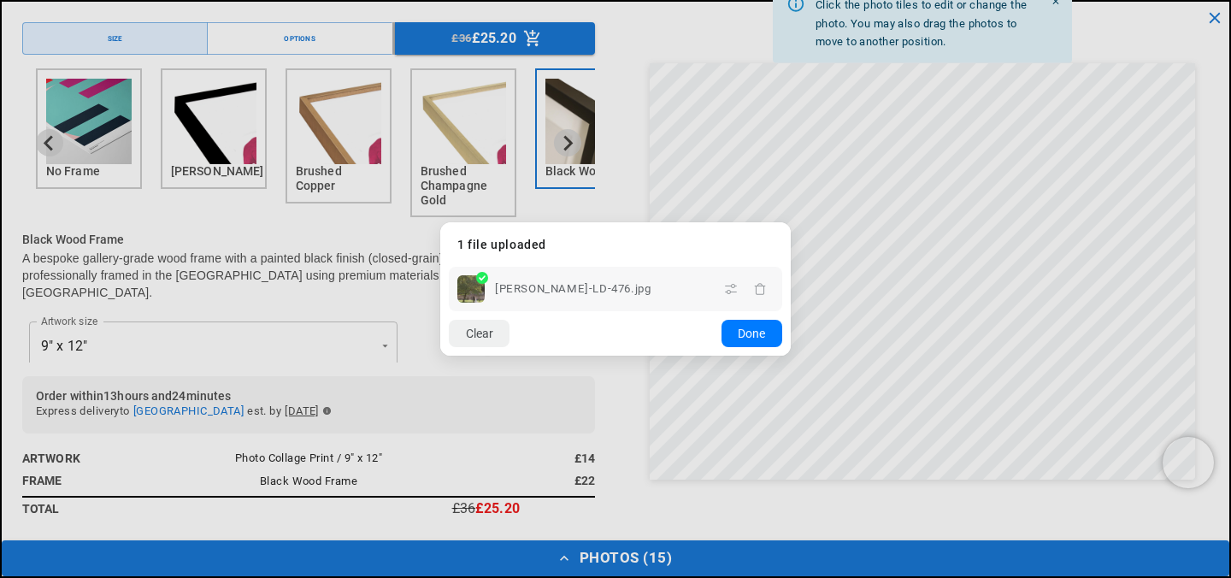
scroll to position [0, 333]
click at [747, 335] on button "Done" at bounding box center [751, 333] width 61 height 27
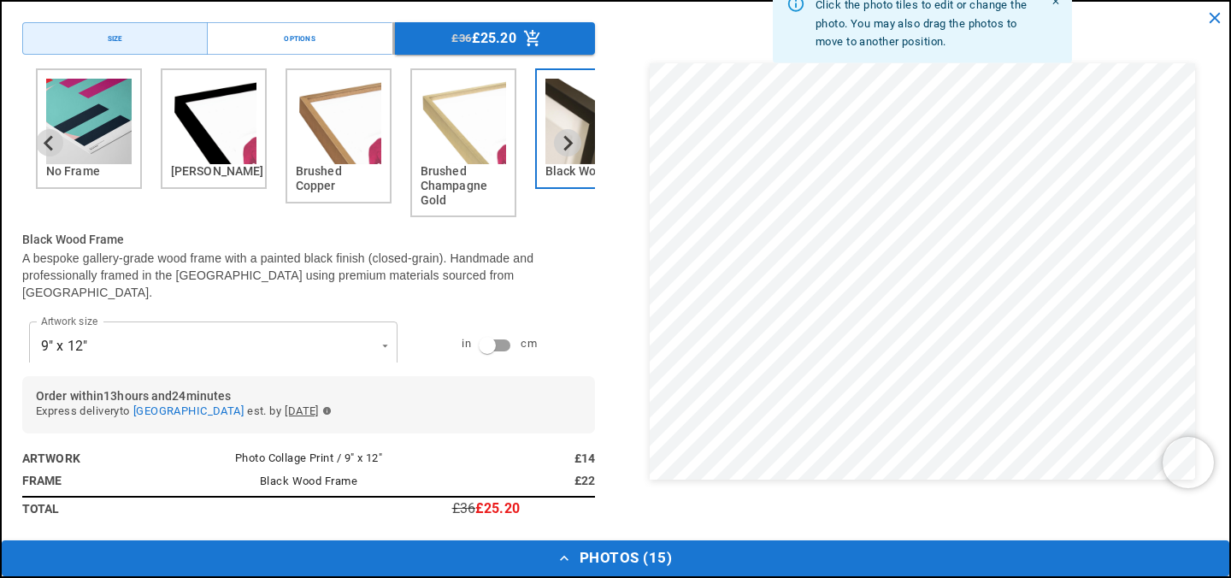
scroll to position [0, 0]
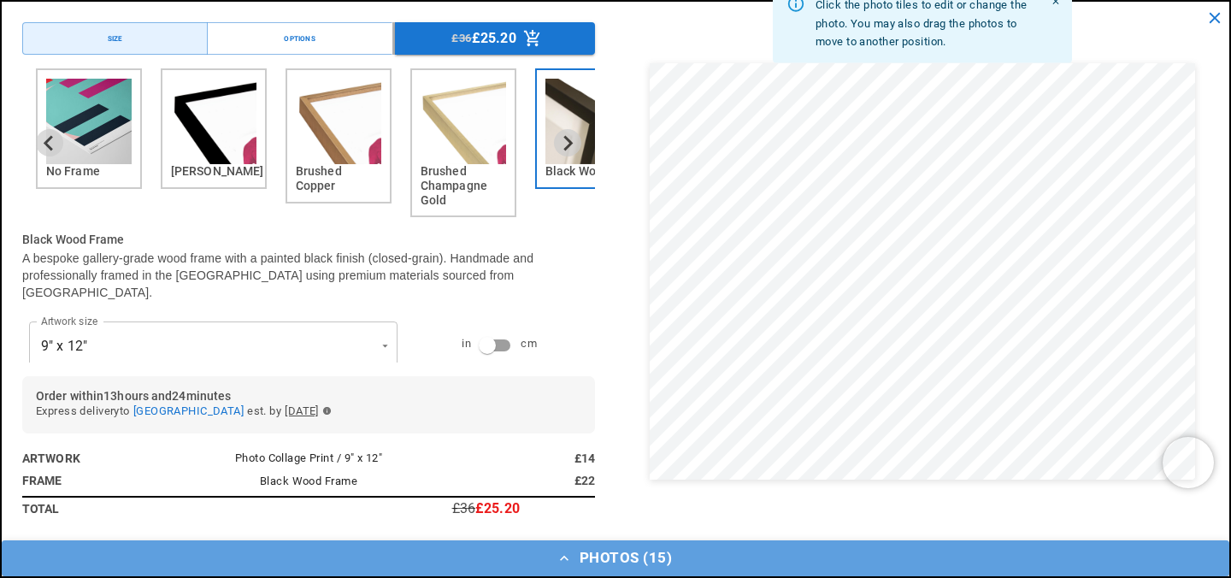
click at [624, 560] on button "Photos ( 15 )" at bounding box center [615, 558] width 1227 height 36
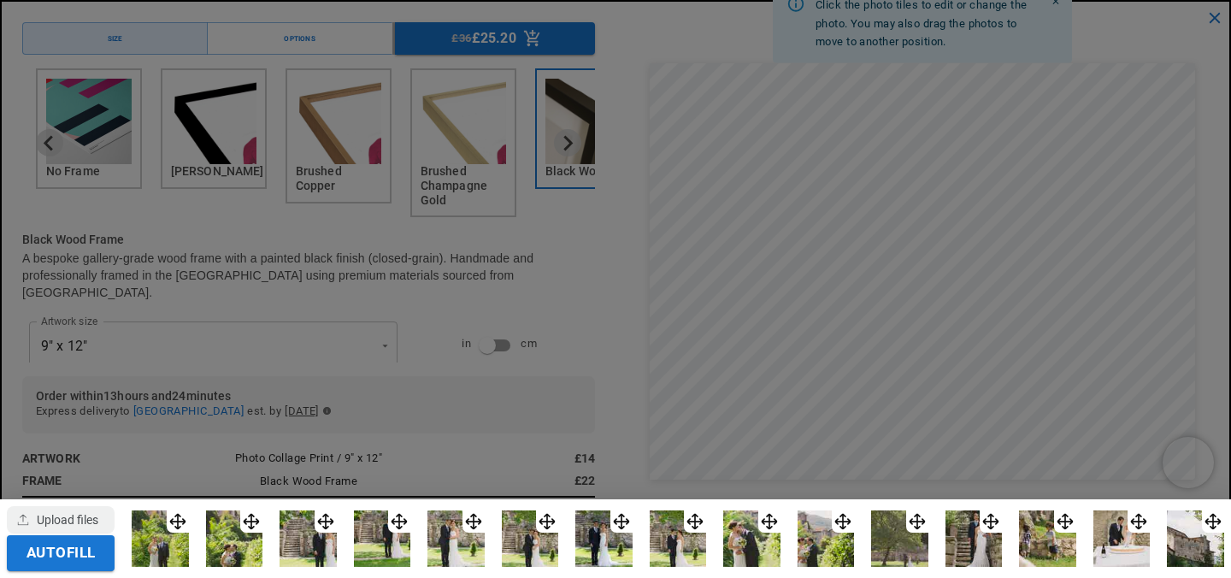
scroll to position [0, 667]
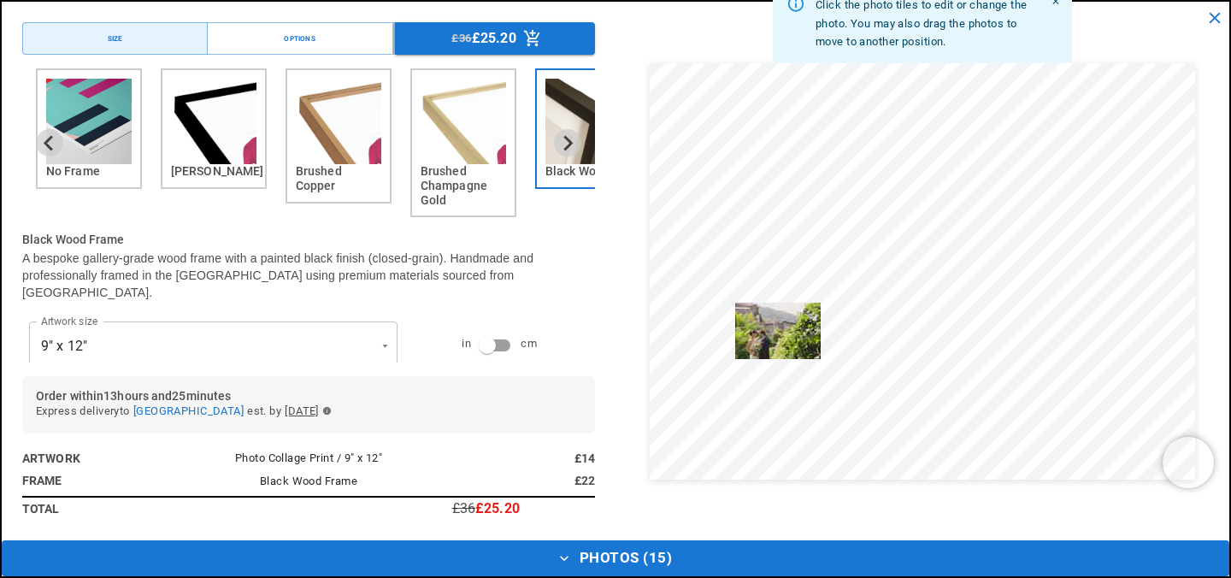
drag, startPoint x: 844, startPoint y: 515, endPoint x: 778, endPoint y: 319, distance: 206.5
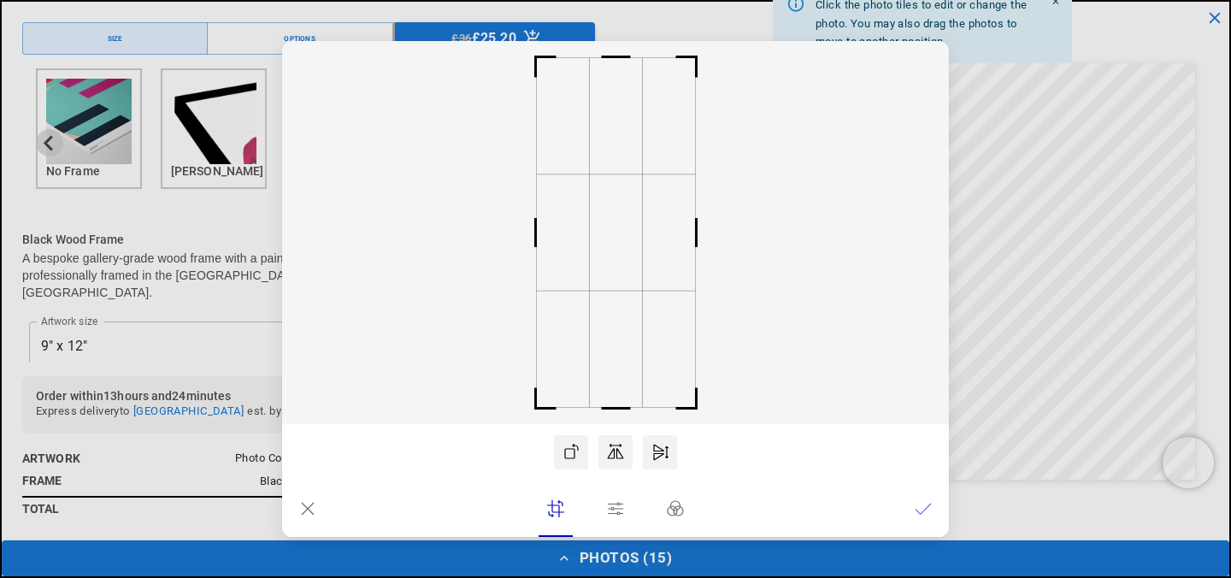
scroll to position [0, 333]
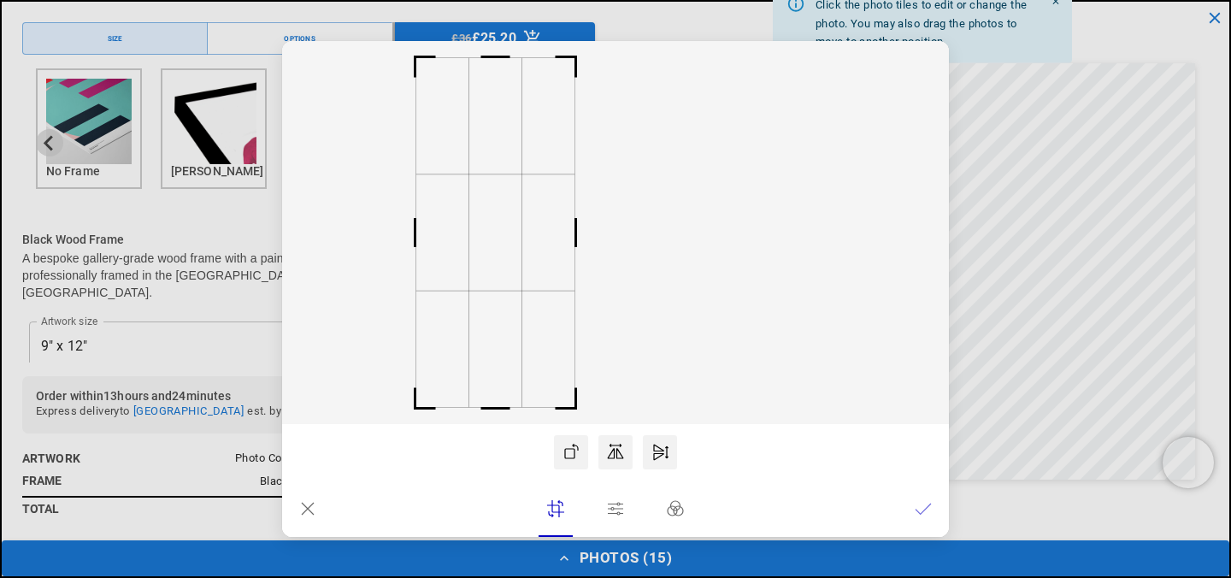
drag, startPoint x: 589, startPoint y: 279, endPoint x: 468, endPoint y: 289, distance: 121.0
click at [468, 289] on icon at bounding box center [615, 232] width 667 height 383
click at [925, 506] on icon at bounding box center [923, 508] width 17 height 17
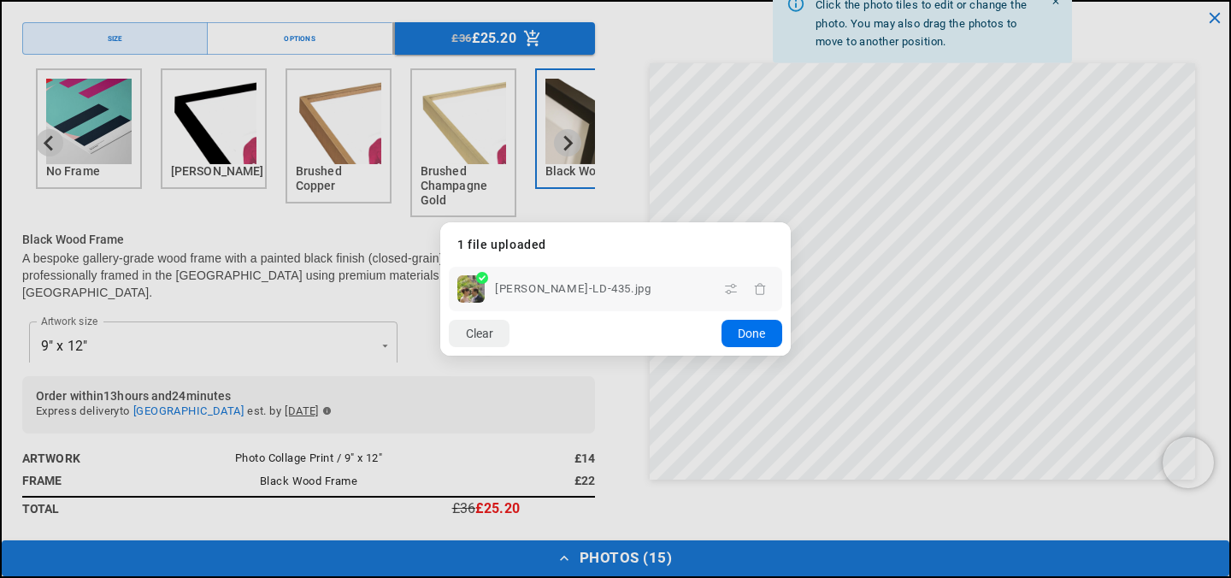
scroll to position [0, 667]
click at [760, 333] on button "Done" at bounding box center [751, 333] width 61 height 27
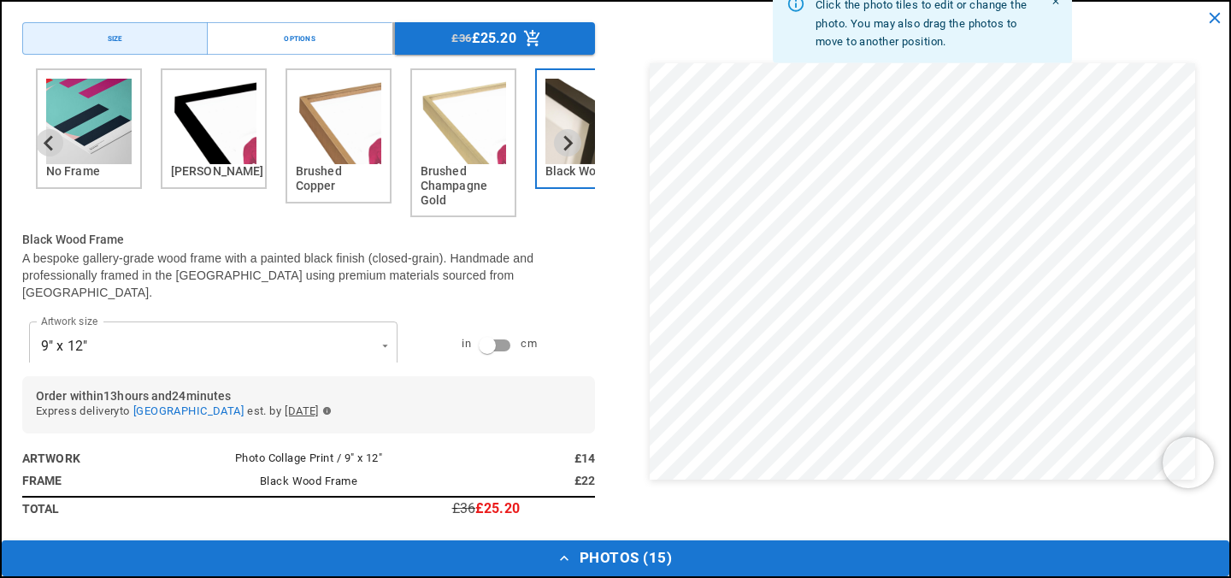
scroll to position [0, 333]
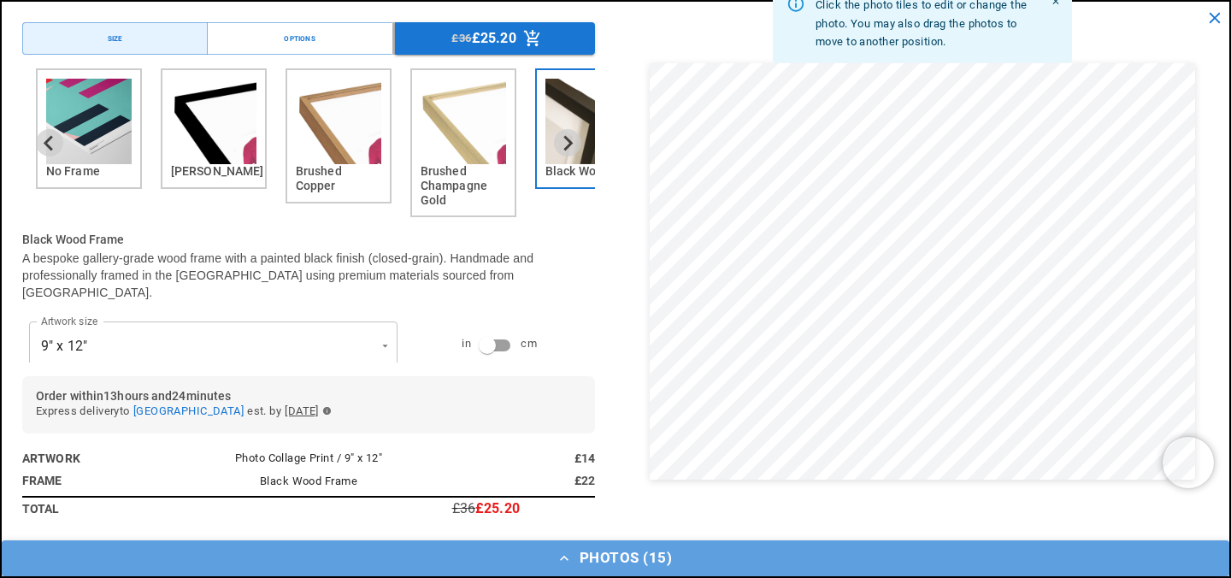
click at [598, 555] on button "Photos ( 15 )" at bounding box center [615, 558] width 1227 height 36
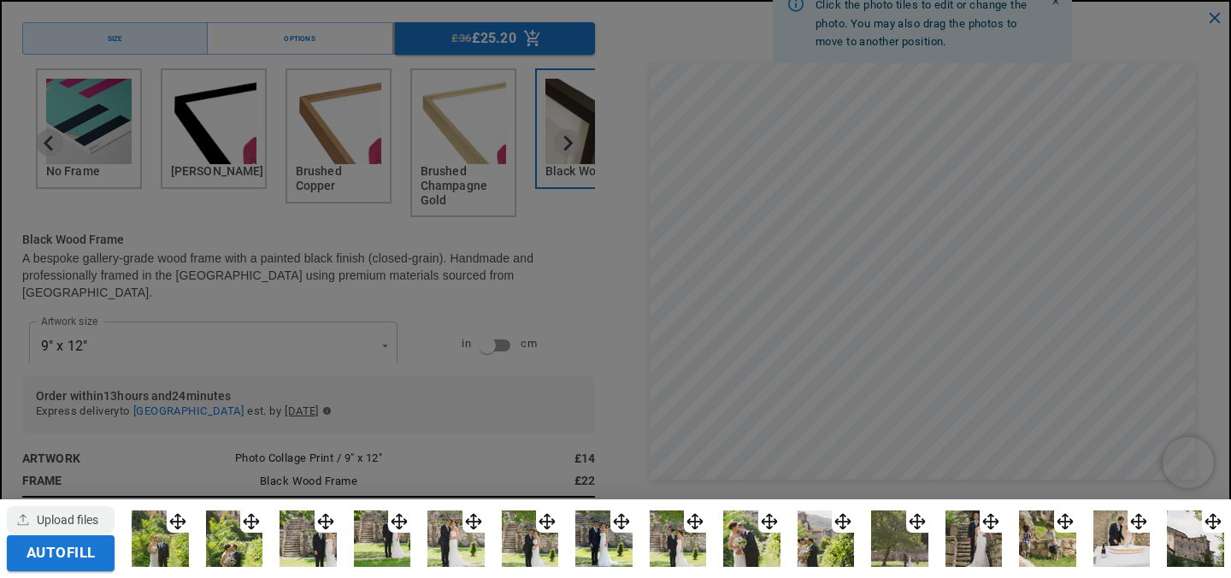
scroll to position [0, 667]
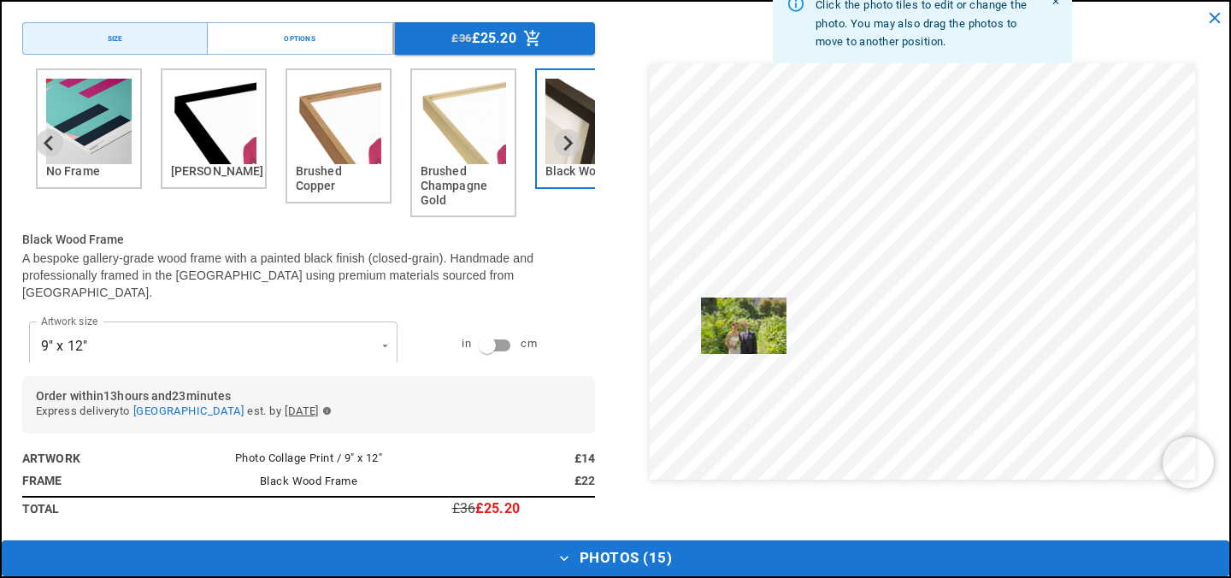
drag, startPoint x: 187, startPoint y: 514, endPoint x: 744, endPoint y: 305, distance: 594.3
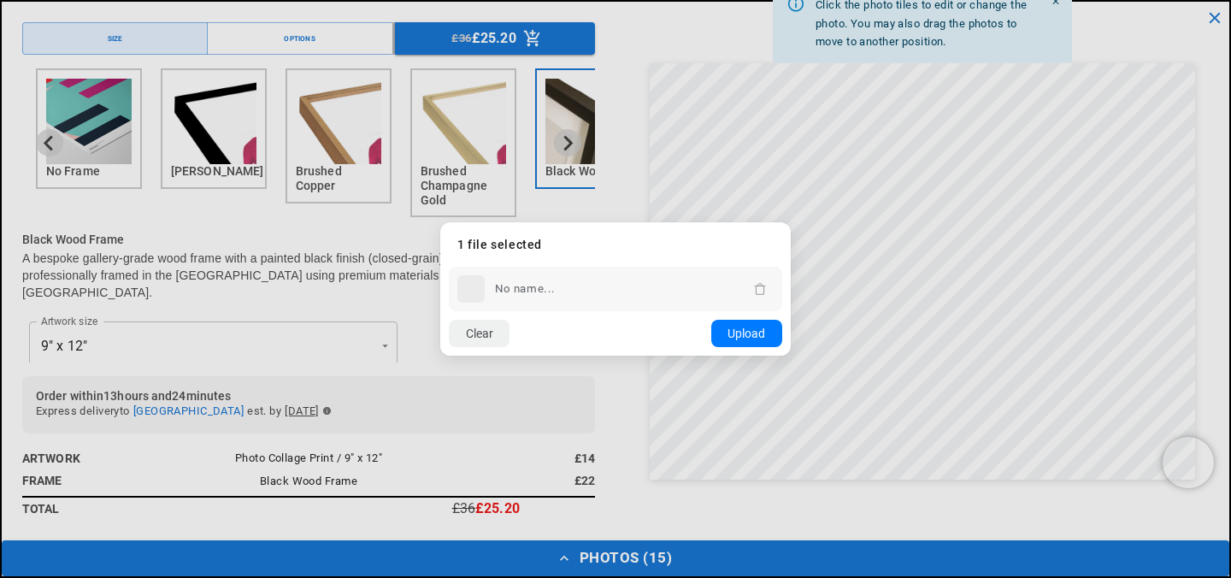
scroll to position [0, 0]
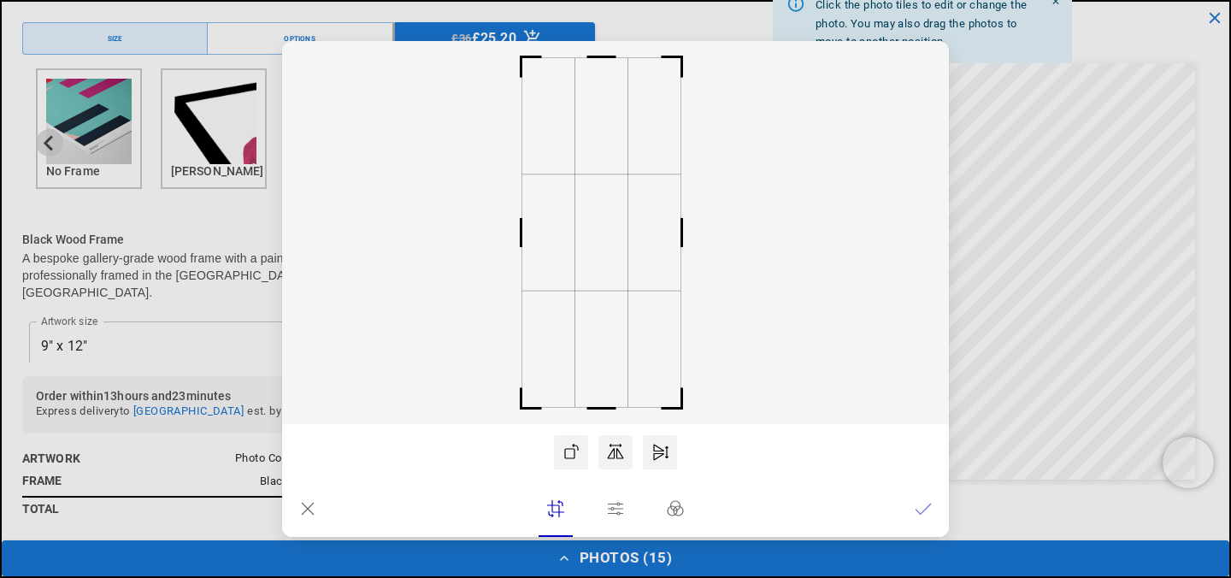
drag, startPoint x: 607, startPoint y: 283, endPoint x: 593, endPoint y: 283, distance: 13.7
click at [593, 283] on rect at bounding box center [601, 232] width 53 height 116
click at [926, 508] on icon at bounding box center [922, 508] width 15 height 10
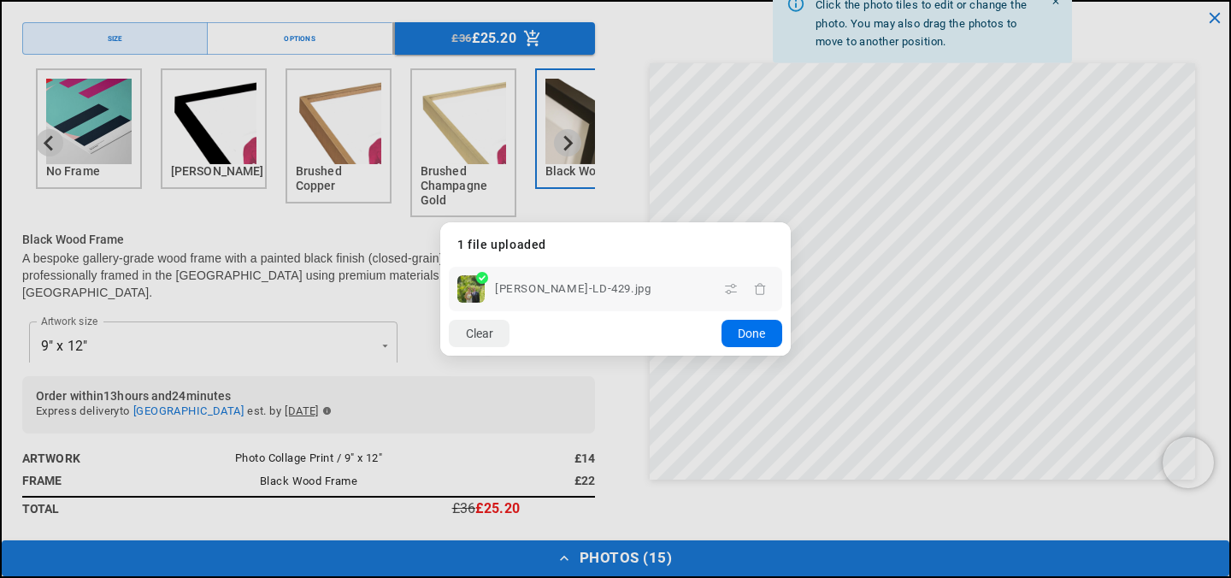
click at [758, 332] on button "Done" at bounding box center [751, 333] width 61 height 27
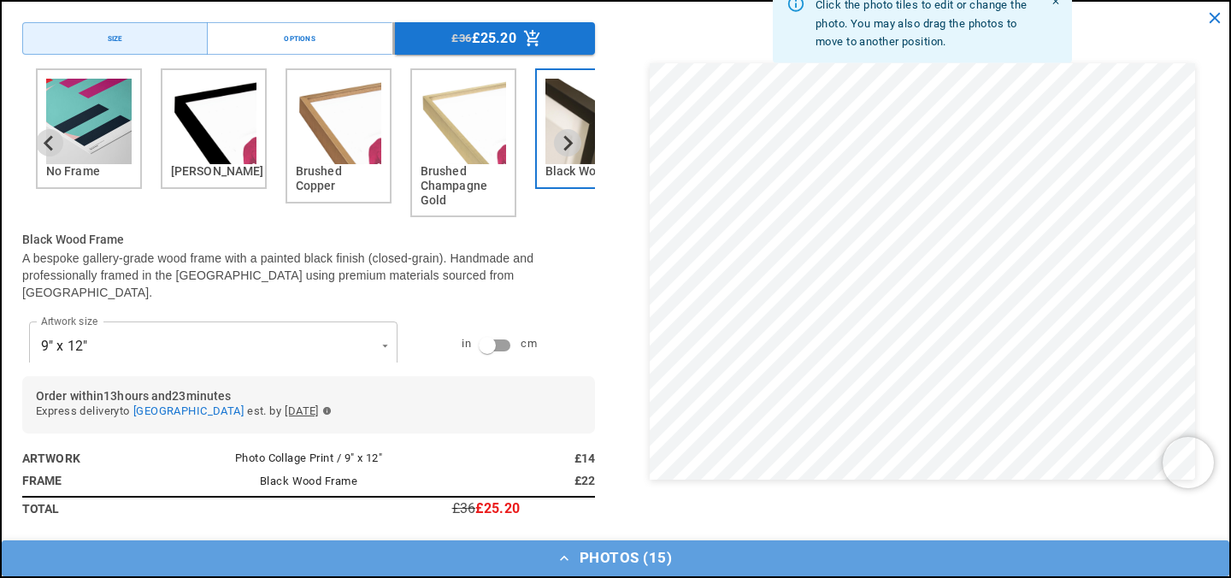
click at [579, 554] on button "Photos ( 15 )" at bounding box center [615, 558] width 1227 height 36
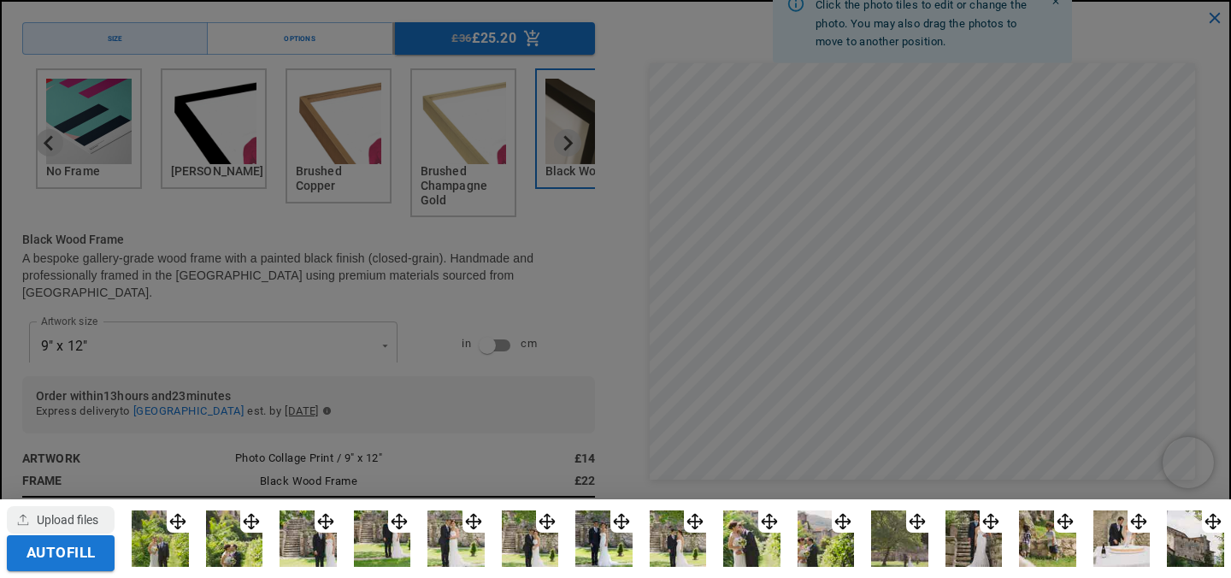
scroll to position [0, 667]
click at [244, 541] on img at bounding box center [234, 538] width 57 height 57
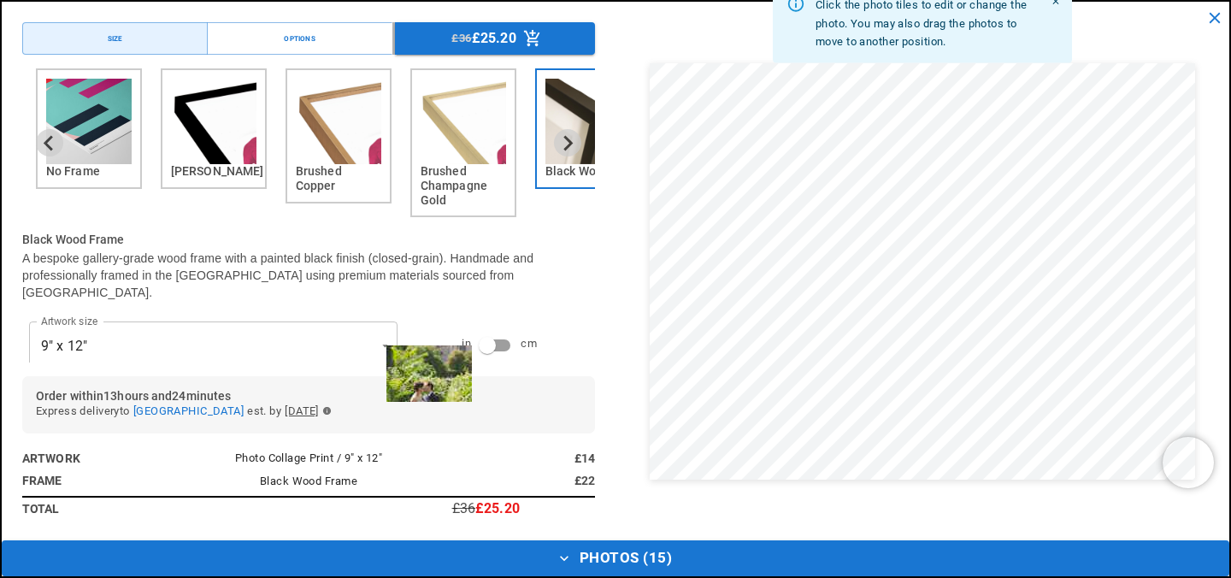
scroll to position [0, 0]
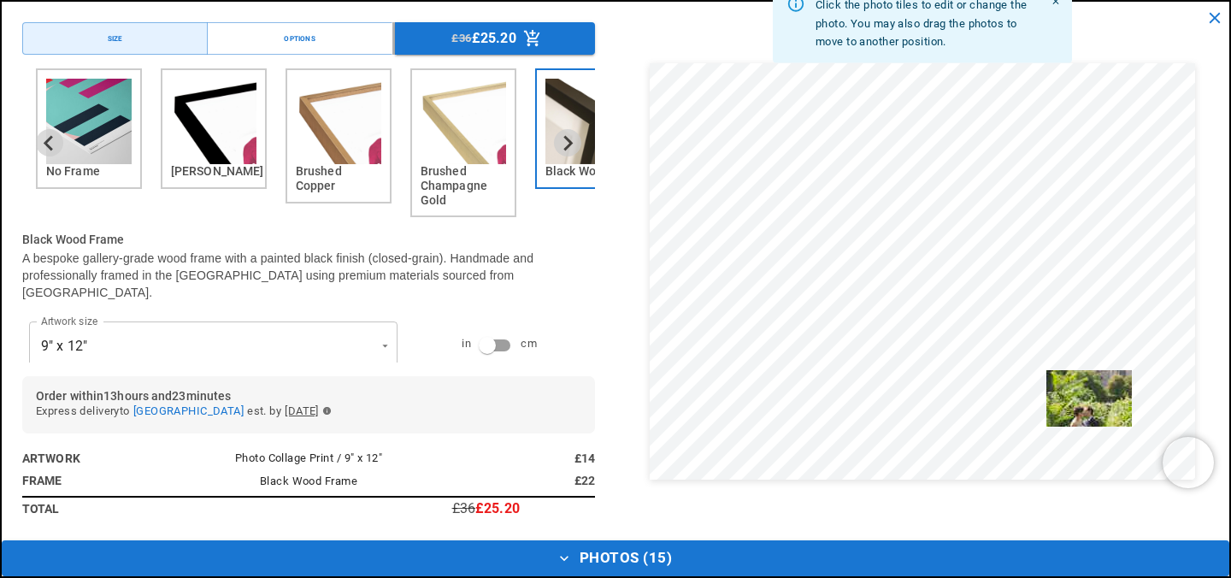
drag, startPoint x: 258, startPoint y: 516, endPoint x: 1079, endPoint y: 386, distance: 830.9
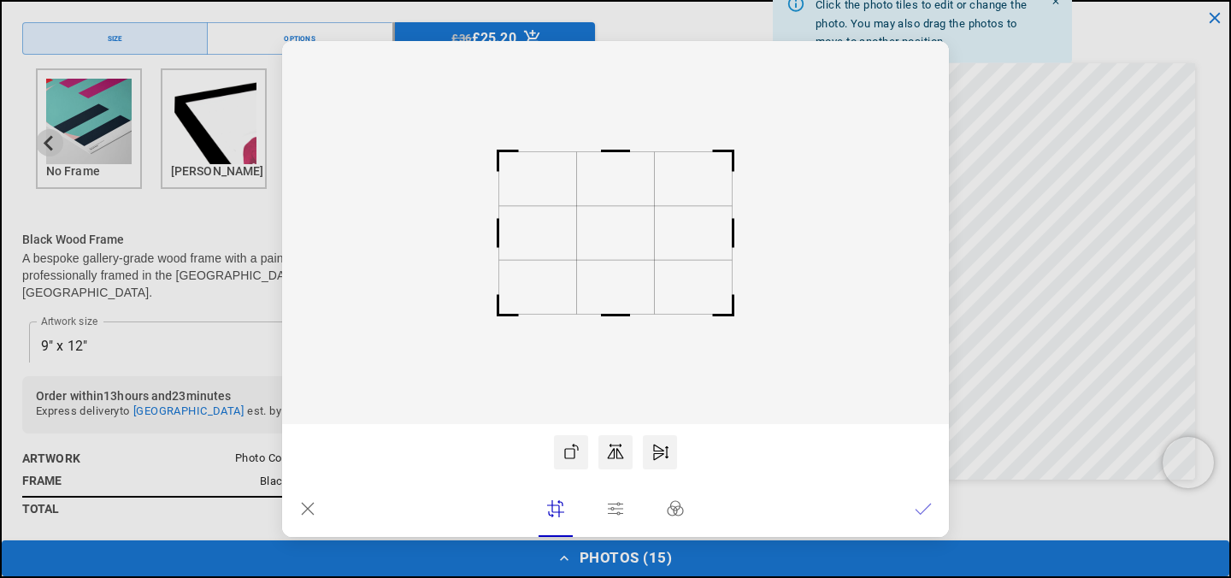
scroll to position [0, 667]
click at [392, 109] on rect at bounding box center [615, 232] width 667 height 383
click at [301, 509] on icon at bounding box center [307, 508] width 17 height 17
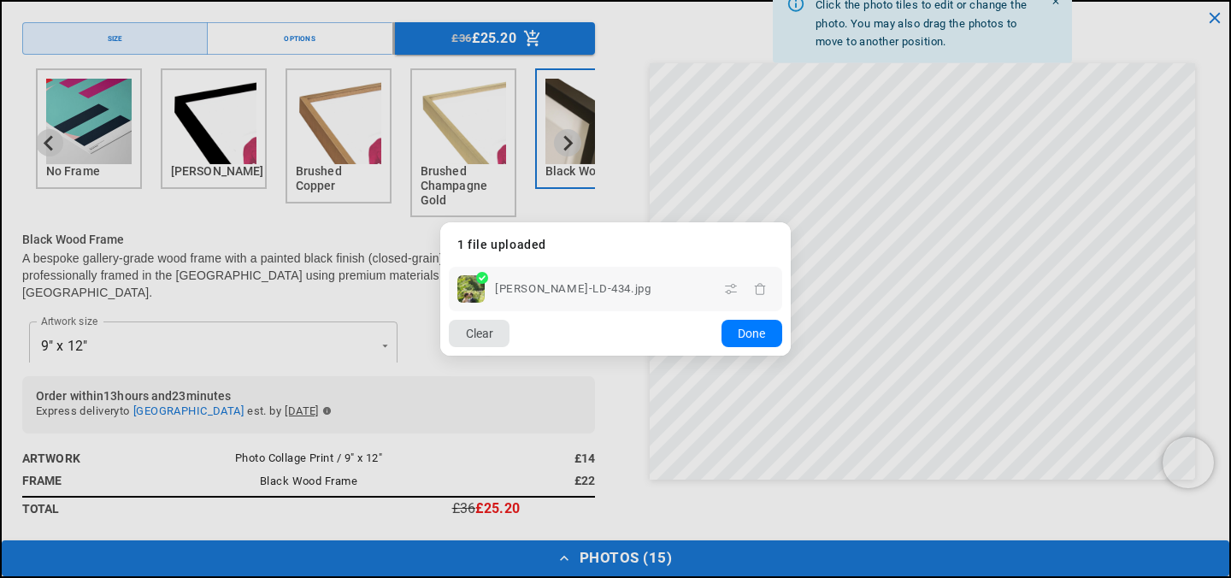
scroll to position [0, 0]
click at [479, 335] on button "Clear" at bounding box center [479, 333] width 61 height 27
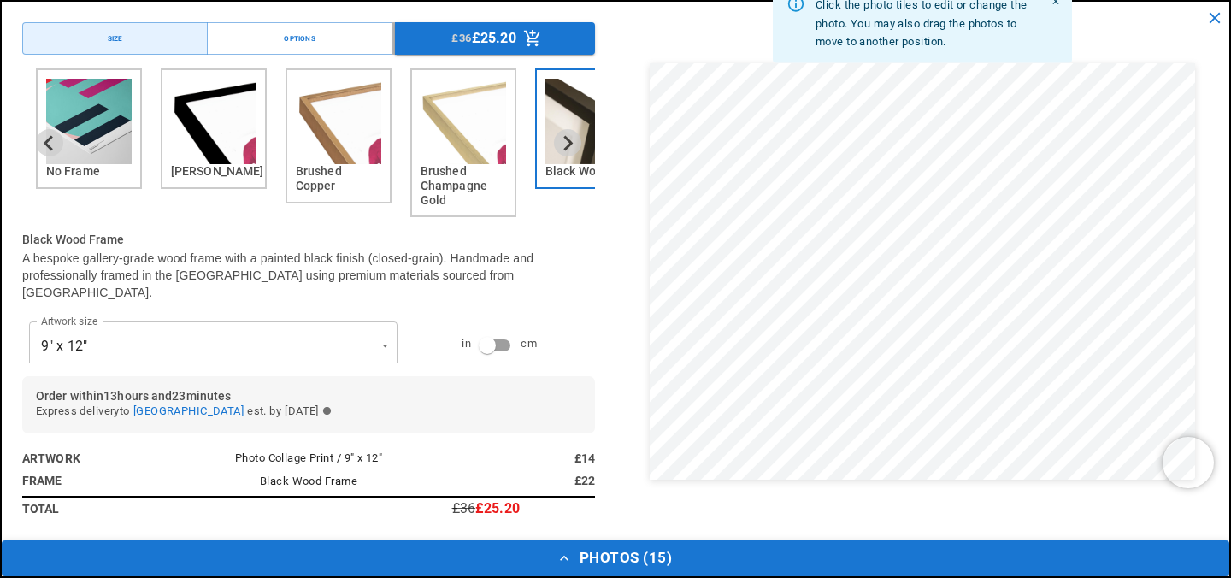
click at [635, 555] on button "Photos ( 15 )" at bounding box center [615, 558] width 1227 height 36
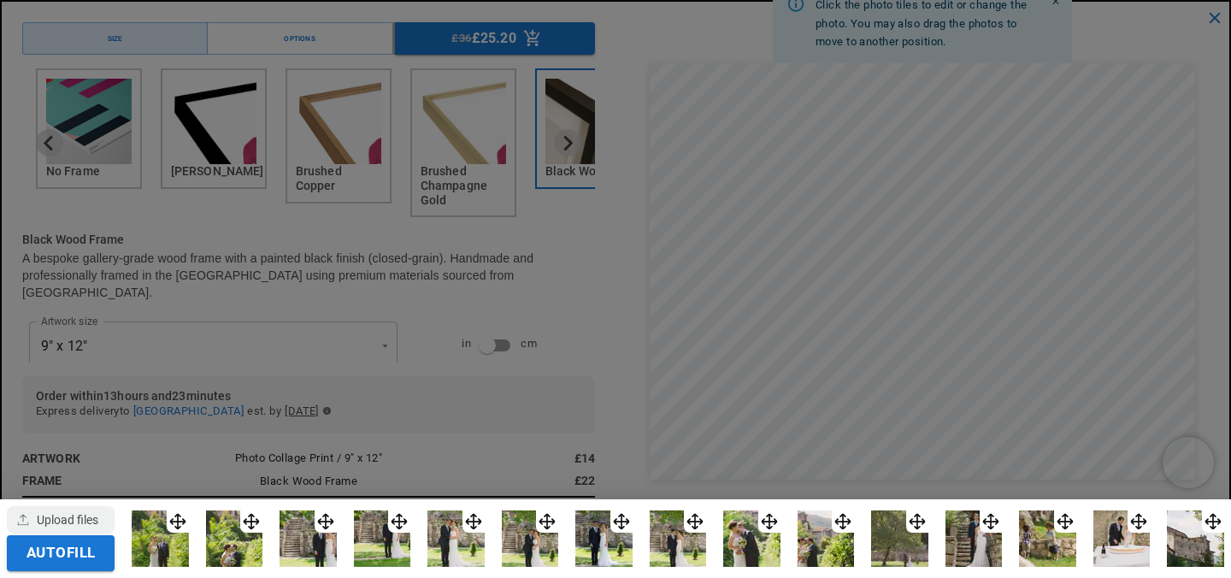
scroll to position [0, 333]
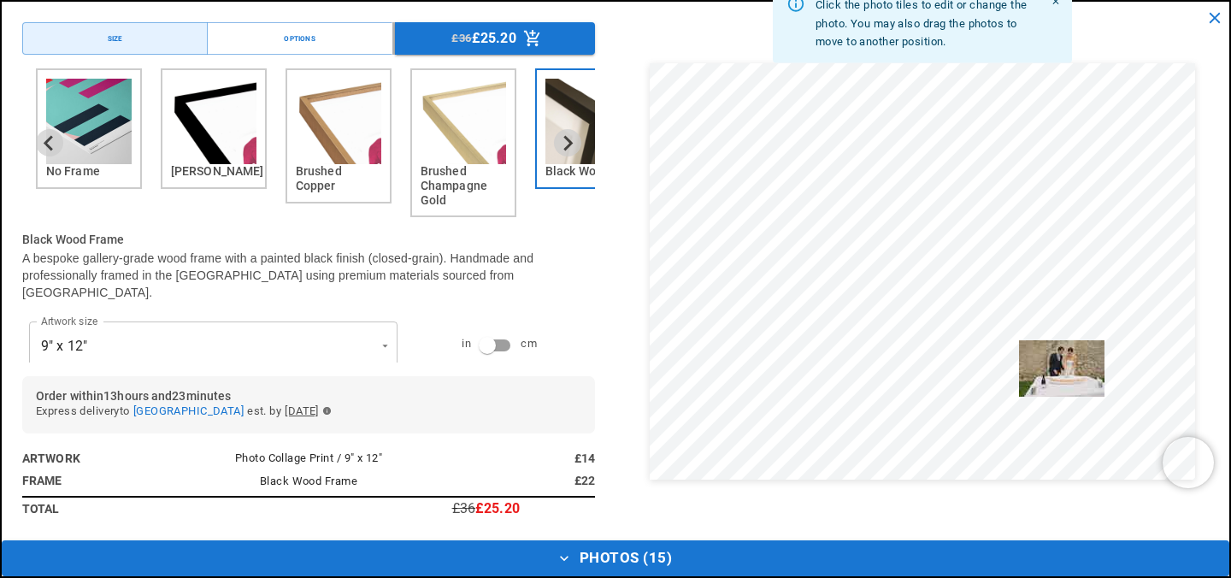
drag, startPoint x: 1142, startPoint y: 509, endPoint x: 1066, endPoint y: 349, distance: 177.8
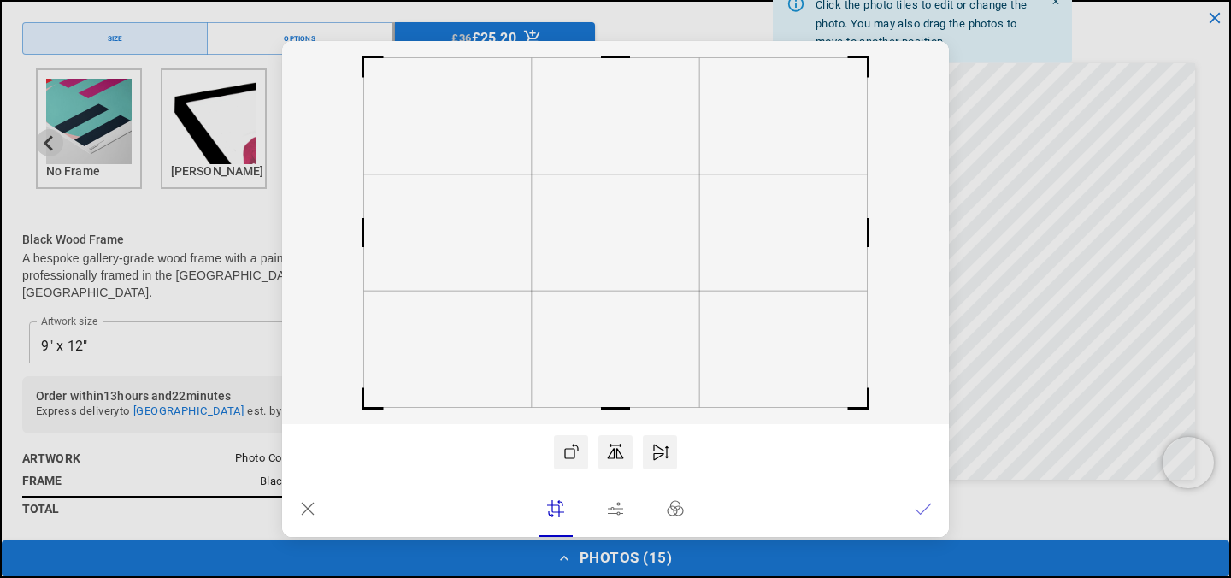
scroll to position [0, 667]
click at [625, 232] on rect at bounding box center [613, 232] width 168 height 116
click at [926, 506] on icon at bounding box center [923, 508] width 17 height 17
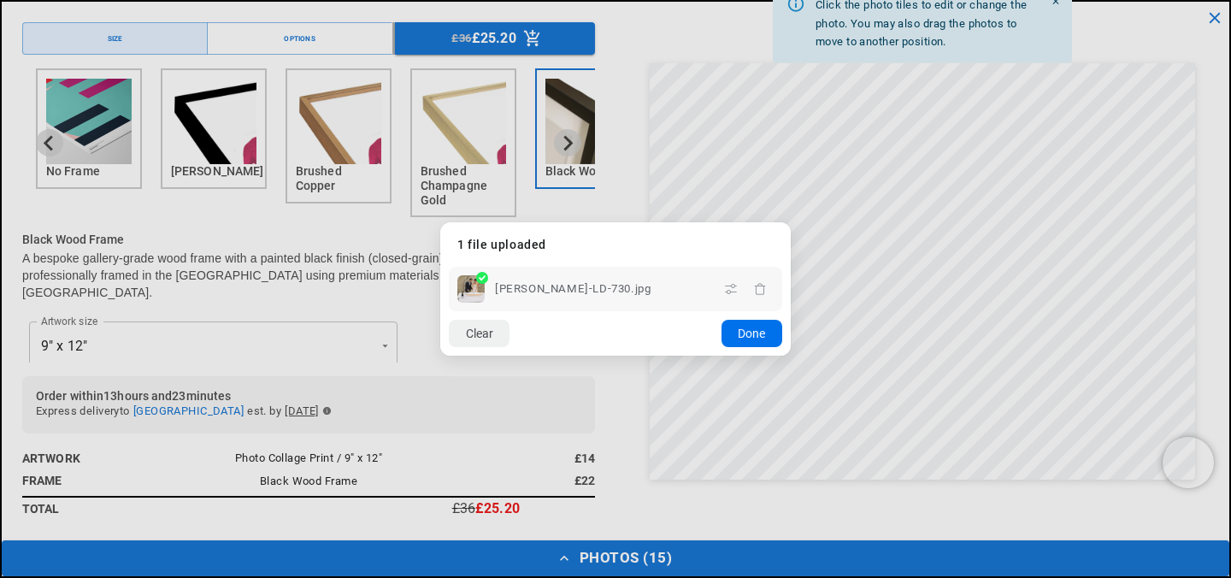
click at [753, 328] on button "Done" at bounding box center [751, 333] width 61 height 27
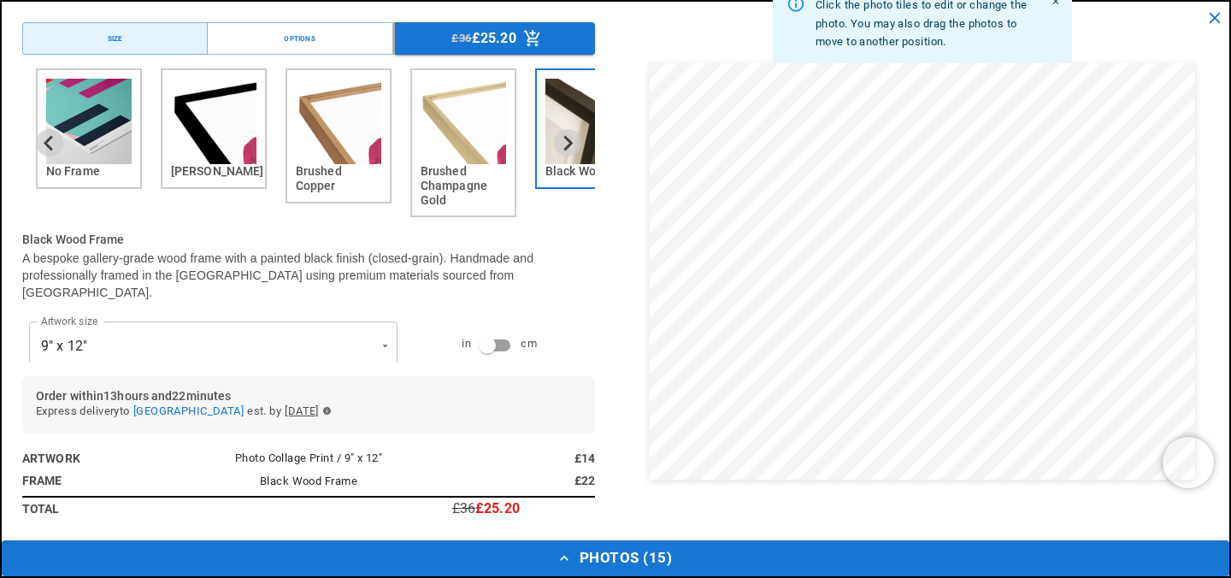
click at [643, 563] on button "Photos ( 15 )" at bounding box center [615, 558] width 1227 height 36
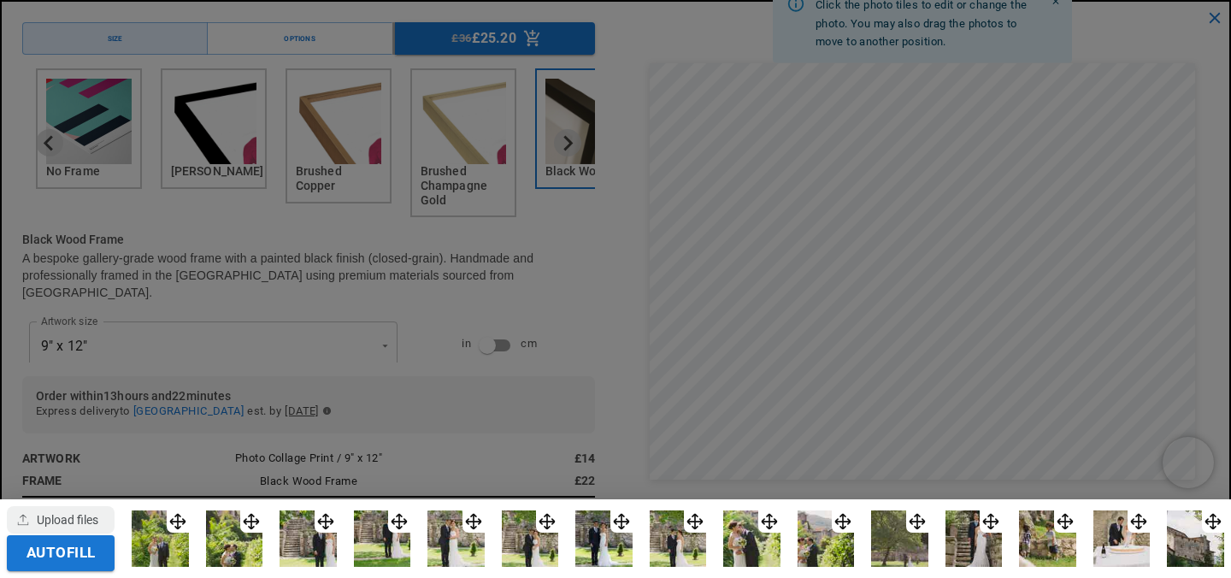
scroll to position [0, 333]
click at [1230, 413] on div at bounding box center [615, 289] width 1231 height 578
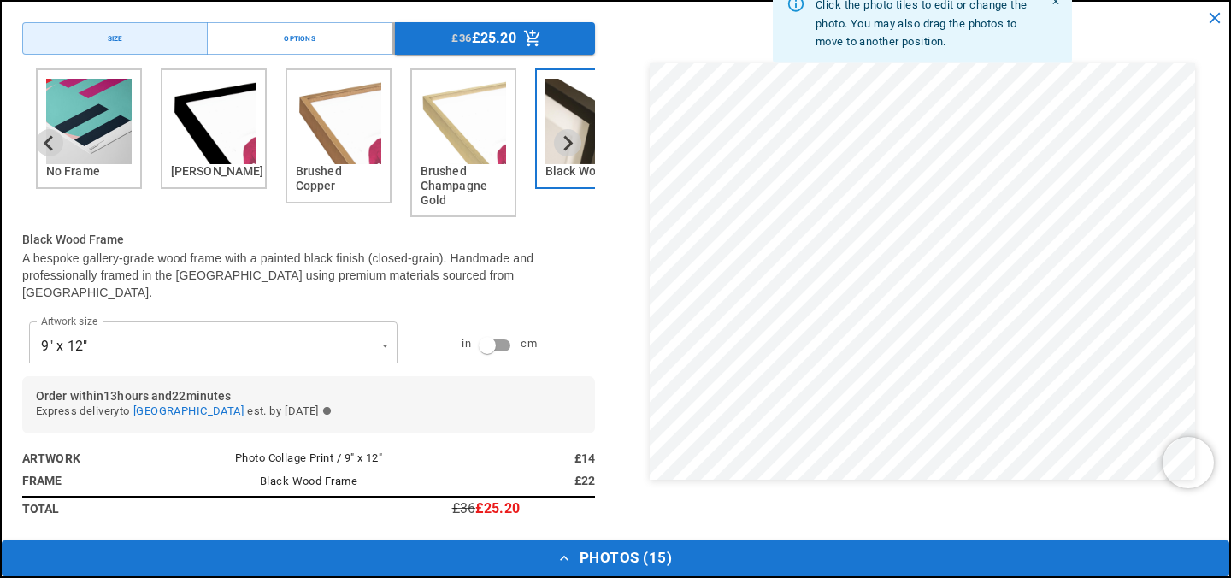
scroll to position [0, 0]
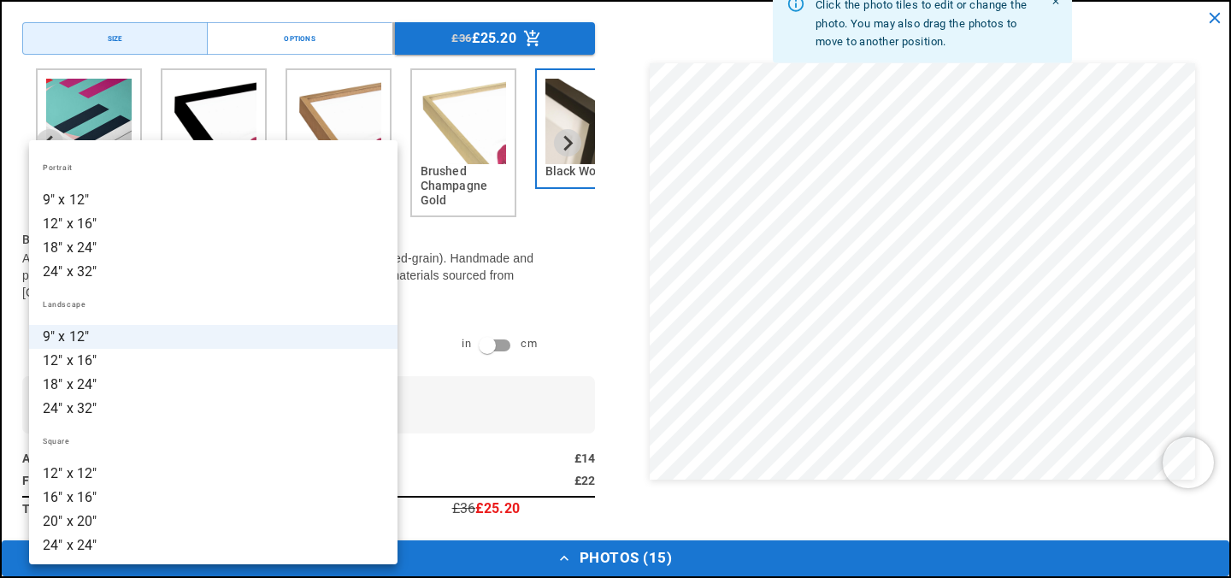
click at [233, 232] on li "12" x 16"" at bounding box center [213, 224] width 368 height 24
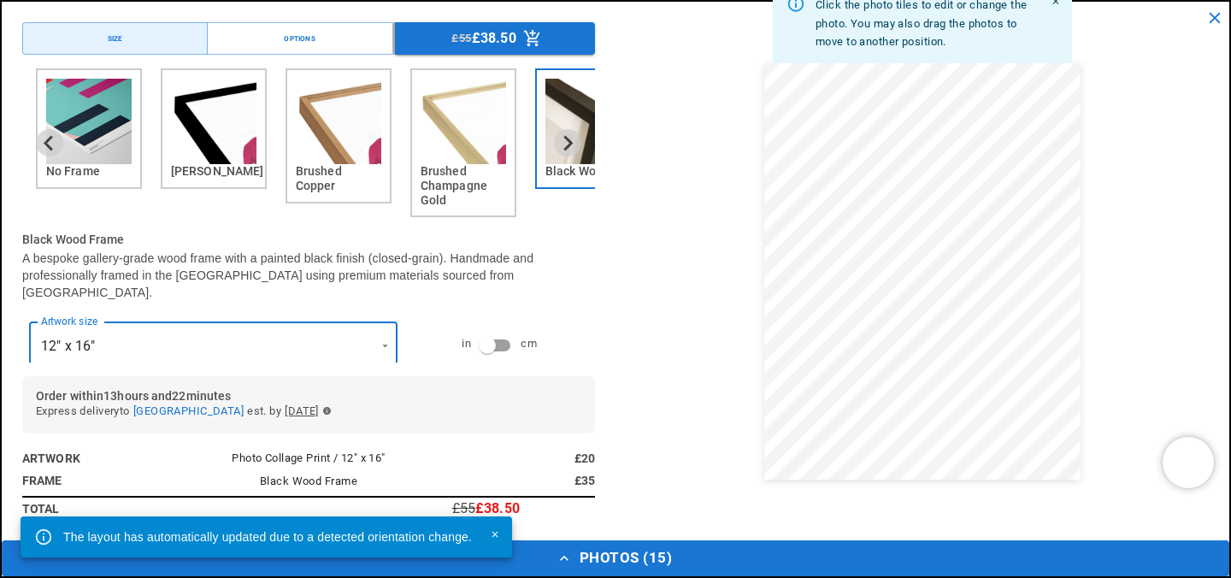
scroll to position [0, 333]
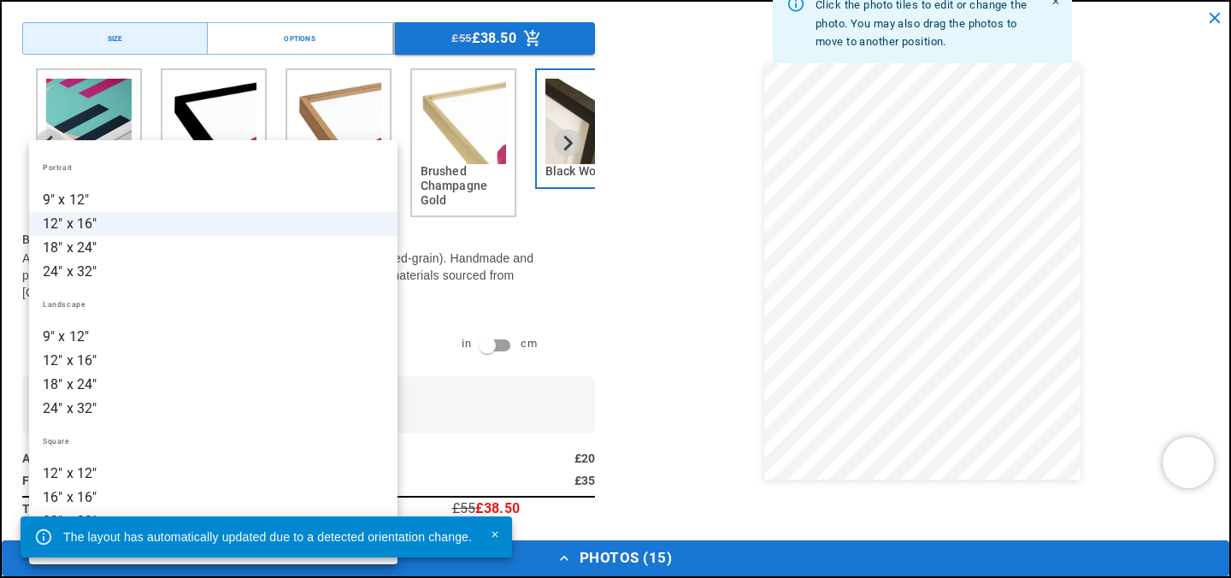
scroll to position [0, 667]
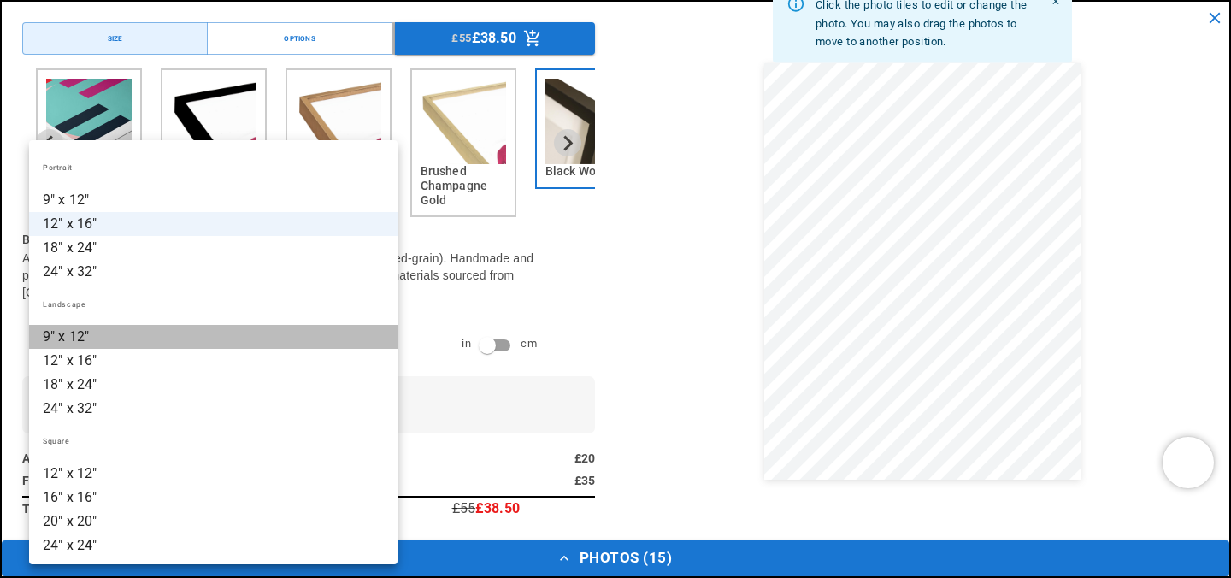
click at [180, 330] on li "9" x 12"" at bounding box center [213, 337] width 368 height 24
type input "********"
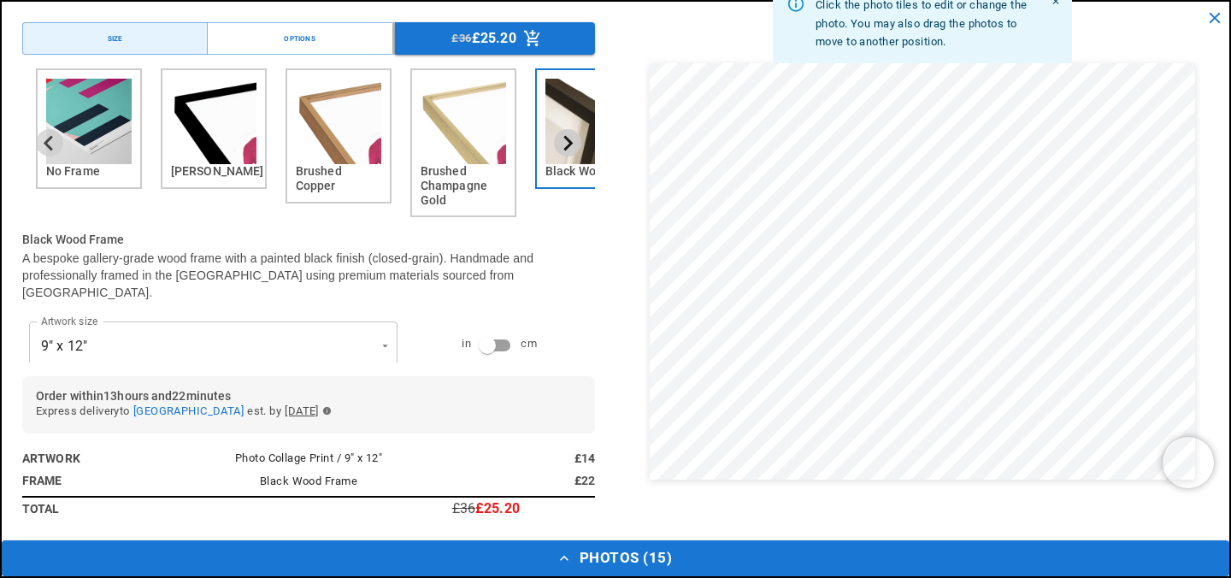
click at [568, 149] on icon "Next slide" at bounding box center [567, 143] width 16 height 16
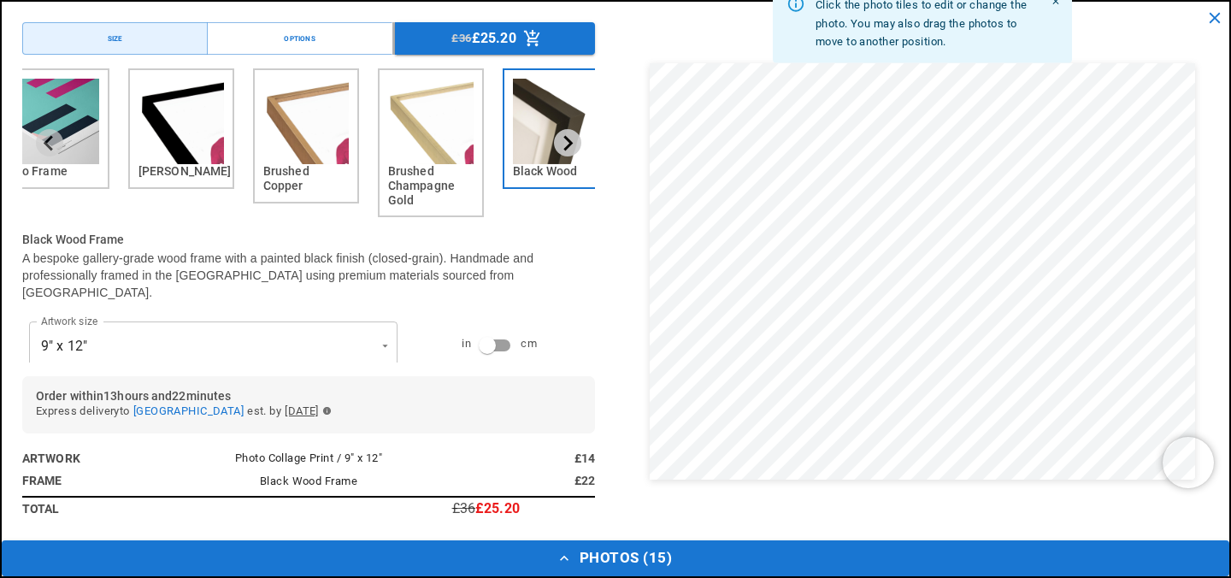
click at [566, 149] on icon "Next slide" at bounding box center [568, 142] width 9 height 15
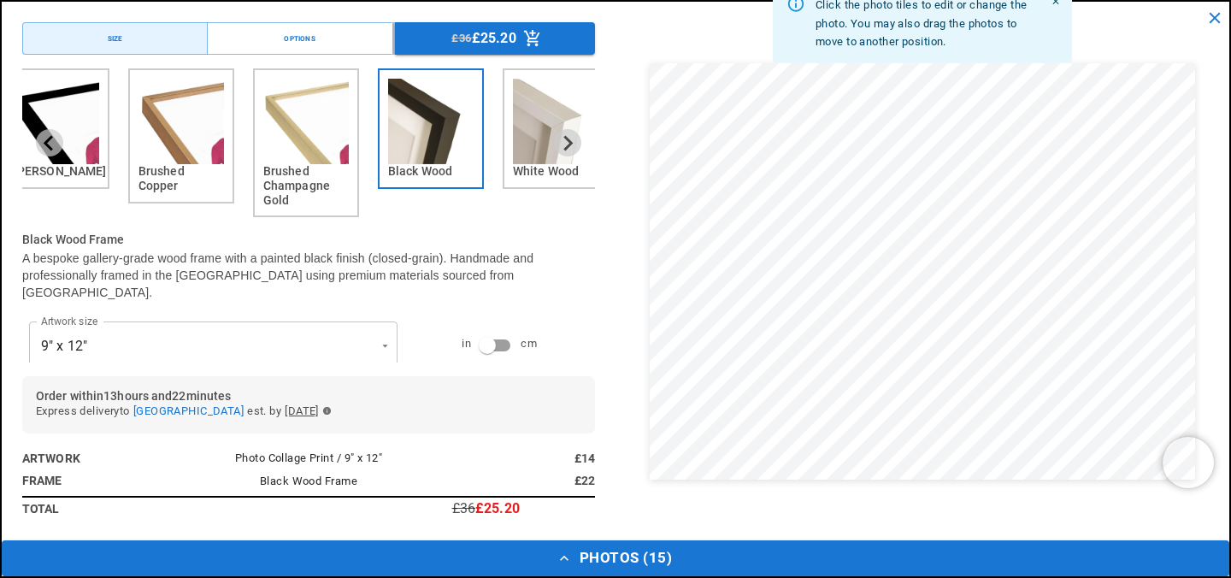
click at [536, 137] on img "6 of 6" at bounding box center [555, 121] width 85 height 85
click at [458, 135] on img "5 of 6" at bounding box center [430, 121] width 85 height 85
click at [295, 137] on img "4 of 6" at bounding box center [305, 121] width 85 height 85
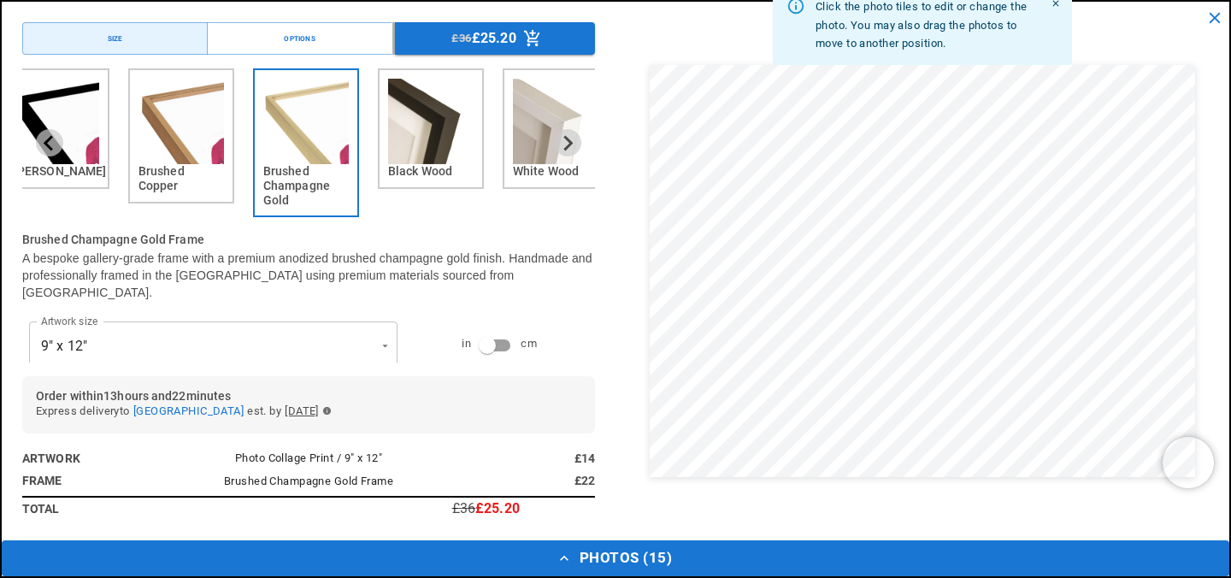
click at [195, 134] on img "3 of 6" at bounding box center [180, 121] width 85 height 85
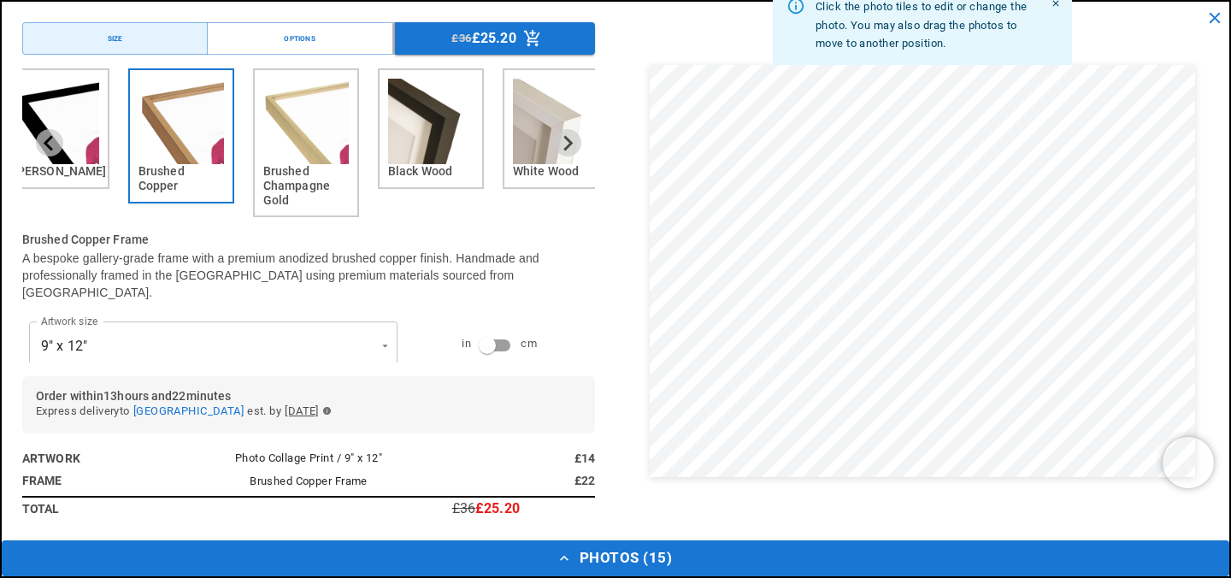
scroll to position [0, 333]
click at [112, 149] on li "[PERSON_NAME]" at bounding box center [58, 142] width 111 height 149
click at [98, 150] on img "2 of 6" at bounding box center [56, 121] width 85 height 85
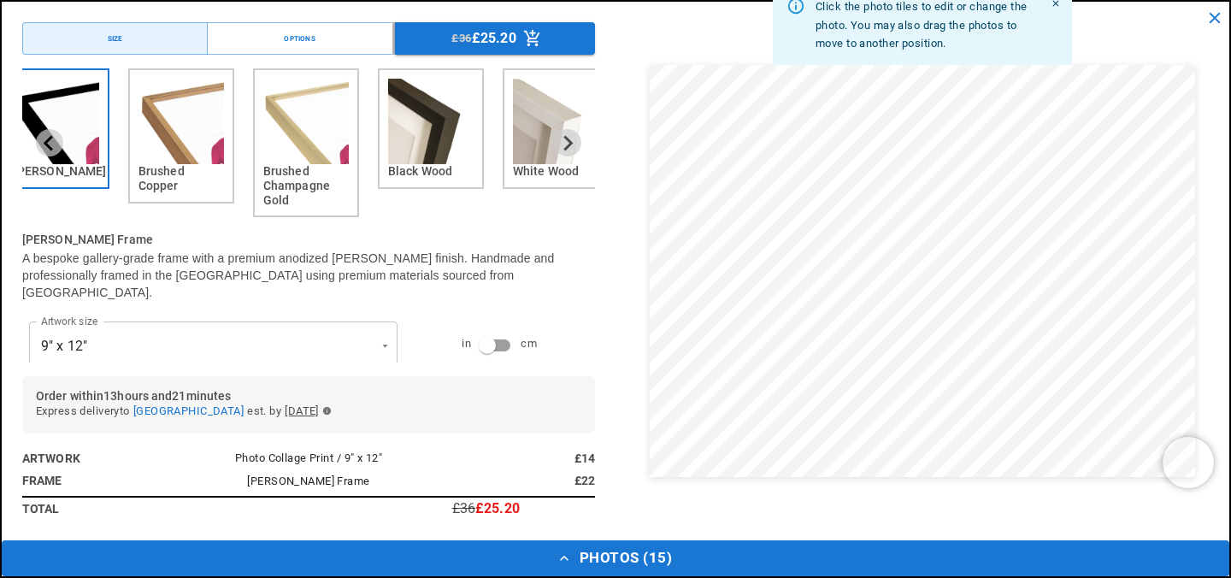
scroll to position [0, 667]
click at [415, 163] on img "5 of 6" at bounding box center [430, 121] width 85 height 85
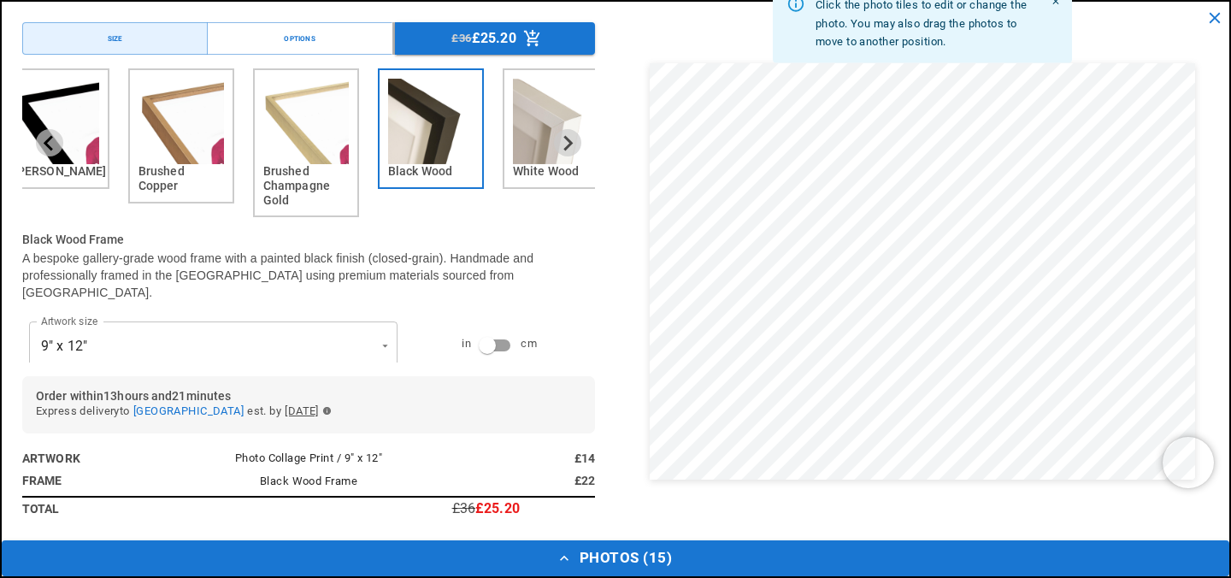
scroll to position [0, 0]
click at [513, 33] on p "£25.20" at bounding box center [494, 39] width 44 height 14
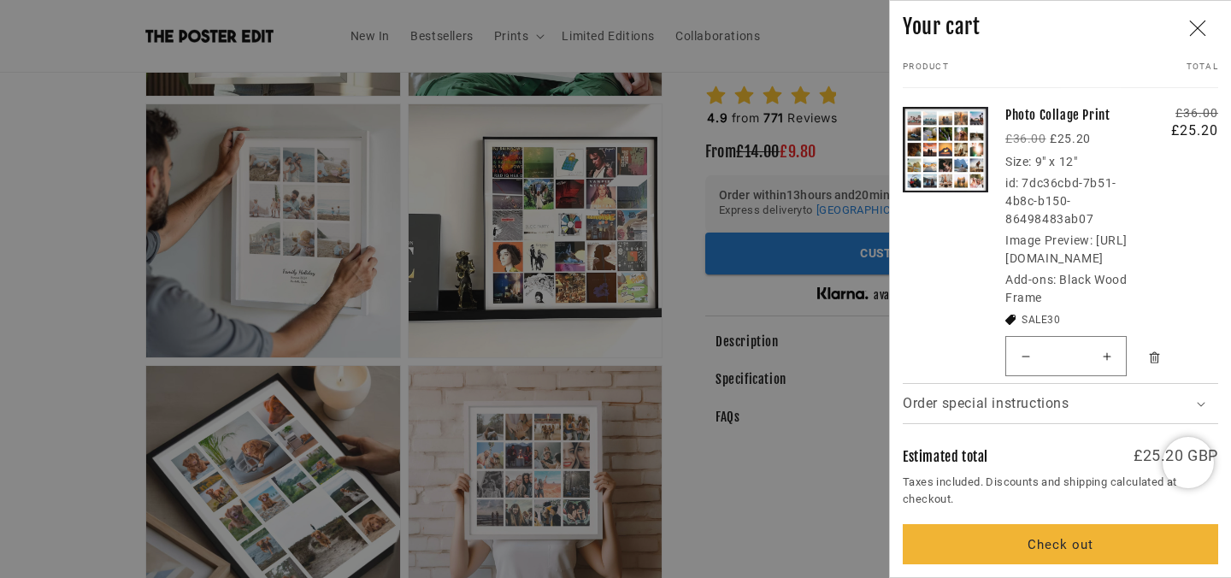
scroll to position [0, 333]
click at [1196, 29] on icon "Close" at bounding box center [1198, 28] width 16 height 15
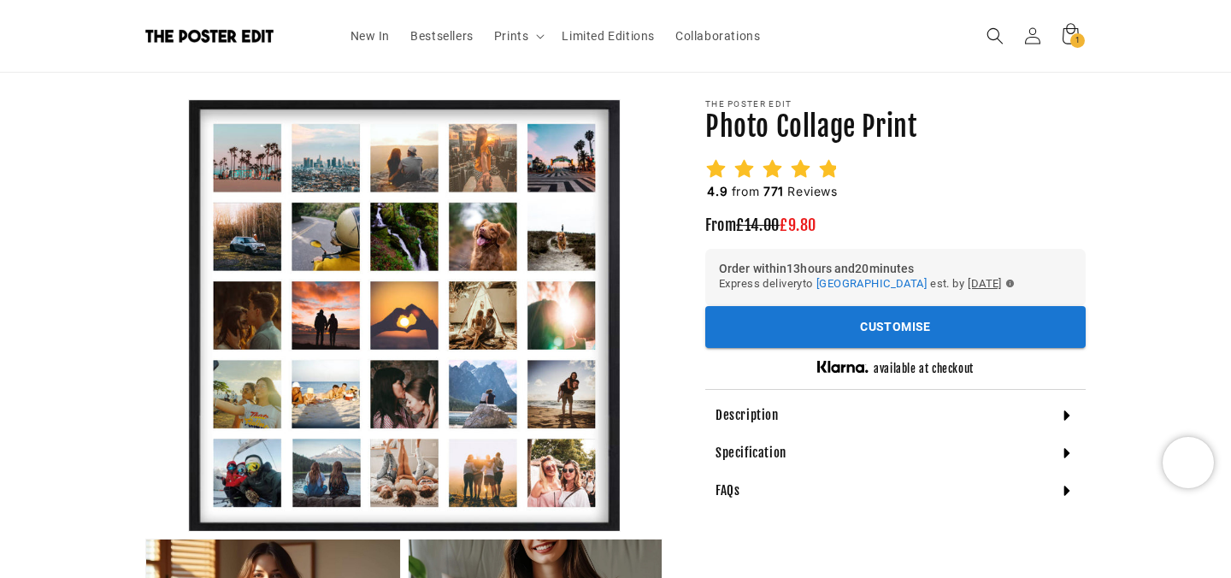
scroll to position [62, 0]
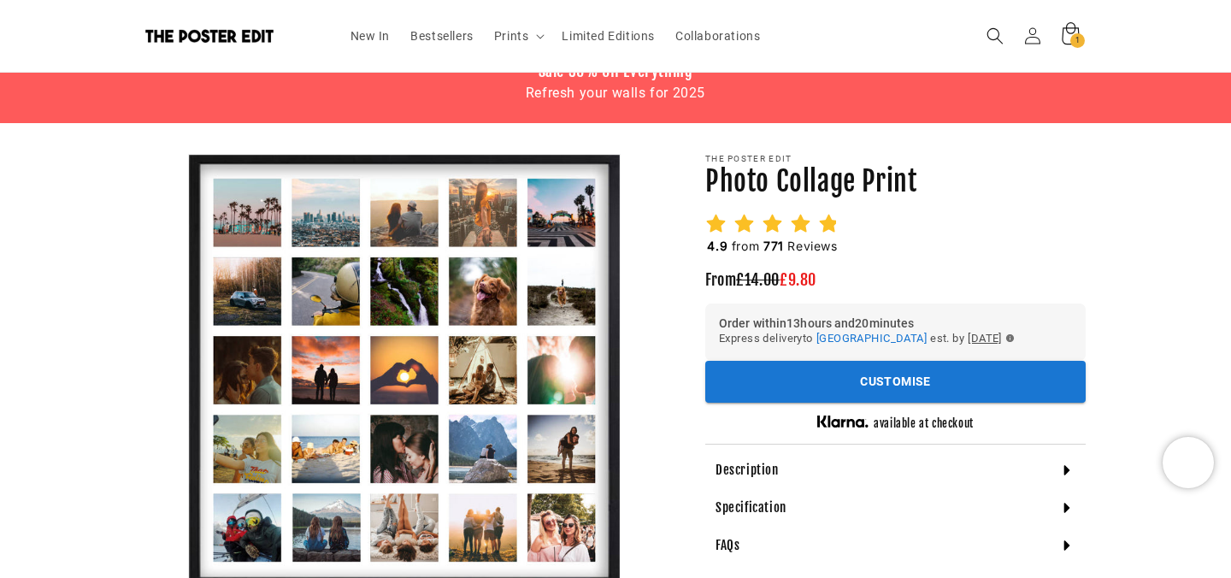
click at [1062, 38] on icon at bounding box center [1070, 33] width 17 height 22
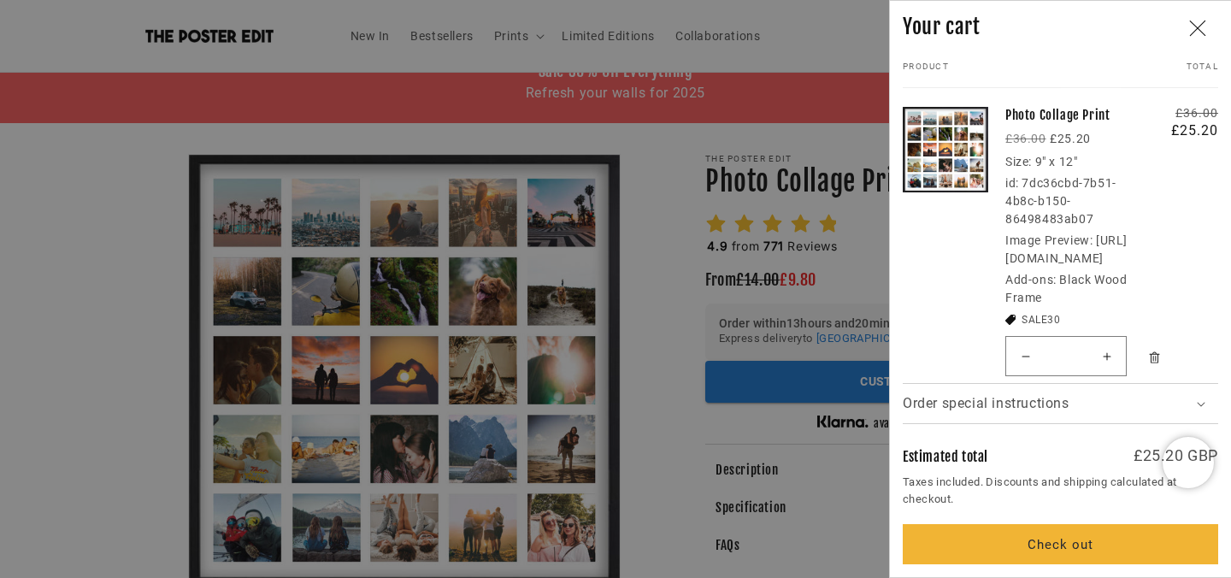
scroll to position [0, 667]
click at [964, 132] on link "Your cart" at bounding box center [945, 237] width 85 height 291
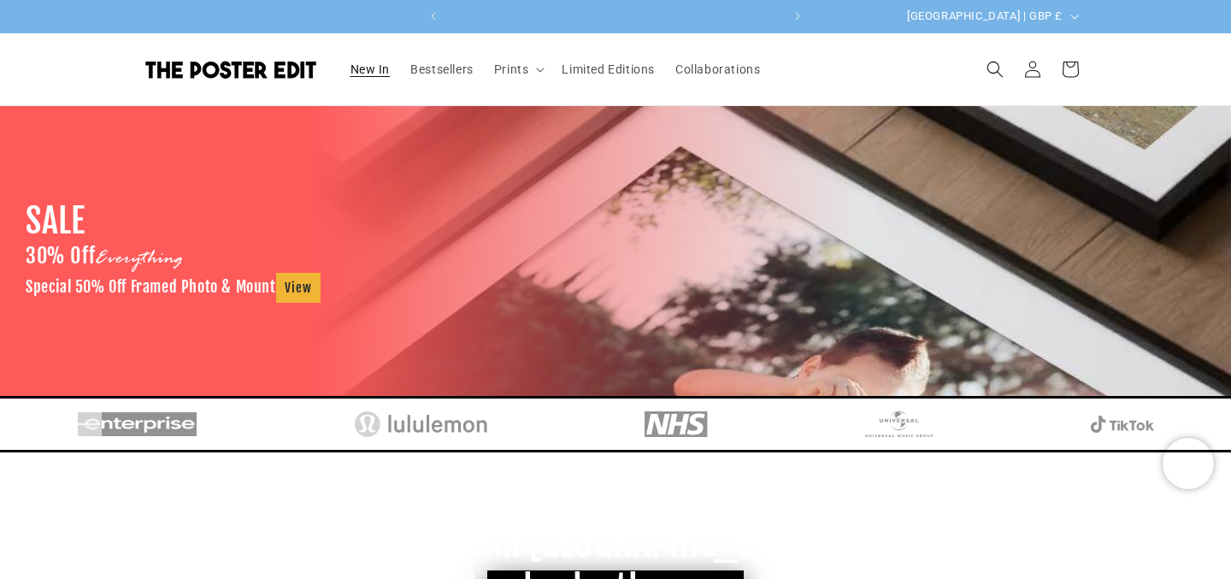
scroll to position [0, 667]
click at [278, 69] on img at bounding box center [230, 70] width 171 height 18
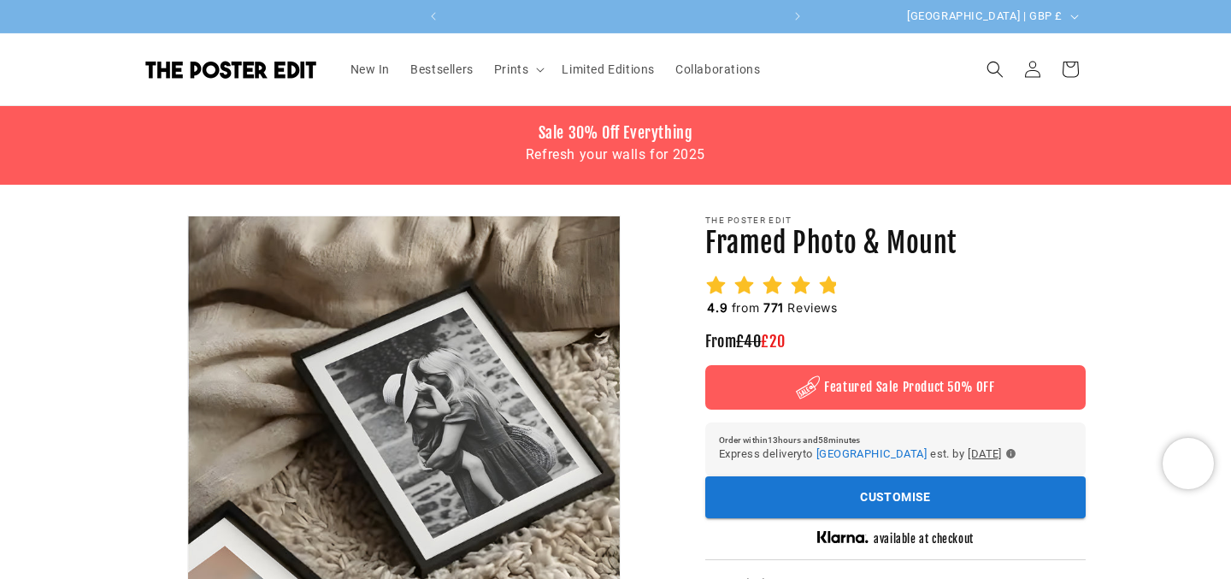
scroll to position [0, 333]
click at [433, 70] on span "Bestsellers" at bounding box center [441, 69] width 63 height 15
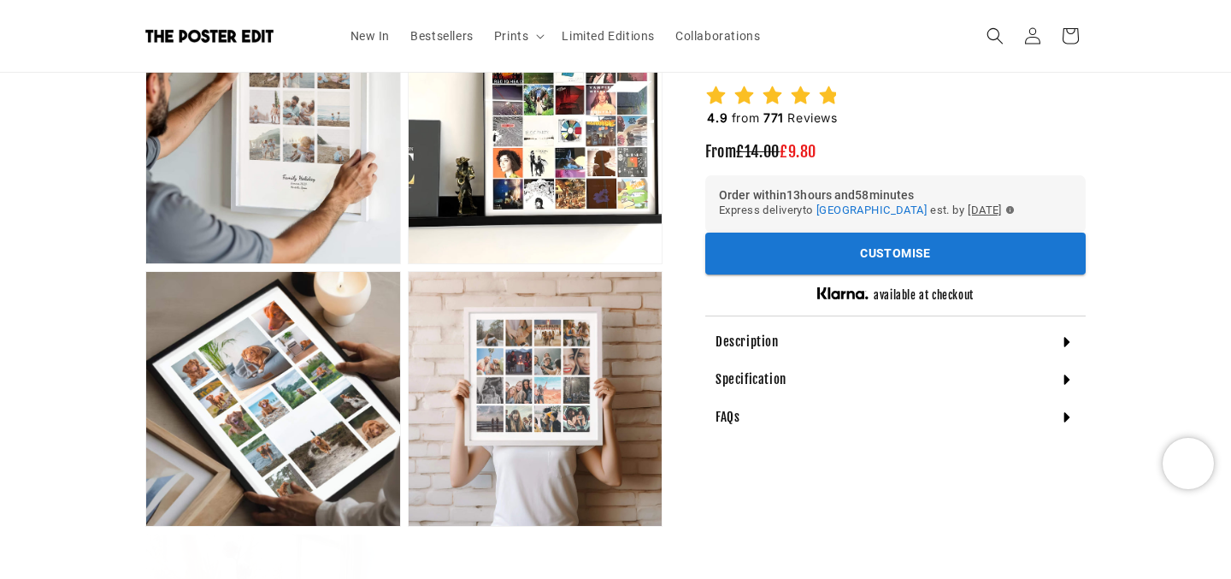
scroll to position [954, 0]
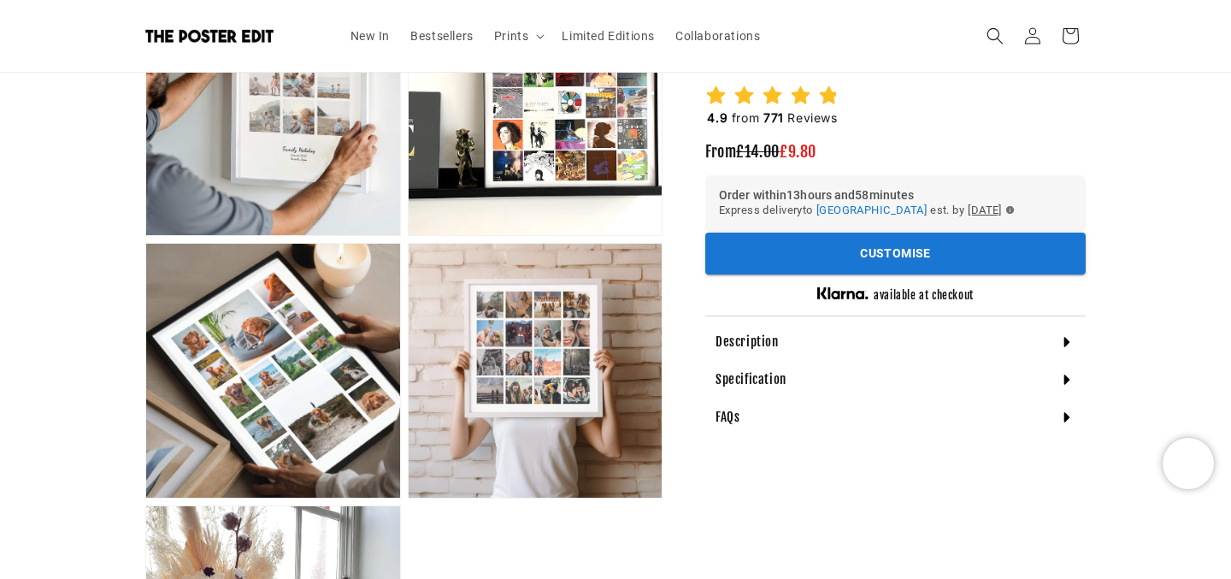
click at [759, 348] on h4 "Description" at bounding box center [746, 341] width 63 height 17
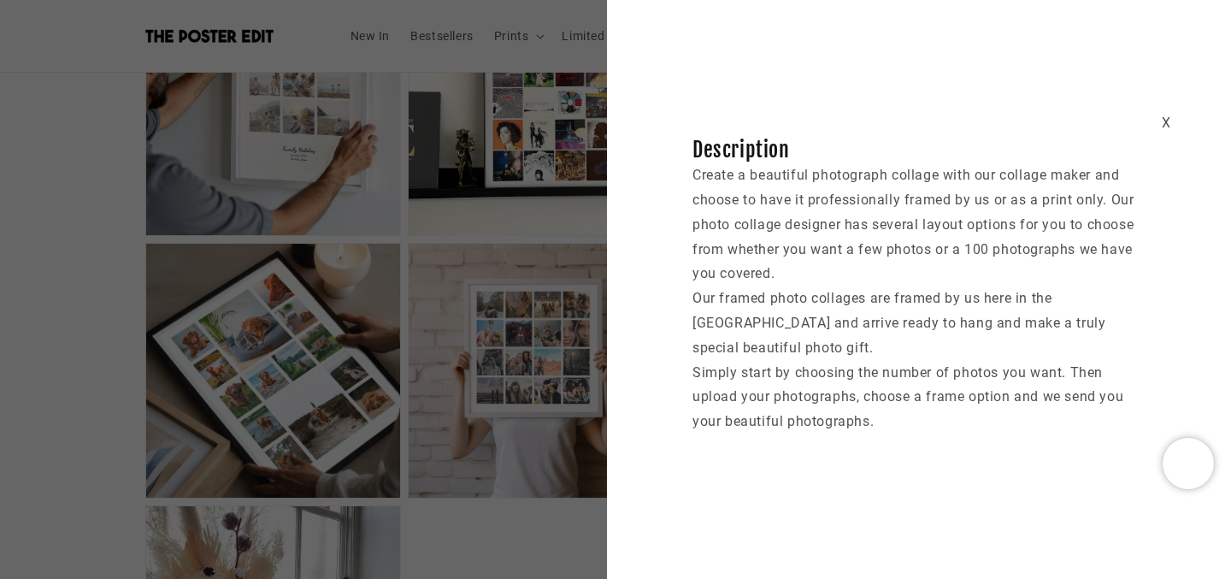
click at [1166, 120] on div "X" at bounding box center [1166, 123] width 9 height 25
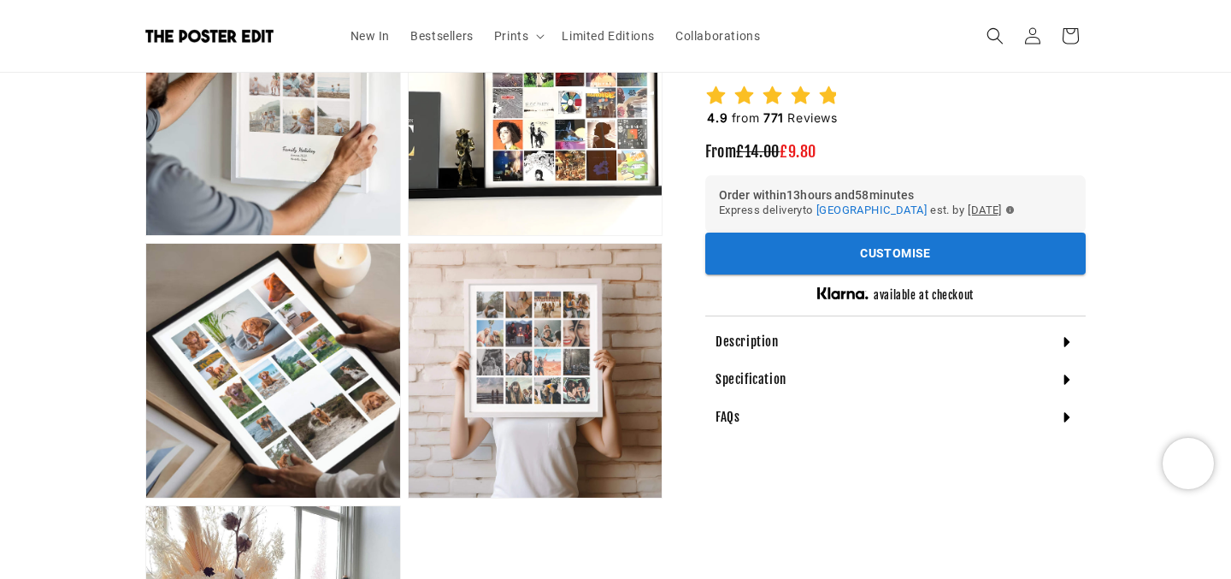
scroll to position [0, 667]
click at [921, 263] on button "Customise" at bounding box center [895, 253] width 380 height 42
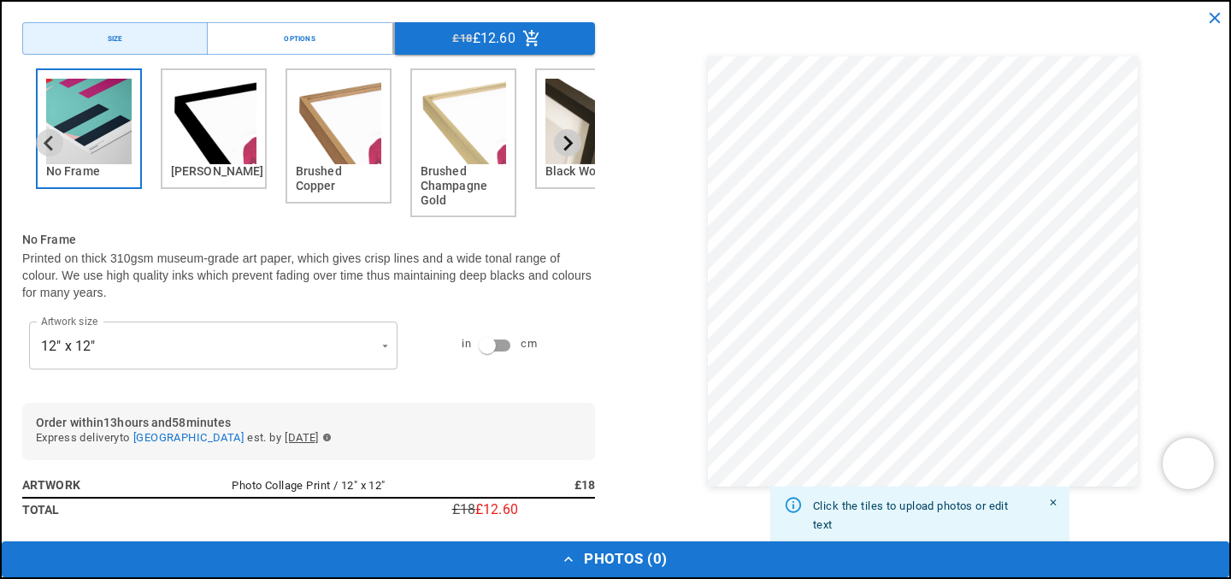
scroll to position [0, 0]
click at [566, 144] on icon "Next slide" at bounding box center [567, 143] width 16 height 16
click at [197, 143] on img "2 of 6" at bounding box center [213, 121] width 85 height 85
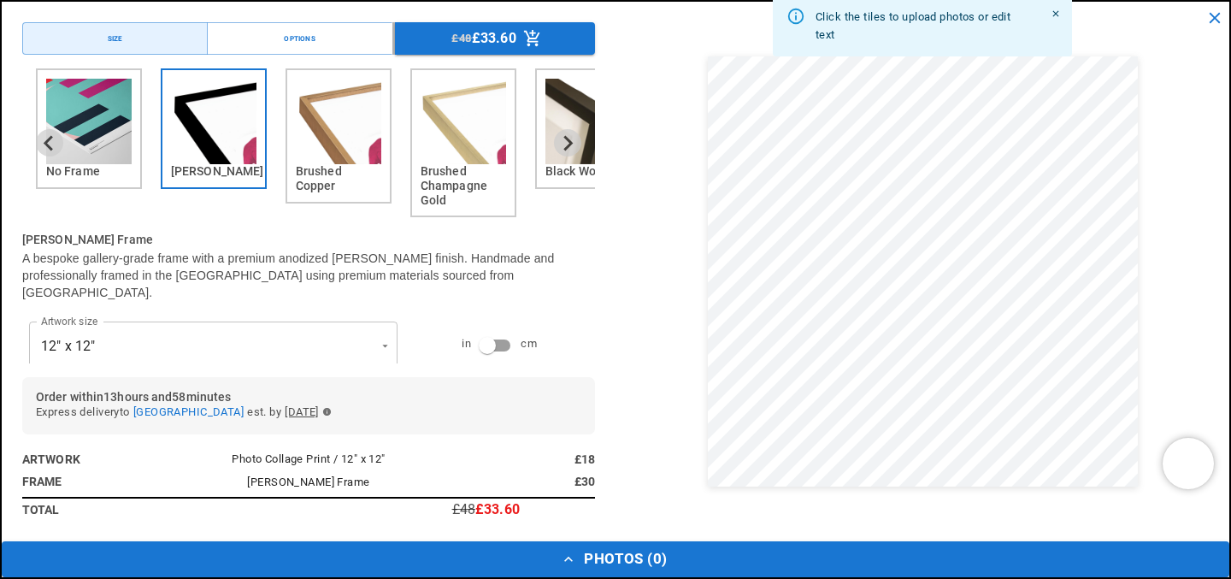
scroll to position [0, 333]
click at [304, 137] on img "3 of 6" at bounding box center [338, 121] width 85 height 85
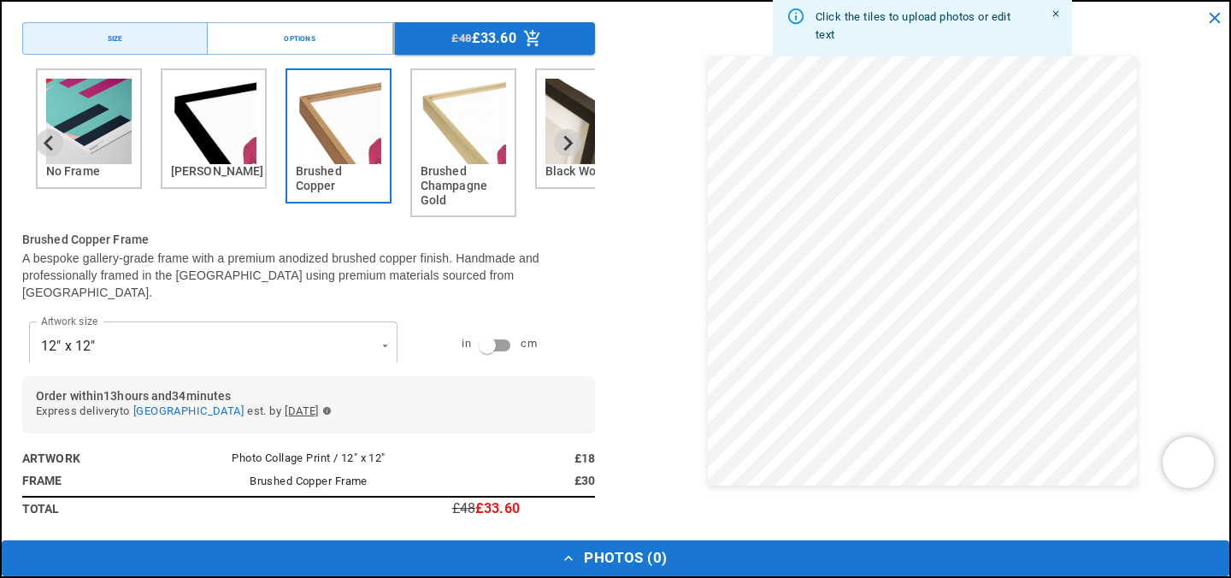
scroll to position [0, 667]
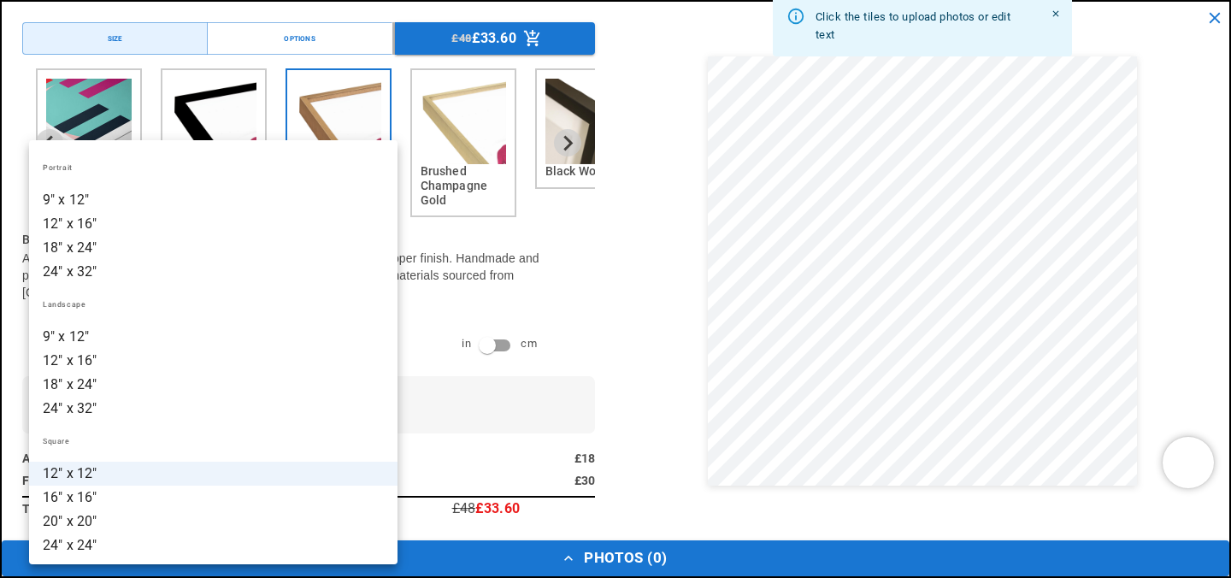
scroll to position [0, 0]
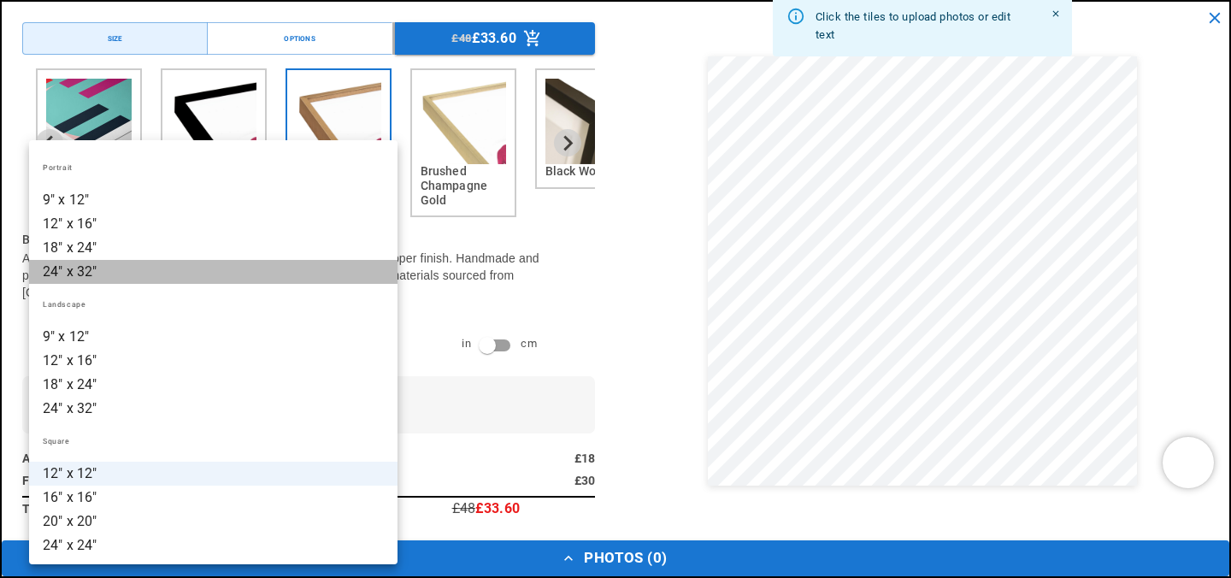
click at [127, 272] on li "24" x 32"" at bounding box center [213, 272] width 368 height 24
type input "*********"
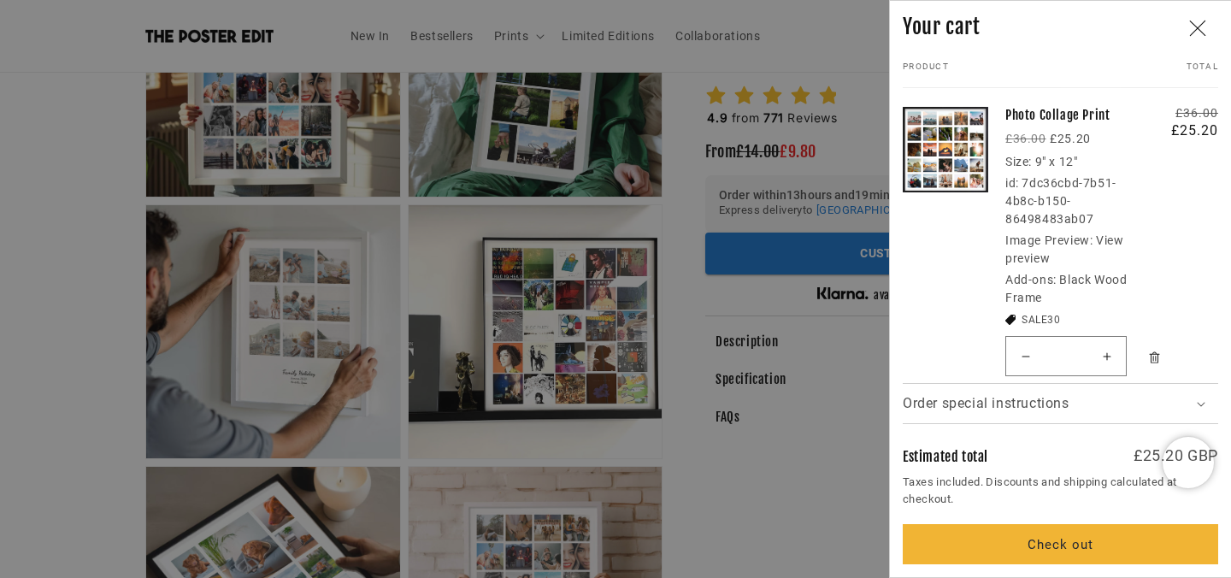
scroll to position [0, 333]
click at [1182, 141] on tr "Photo Collage Print Regular price £36.00 Sale price £25.20 Size: 9" x 12" id: 7…" at bounding box center [1060, 237] width 315 height 291
click at [1036, 126] on td "Photo Collage Print Regular price £36.00 Sale price £25.20 Size: 9" x 12" id: 7…" at bounding box center [1069, 209] width 144 height 235
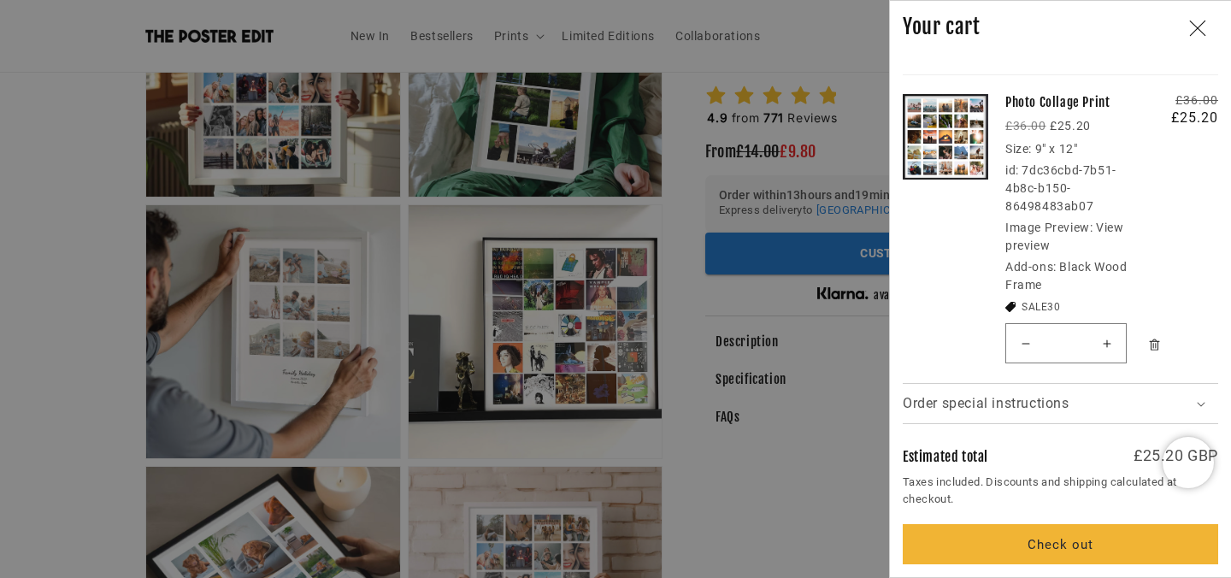
scroll to position [0, 667]
click at [1061, 280] on div "Add-ons: Black Wood Frame" at bounding box center [1073, 276] width 136 height 36
click at [941, 158] on link "Your cart" at bounding box center [945, 224] width 85 height 291
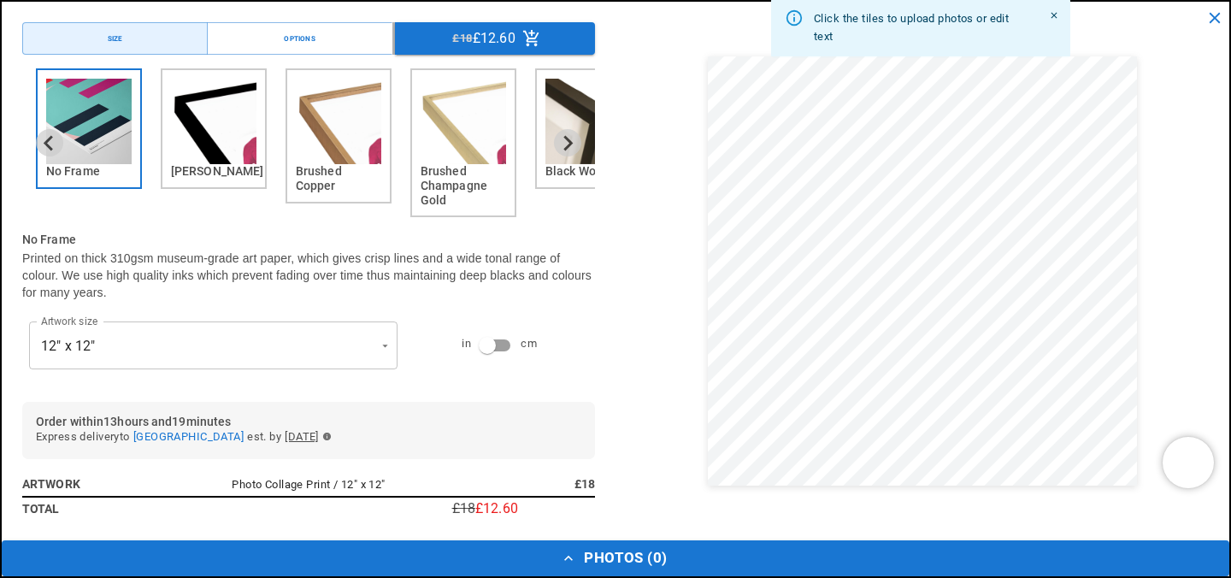
scroll to position [0, 333]
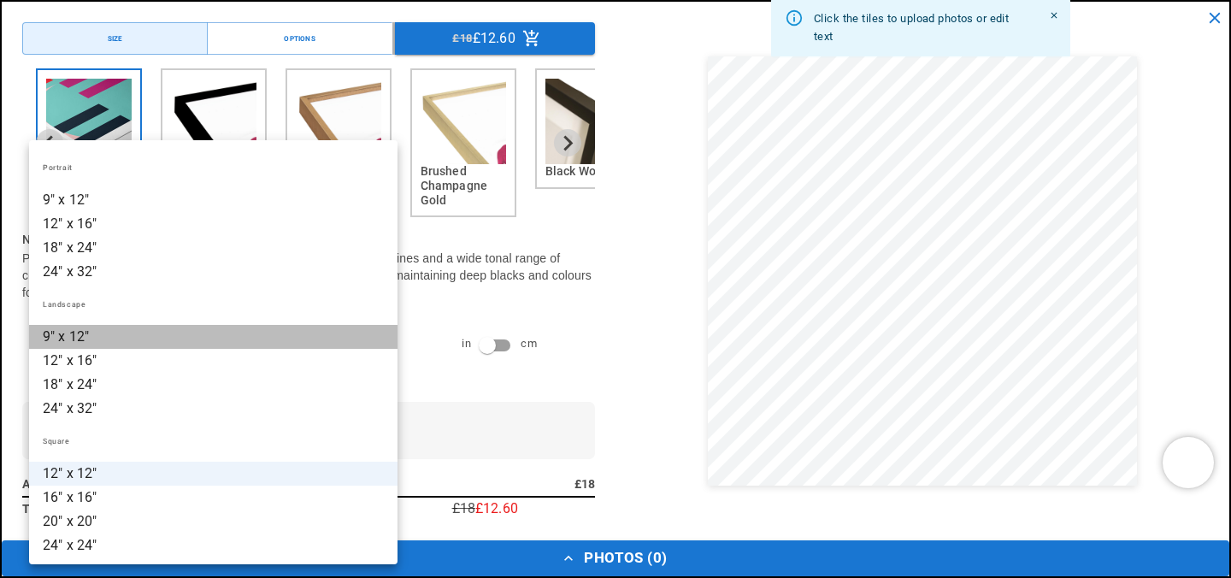
click at [238, 342] on li "9" x 12"" at bounding box center [213, 337] width 368 height 24
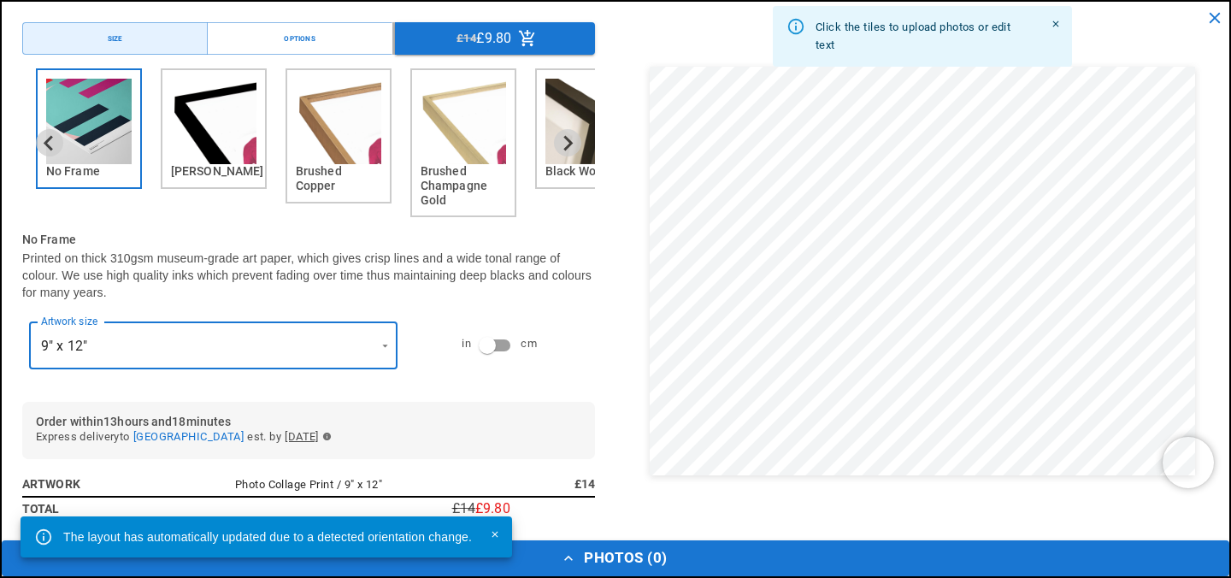
click at [1213, 21] on icon "close" at bounding box center [1214, 18] width 19 height 19
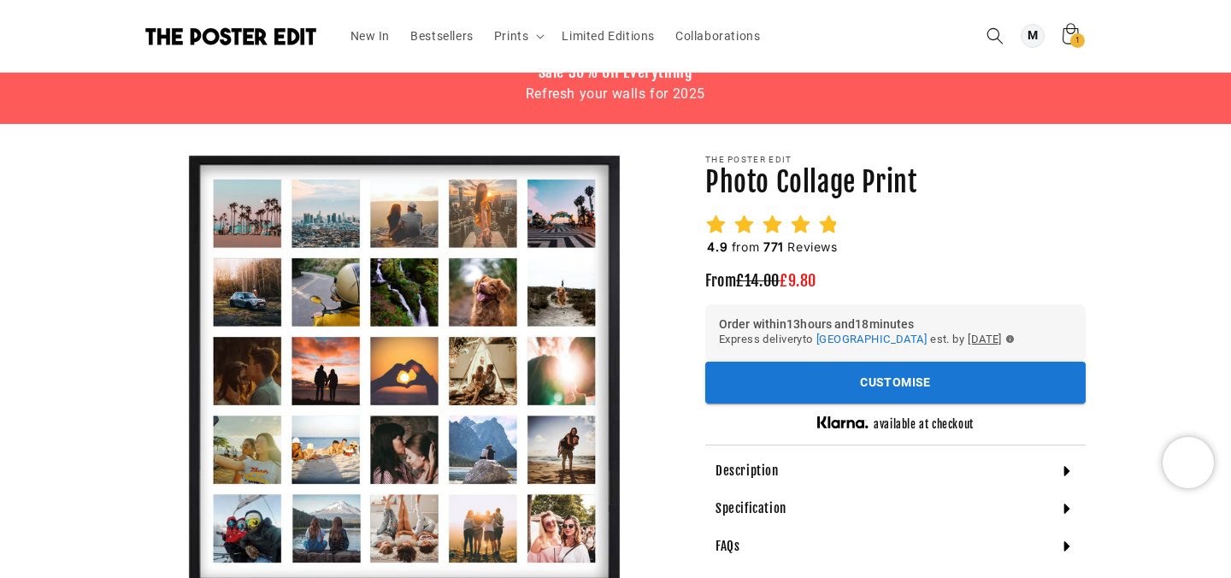
scroll to position [0, 0]
click at [1074, 31] on icon at bounding box center [1070, 35] width 40 height 40
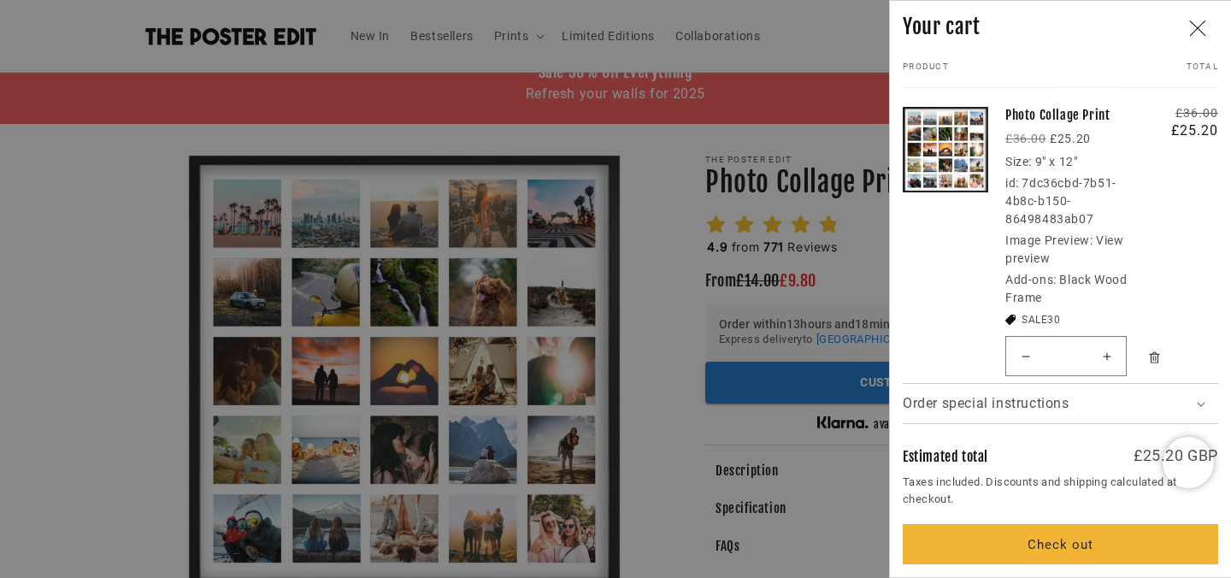
click at [1082, 139] on strong "£25.20" at bounding box center [1070, 139] width 41 height 14
click at [1208, 138] on tr "Photo Collage Print Regular price £36.00 Sale price £25.20 Size: 9" x 12" id: 7…" at bounding box center [1060, 237] width 315 height 291
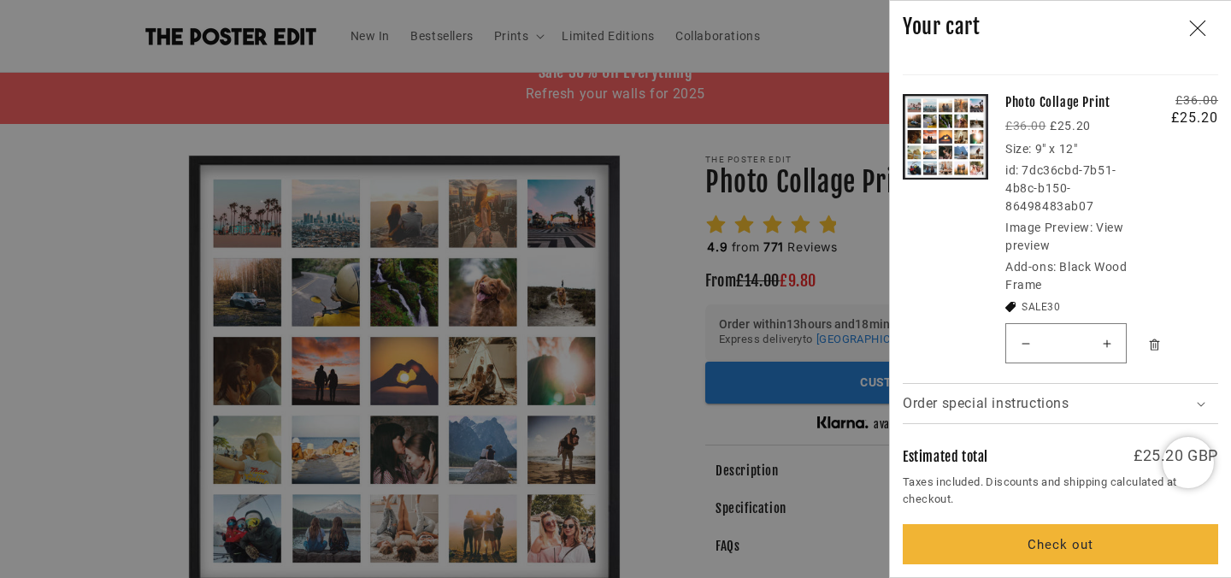
click at [1031, 280] on dd "Black Wood Frame" at bounding box center [1065, 276] width 121 height 32
click at [1046, 264] on dt "Add-ons:" at bounding box center [1030, 267] width 51 height 14
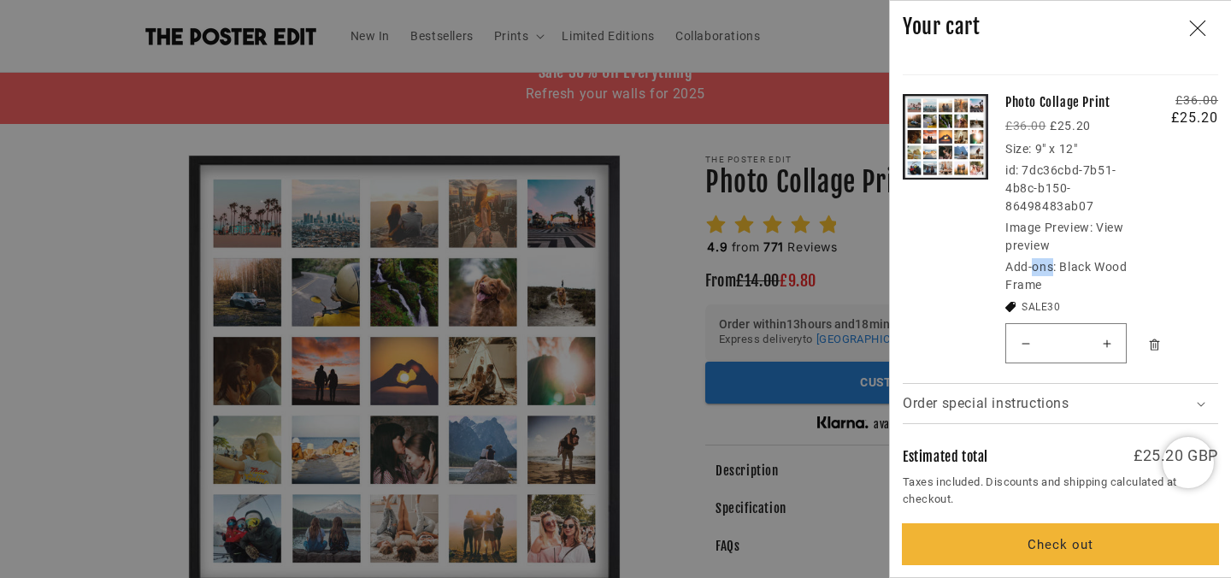
click at [1081, 539] on button "Check out" at bounding box center [1060, 544] width 315 height 40
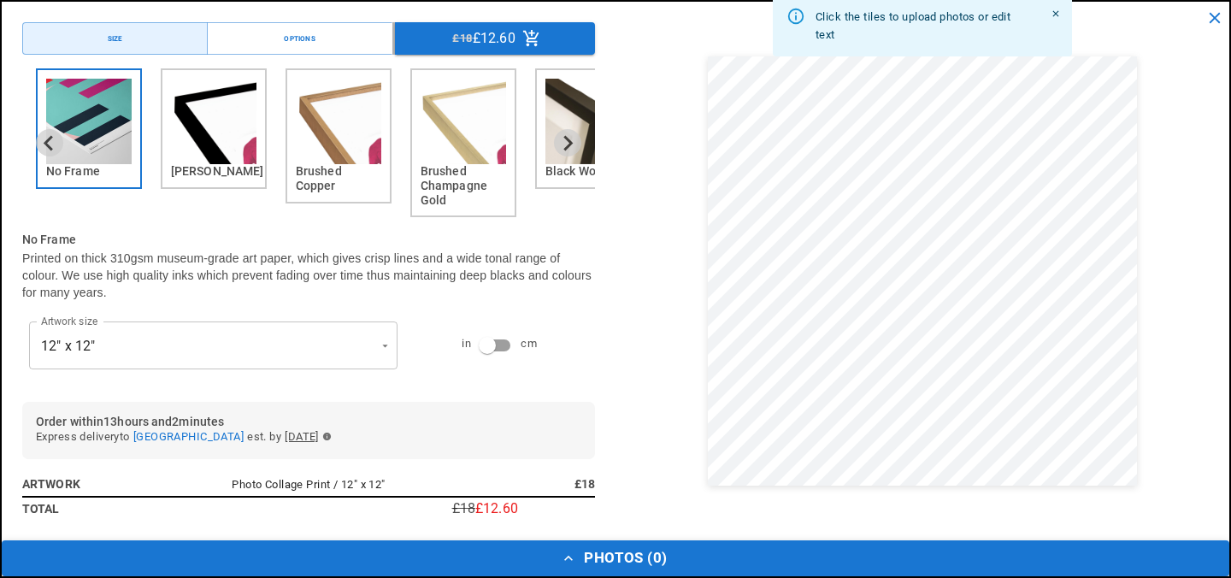
scroll to position [0, 667]
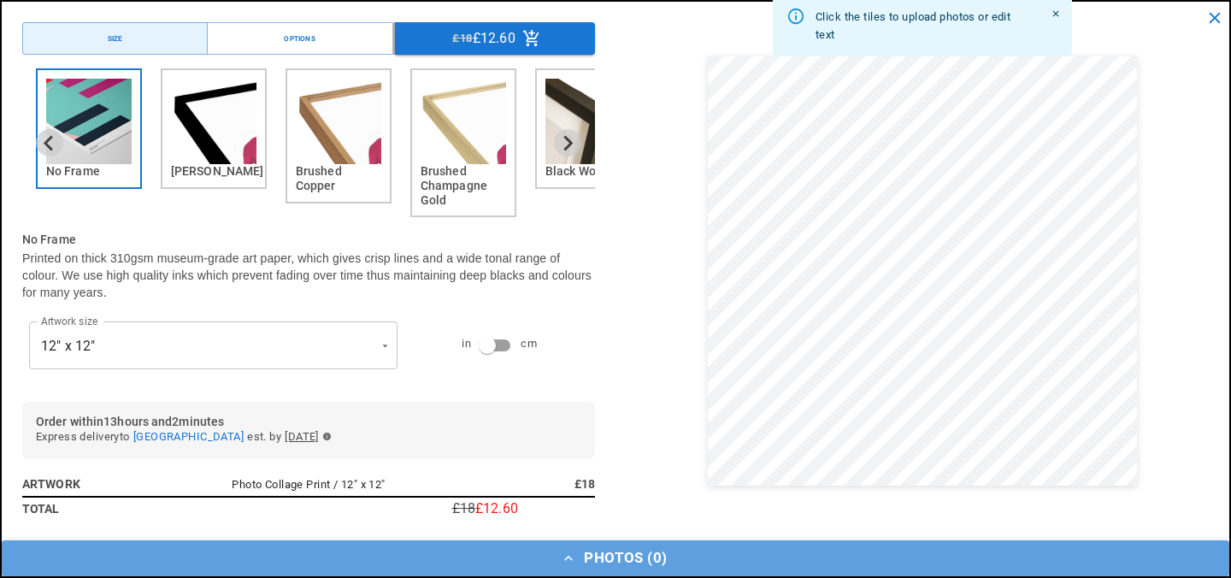
click at [627, 568] on button "Photos ( 0 )" at bounding box center [615, 558] width 1227 height 36
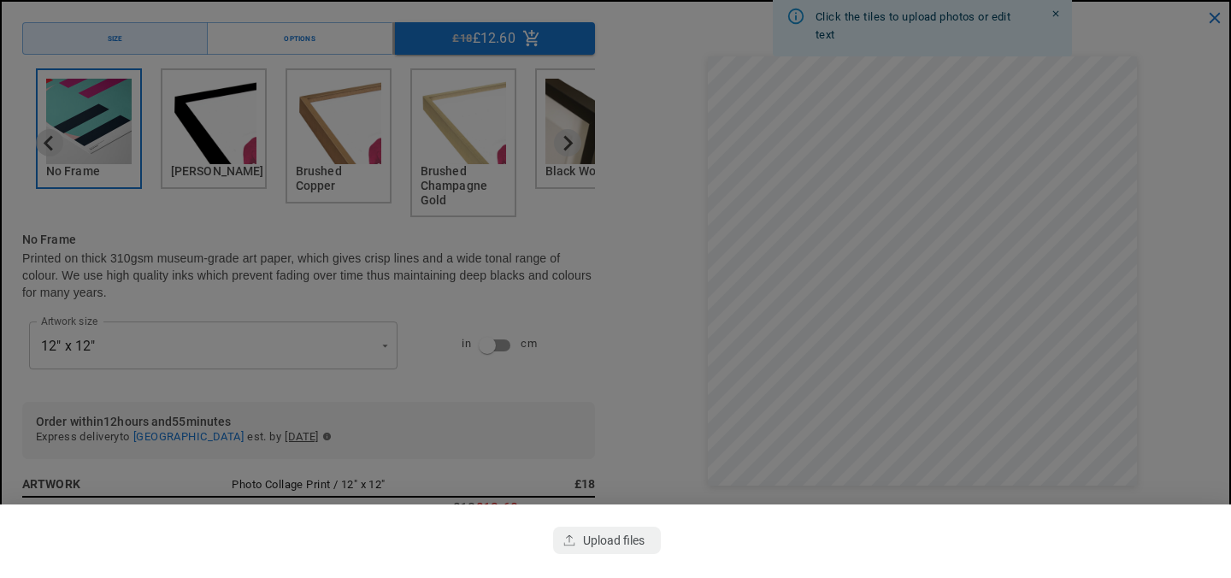
scroll to position [0, 333]
